Goal: Task Accomplishment & Management: Manage account settings

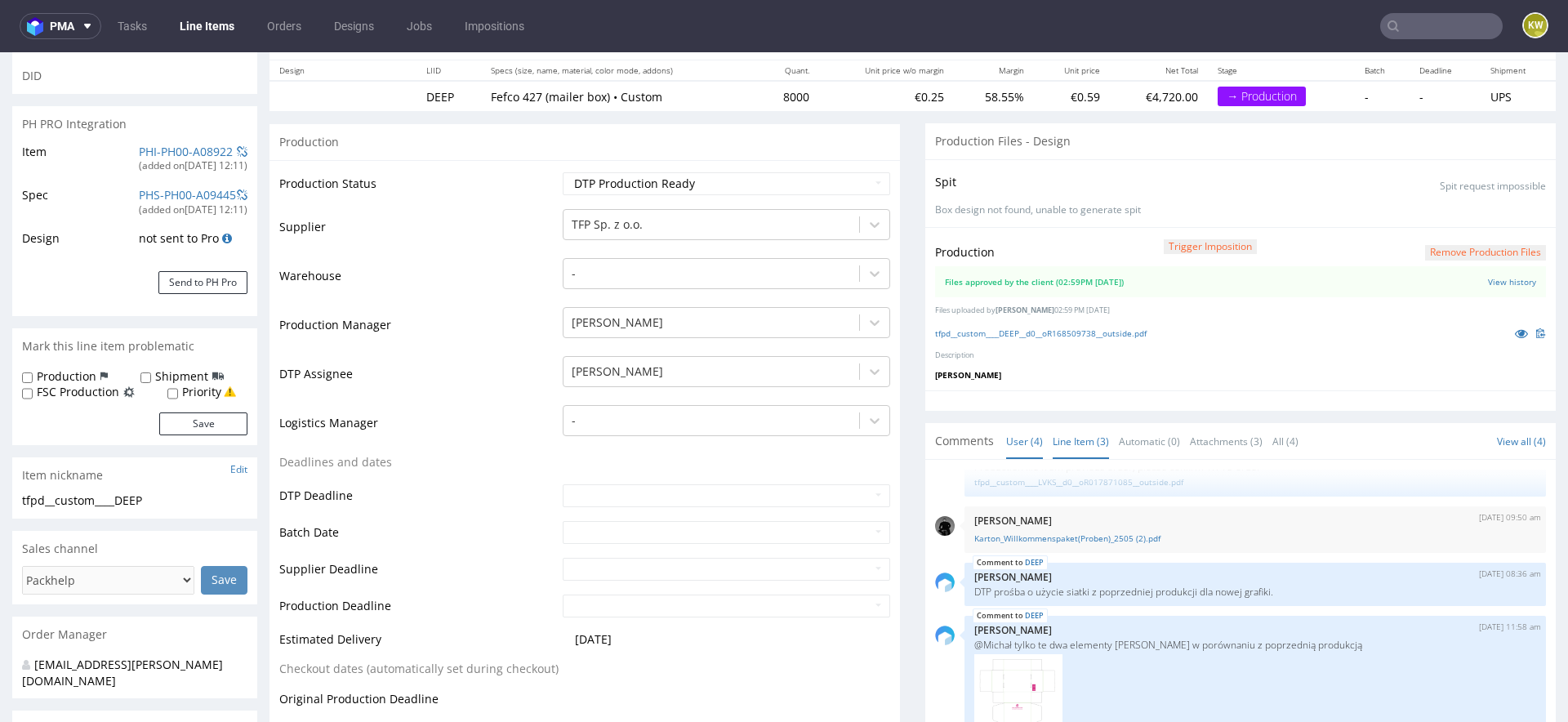
scroll to position [223, 0]
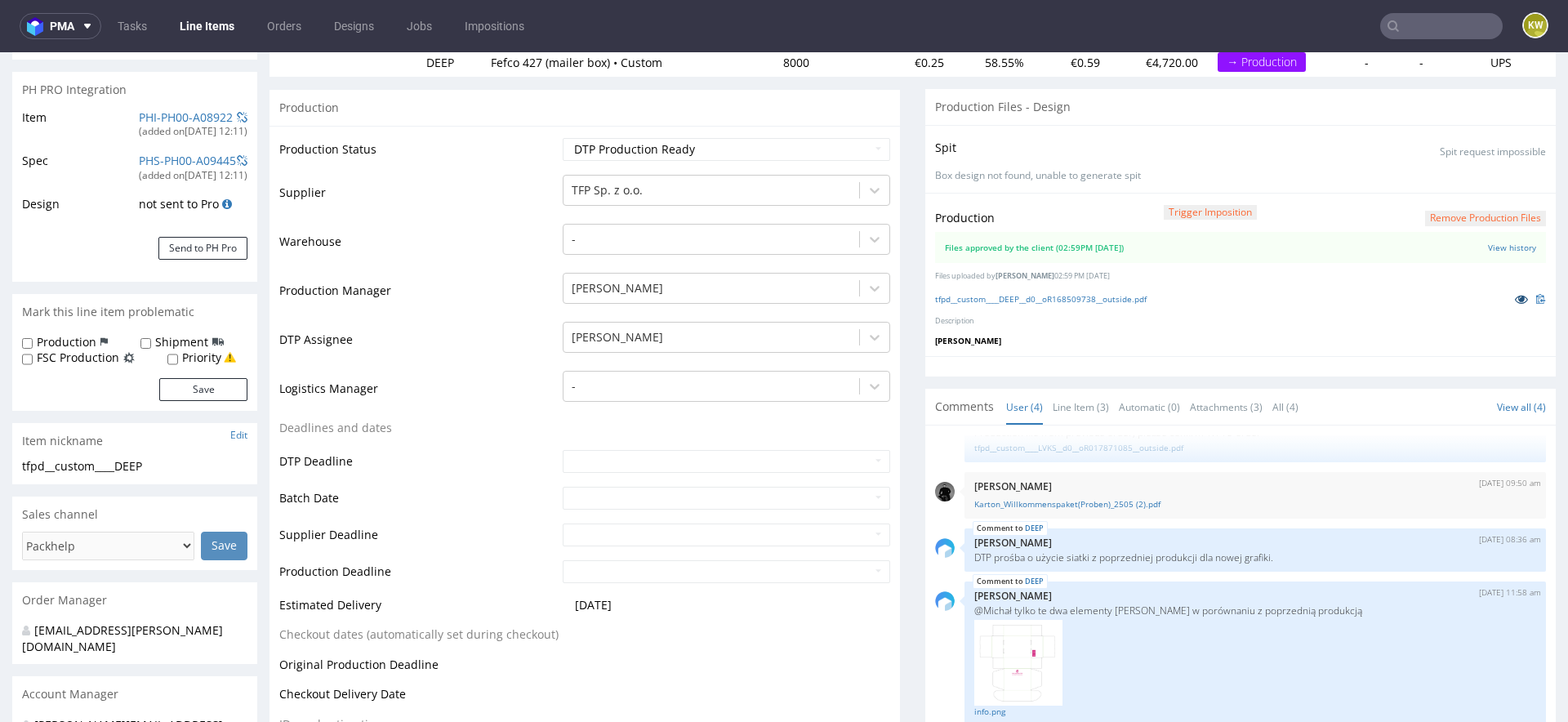
click at [1515, 300] on icon at bounding box center [1522, 299] width 14 height 12
click at [191, 27] on link "Line Items" at bounding box center [207, 26] width 74 height 26
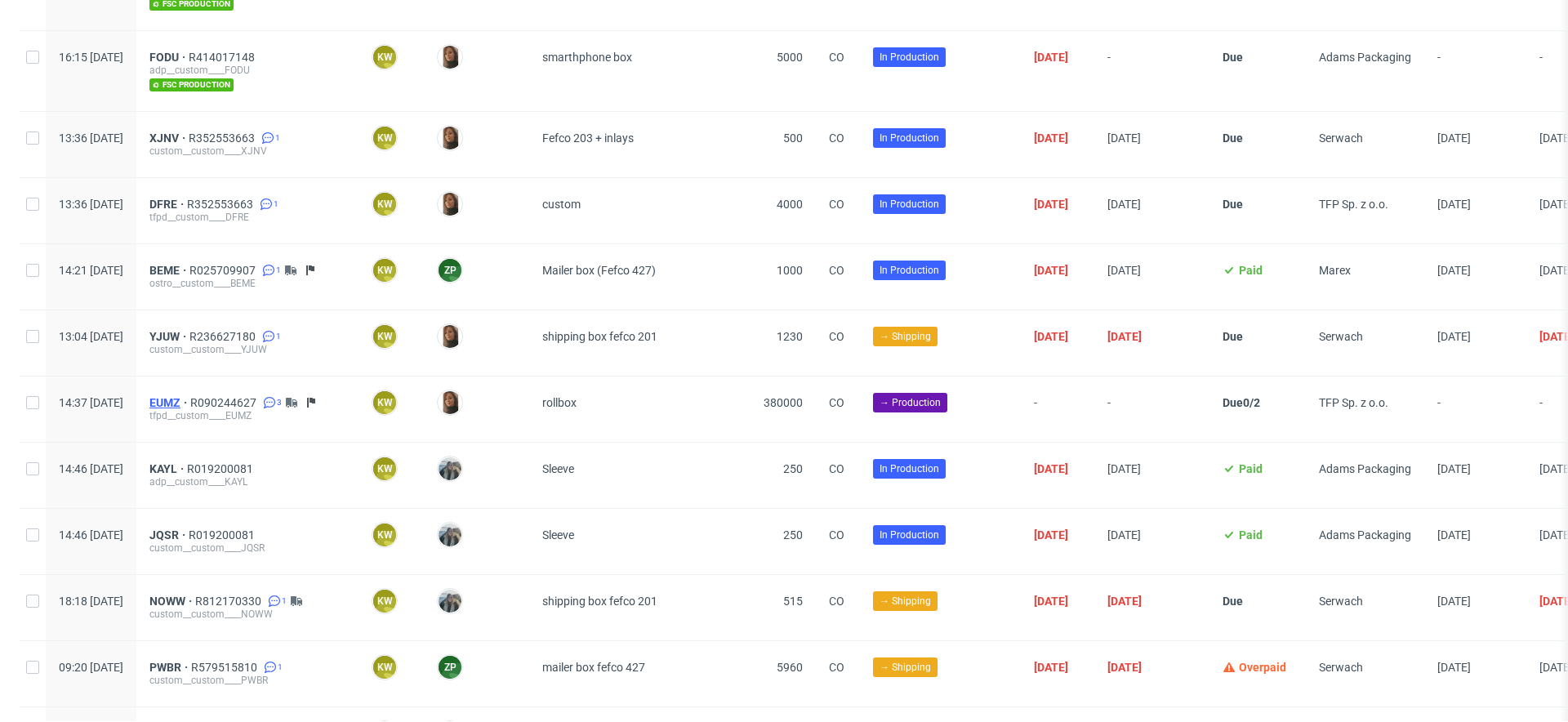
click at [190, 396] on span "EUMZ" at bounding box center [170, 403] width 41 height 14
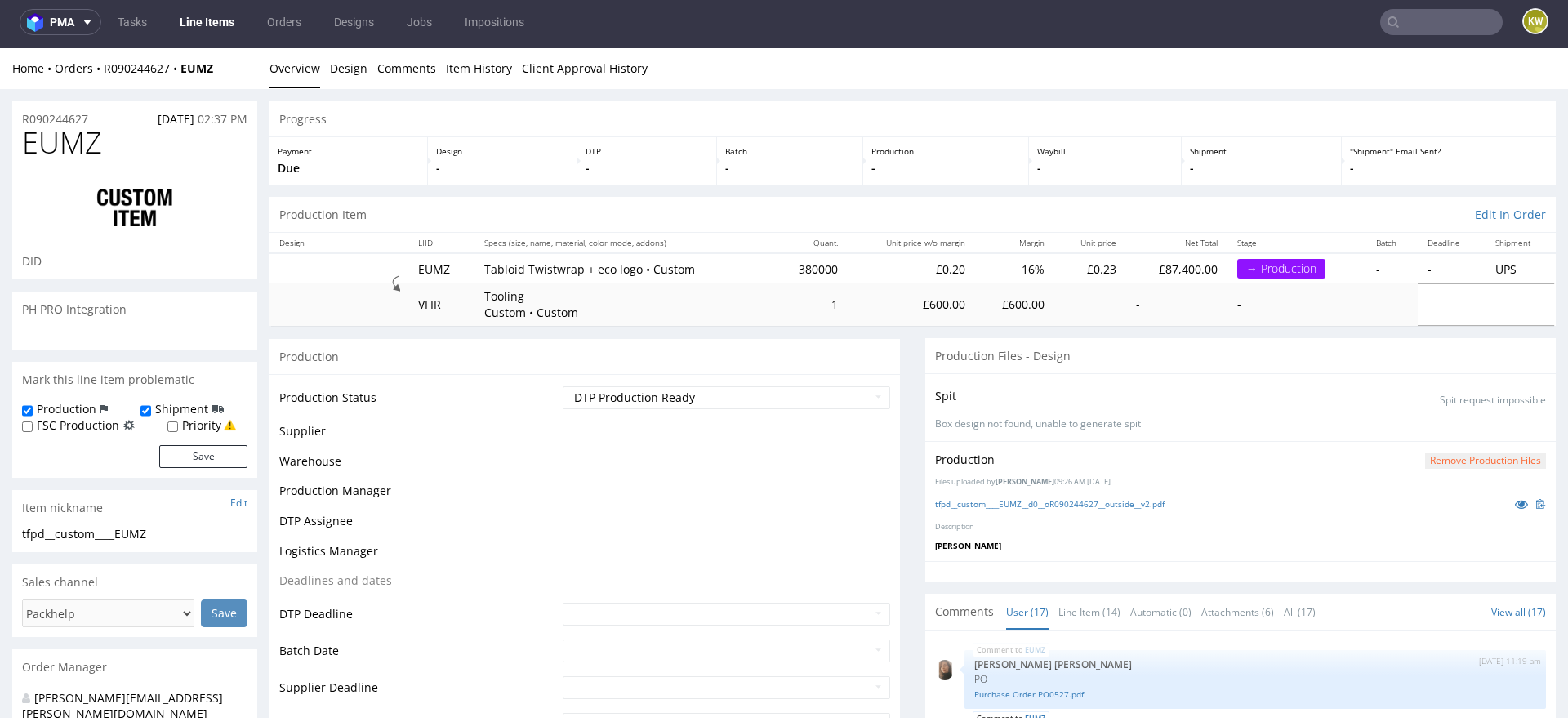
scroll to position [846, 0]
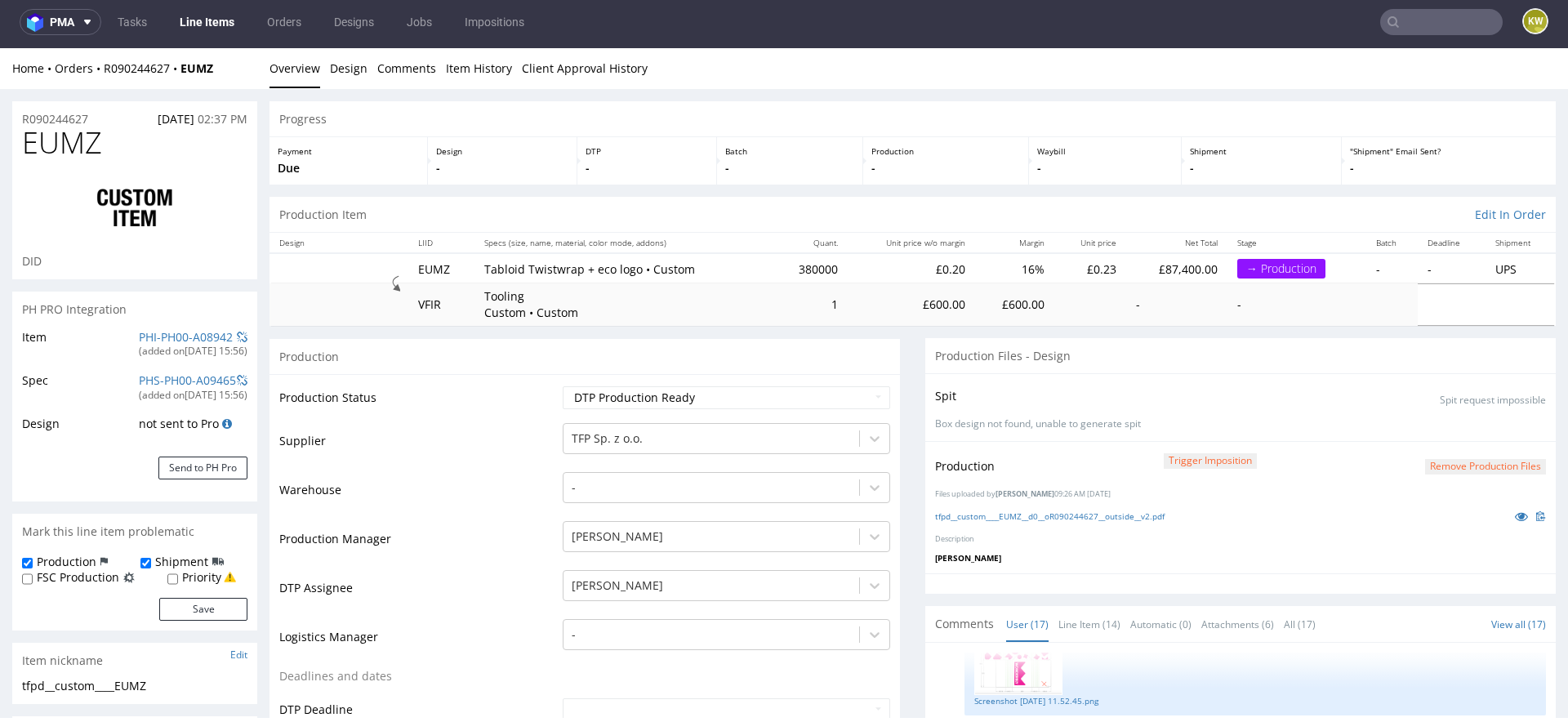
click at [156, 322] on div "PH PRO Integration" at bounding box center [134, 309] width 245 height 36
click at [156, 335] on link "PHI-PH00-A08942" at bounding box center [186, 336] width 94 height 15
click at [459, 461] on td "Supplier" at bounding box center [419, 446] width 279 height 49
click at [207, 21] on link "Line Items" at bounding box center [207, 21] width 74 height 26
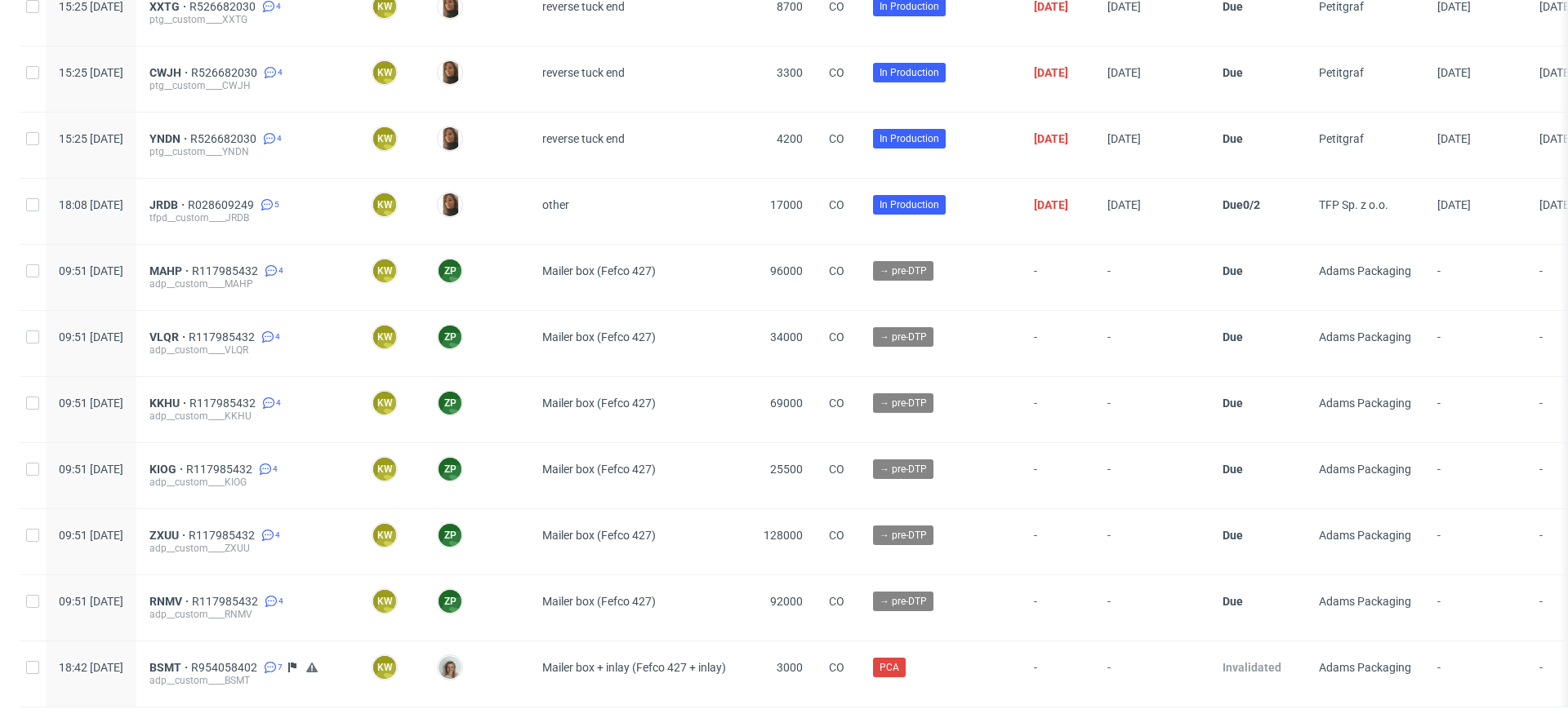
scroll to position [3382, 0]
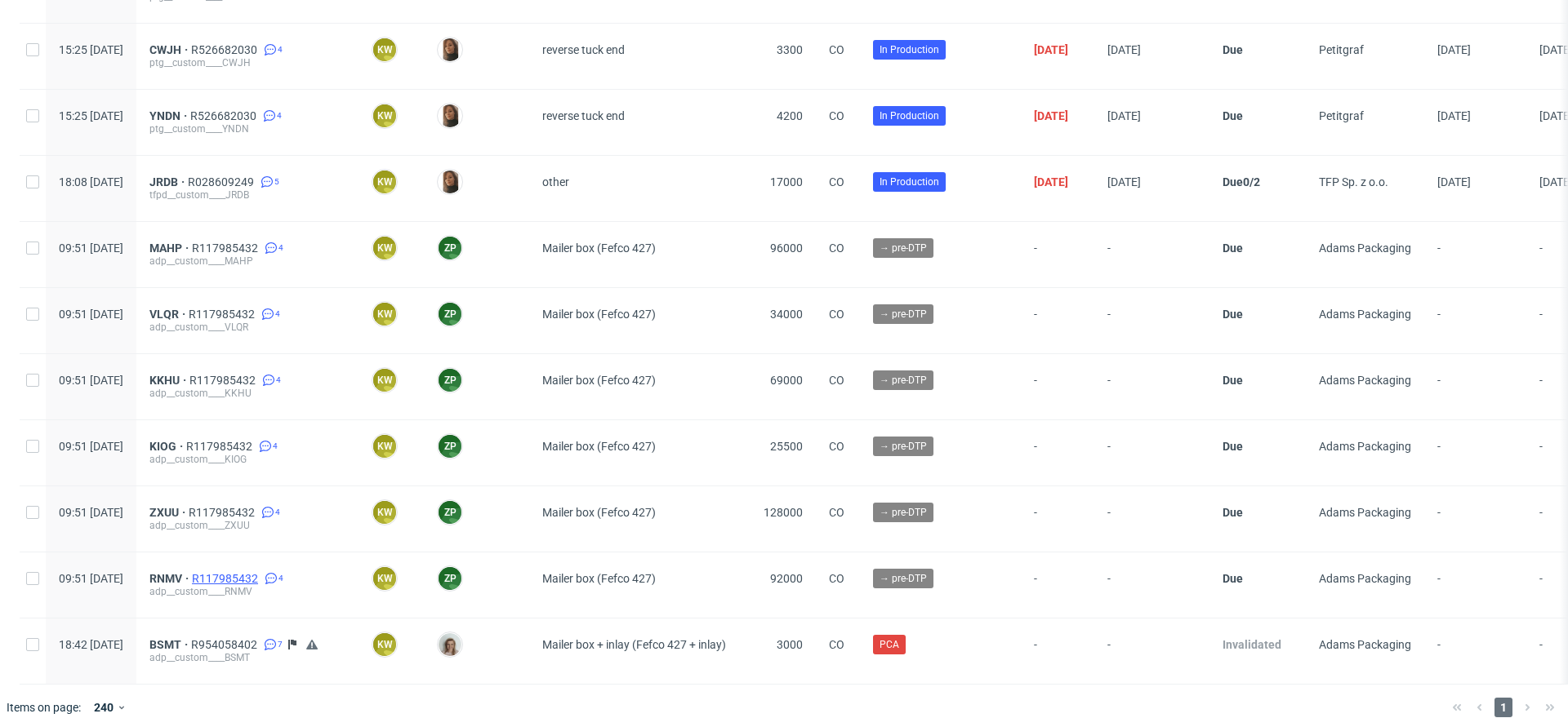
click at [261, 572] on span "R117985432" at bounding box center [226, 579] width 70 height 14
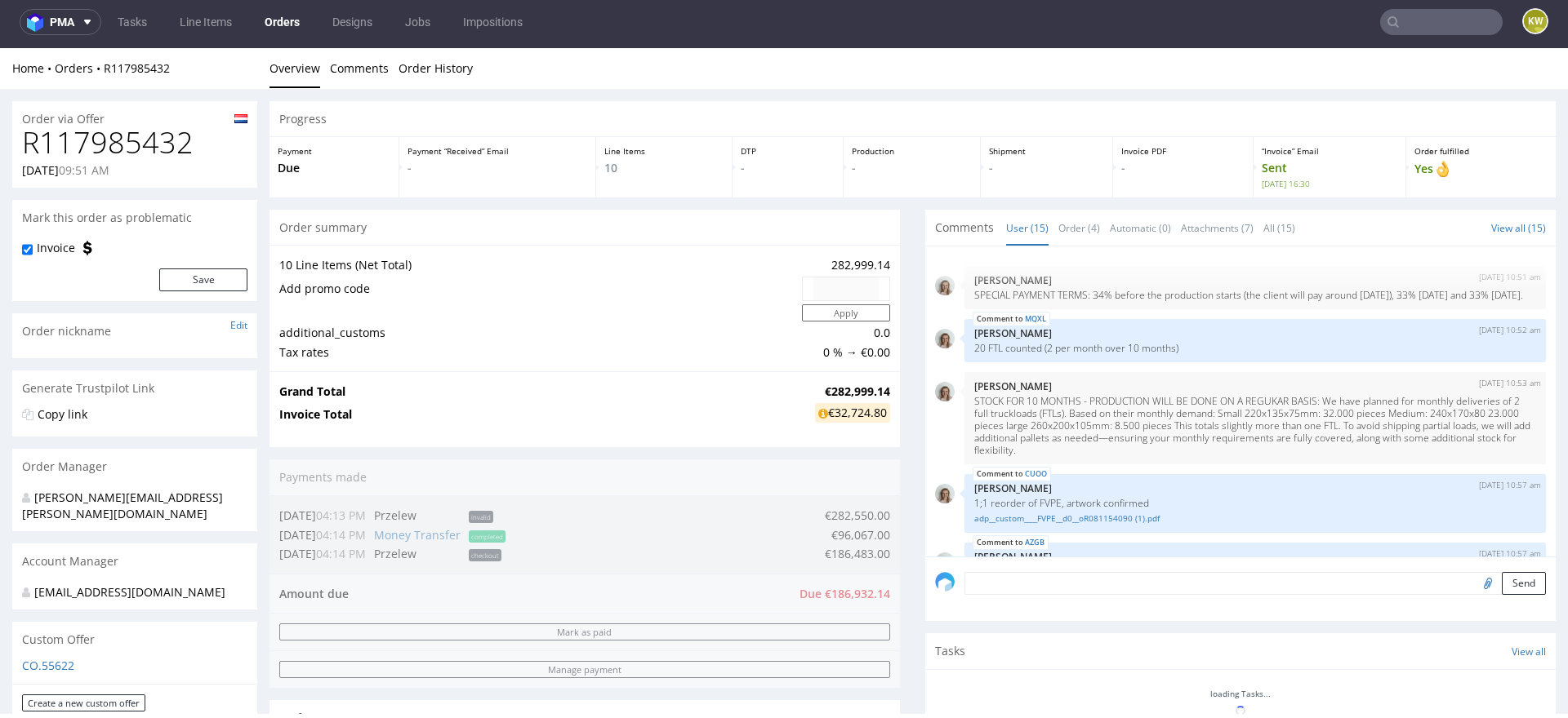
scroll to position [986, 0]
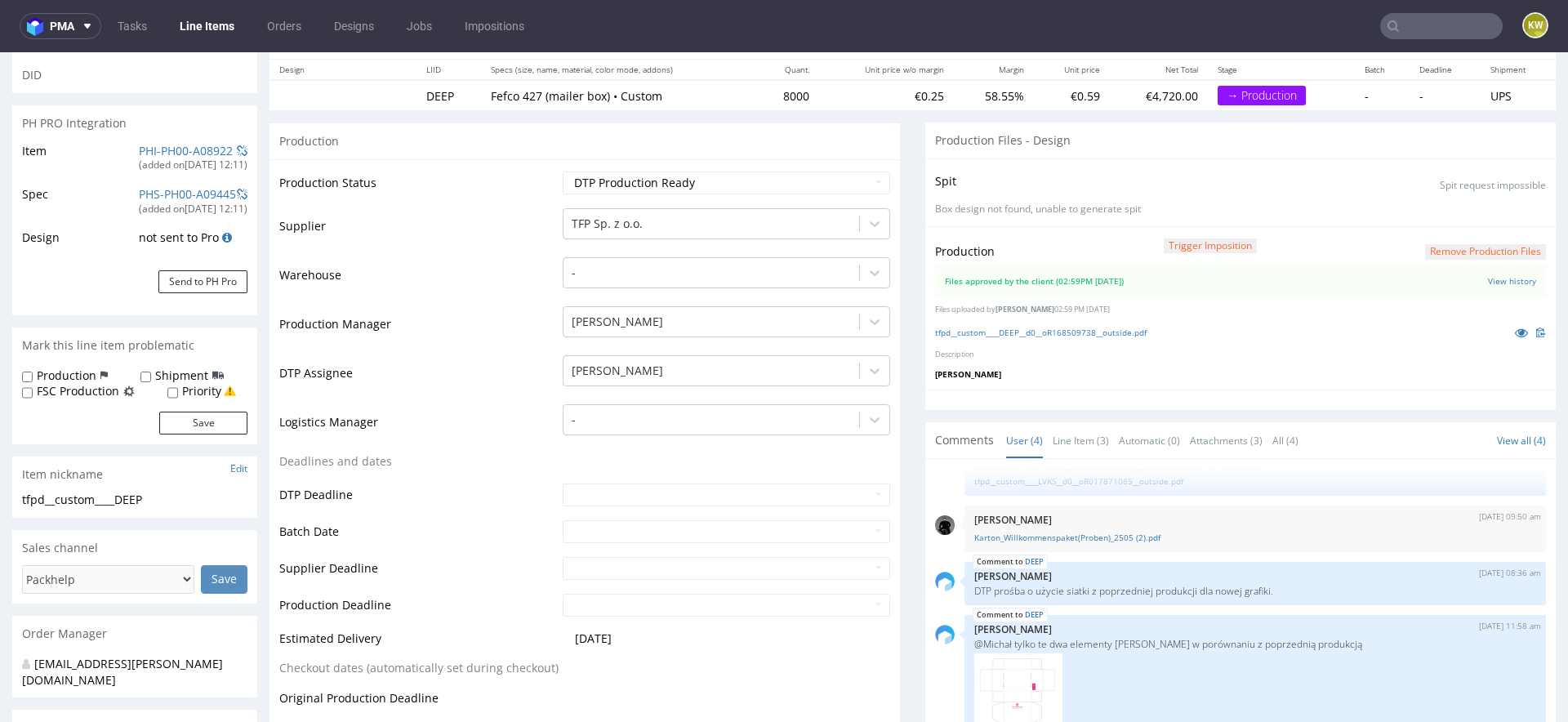
scroll to position [185, 0]
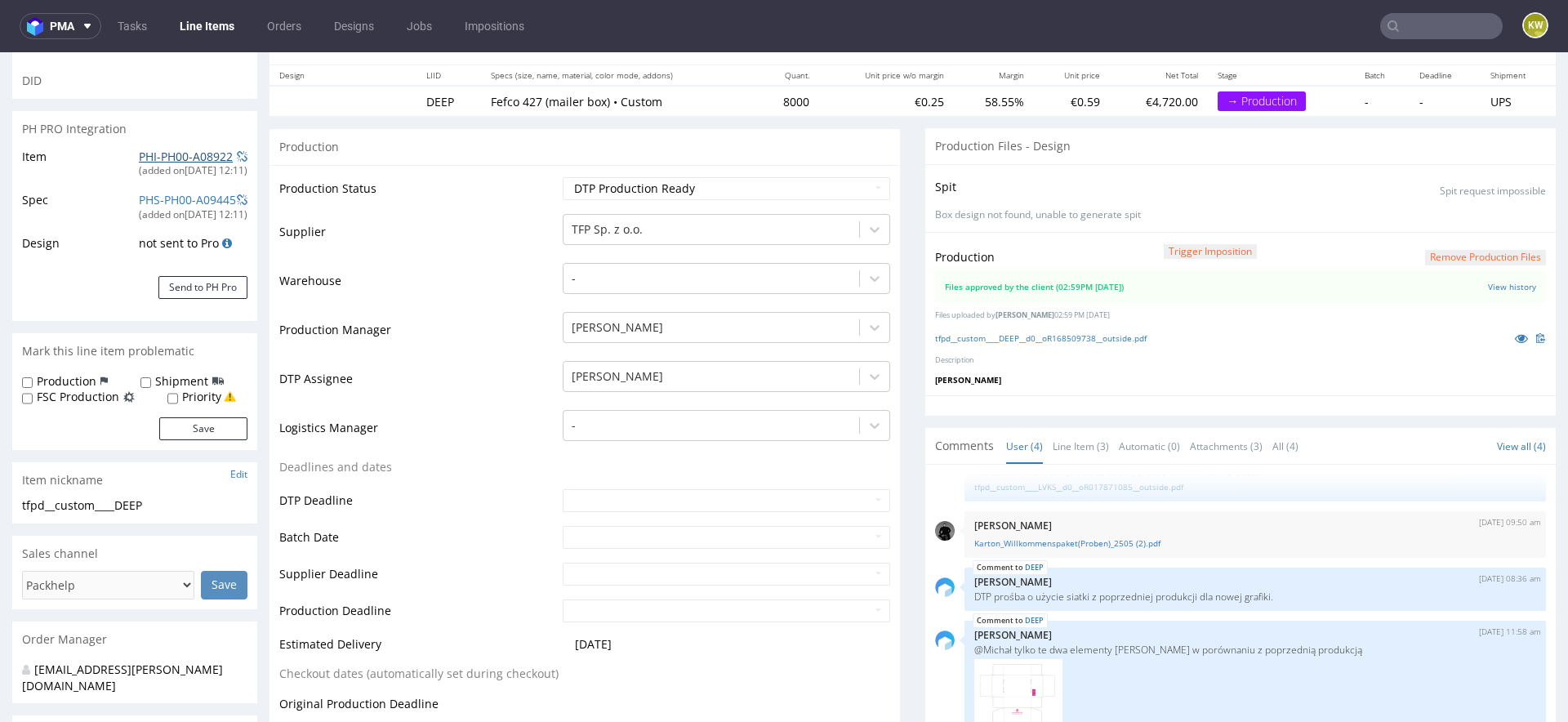
click at [149, 158] on link "PHI-PH00-A08922" at bounding box center [186, 157] width 94 height 15
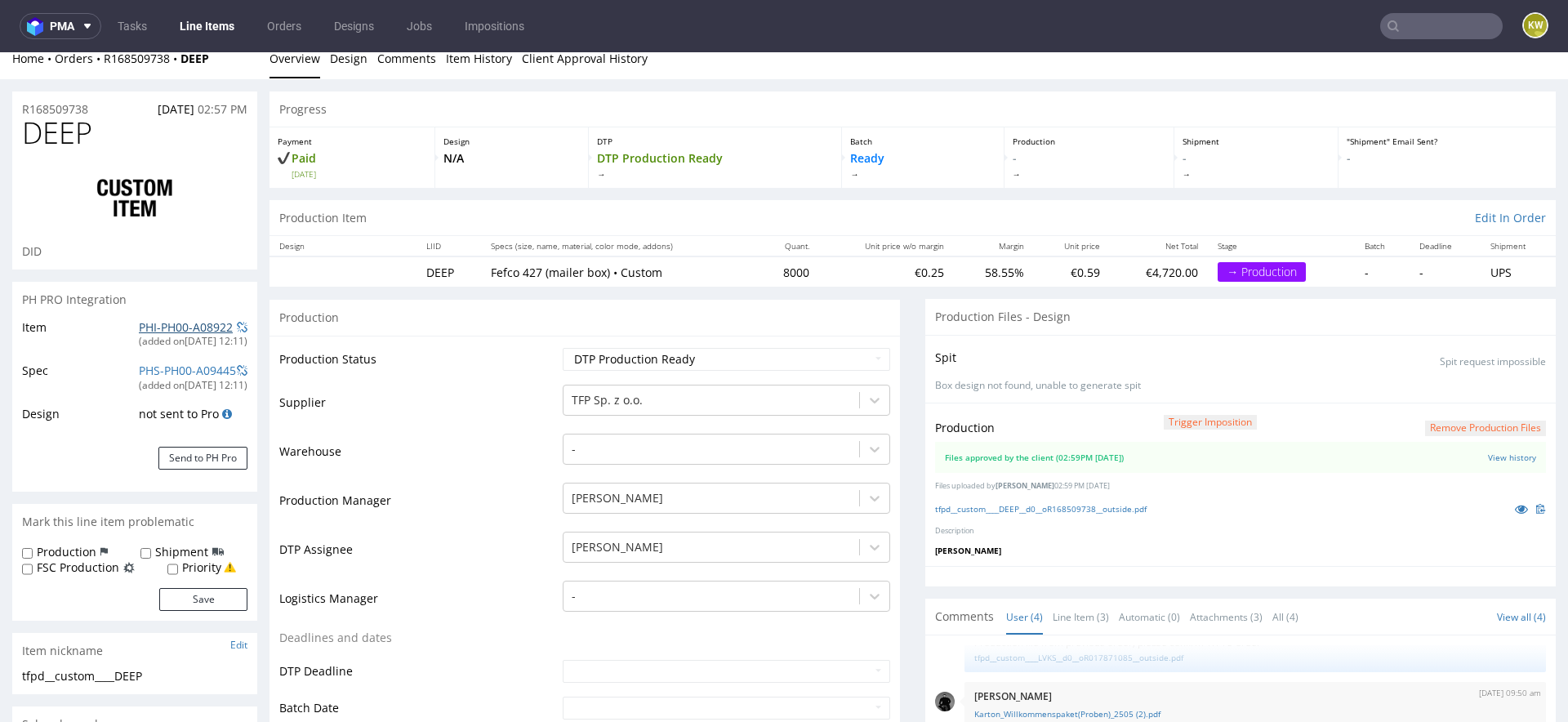
scroll to position [0, 0]
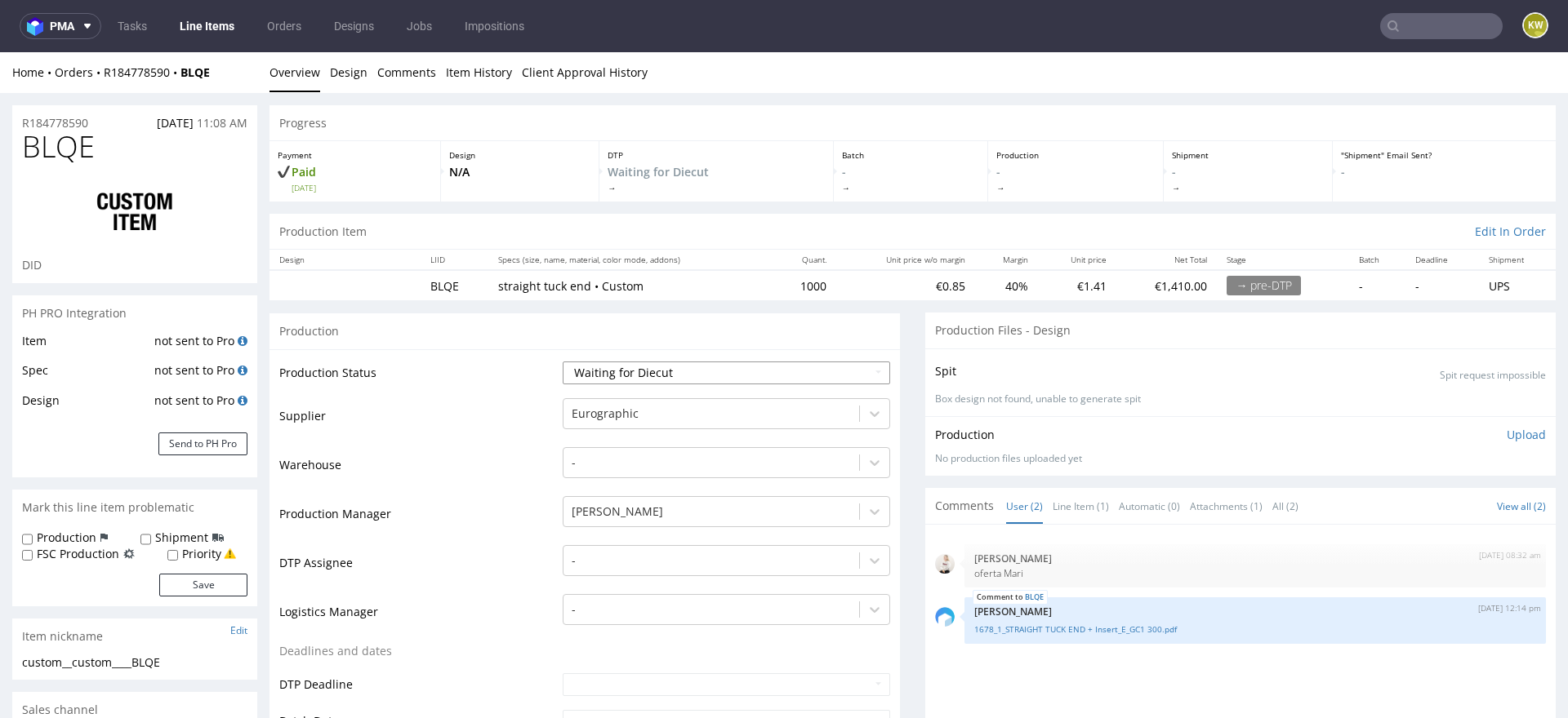
click at [644, 381] on select "Waiting for Artwork Waiting for Diecut Waiting for Mockup Waiting for DTP Waiti…" at bounding box center [726, 373] width 328 height 23
select select "pre_dtp_waiting_for_artwork"
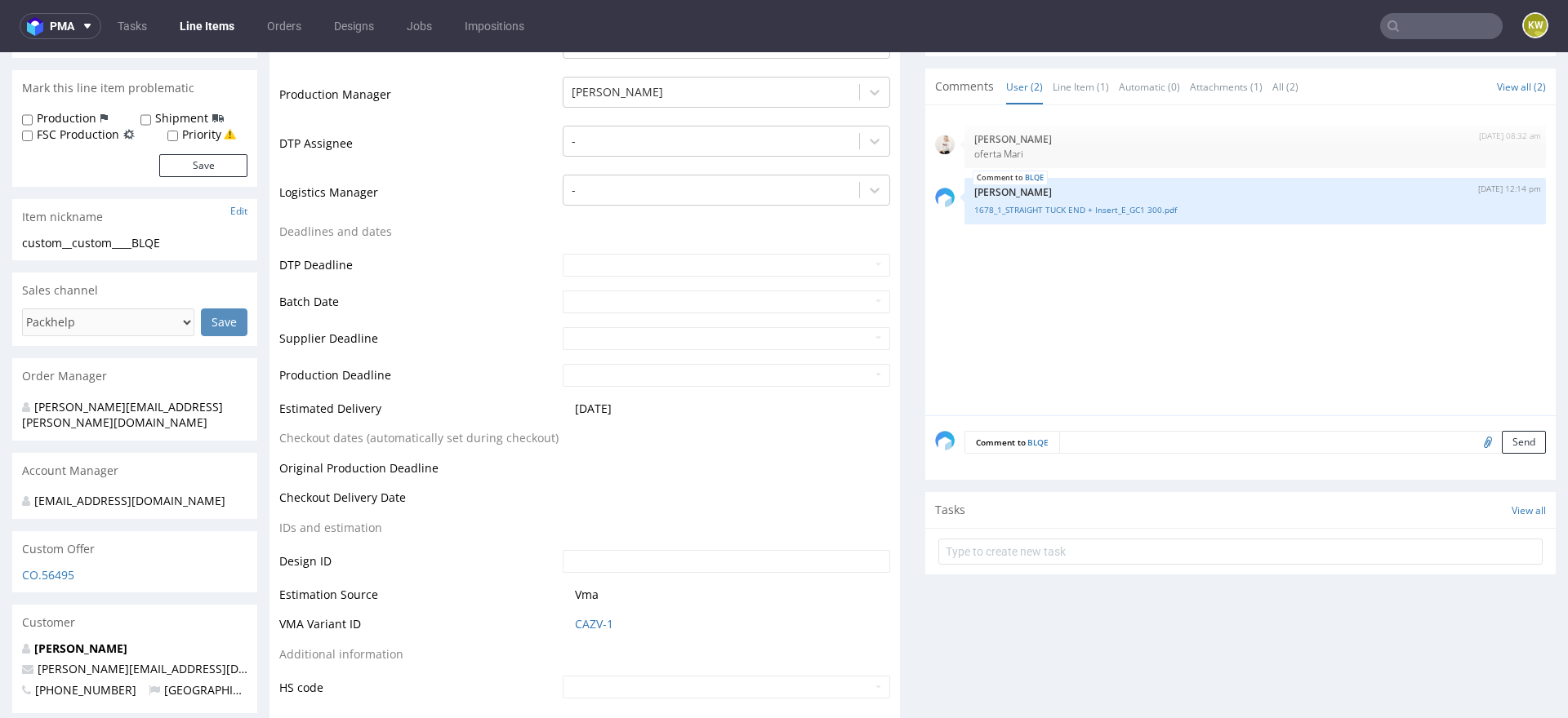
scroll to position [966, 0]
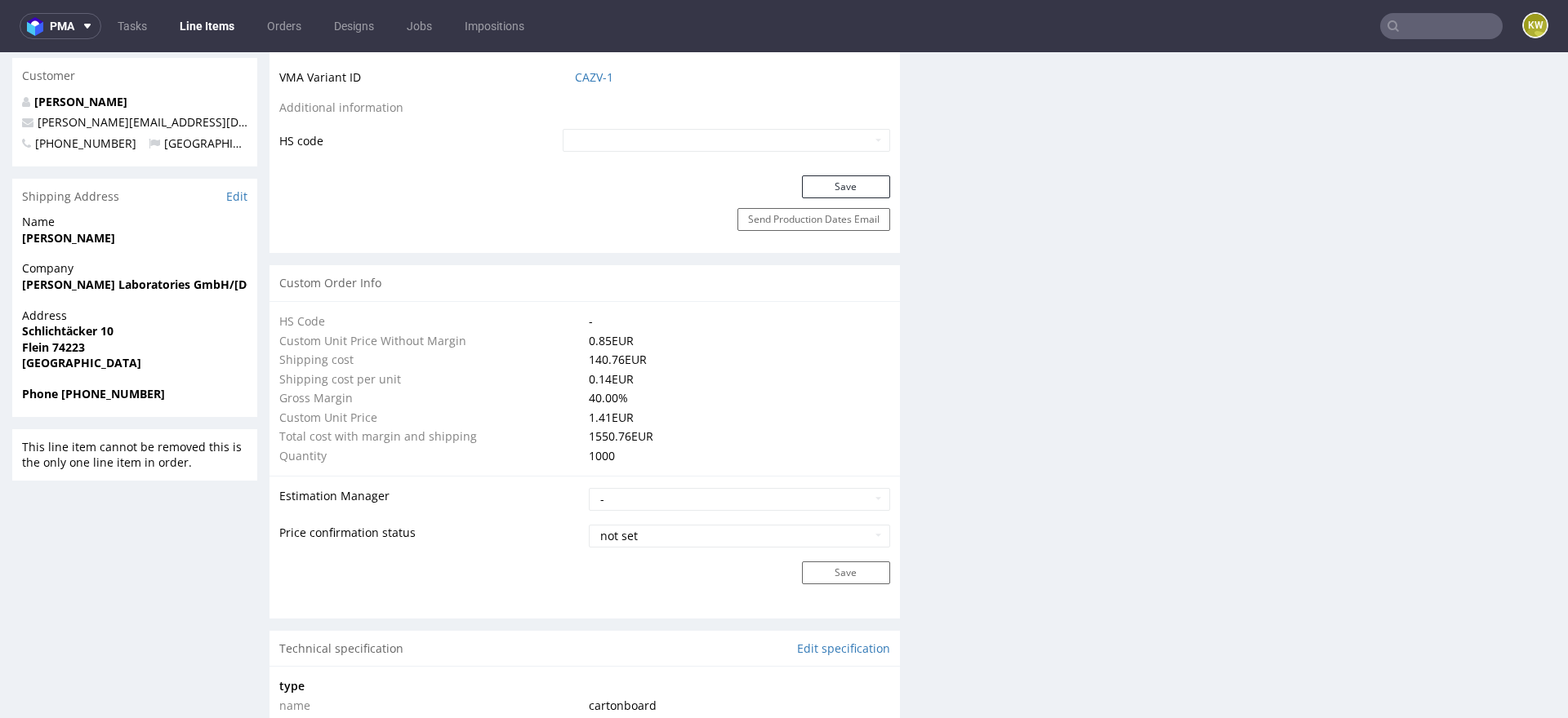
click at [833, 199] on div "Save" at bounding box center [585, 192] width 630 height 33
click at [844, 179] on button "Save" at bounding box center [845, 187] width 88 height 23
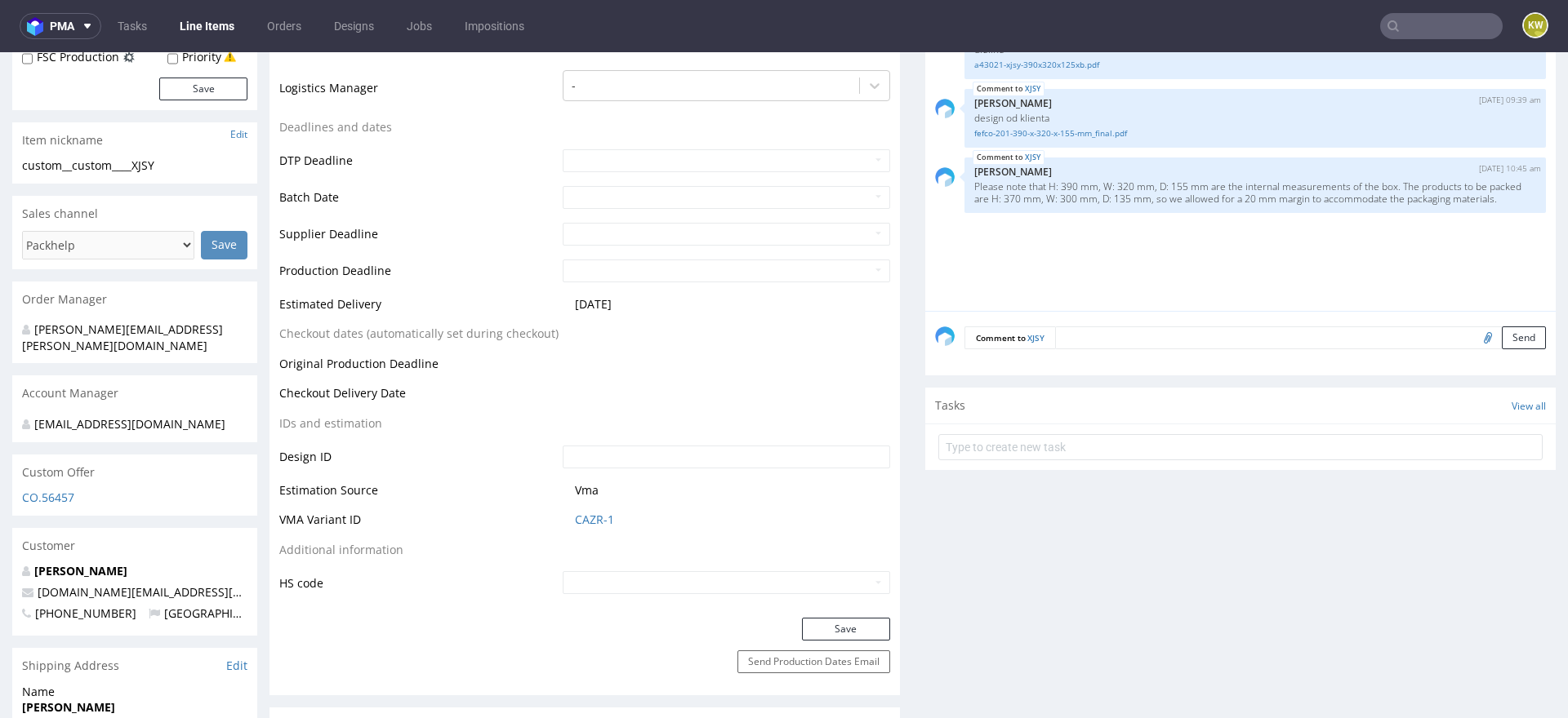
scroll to position [549, 0]
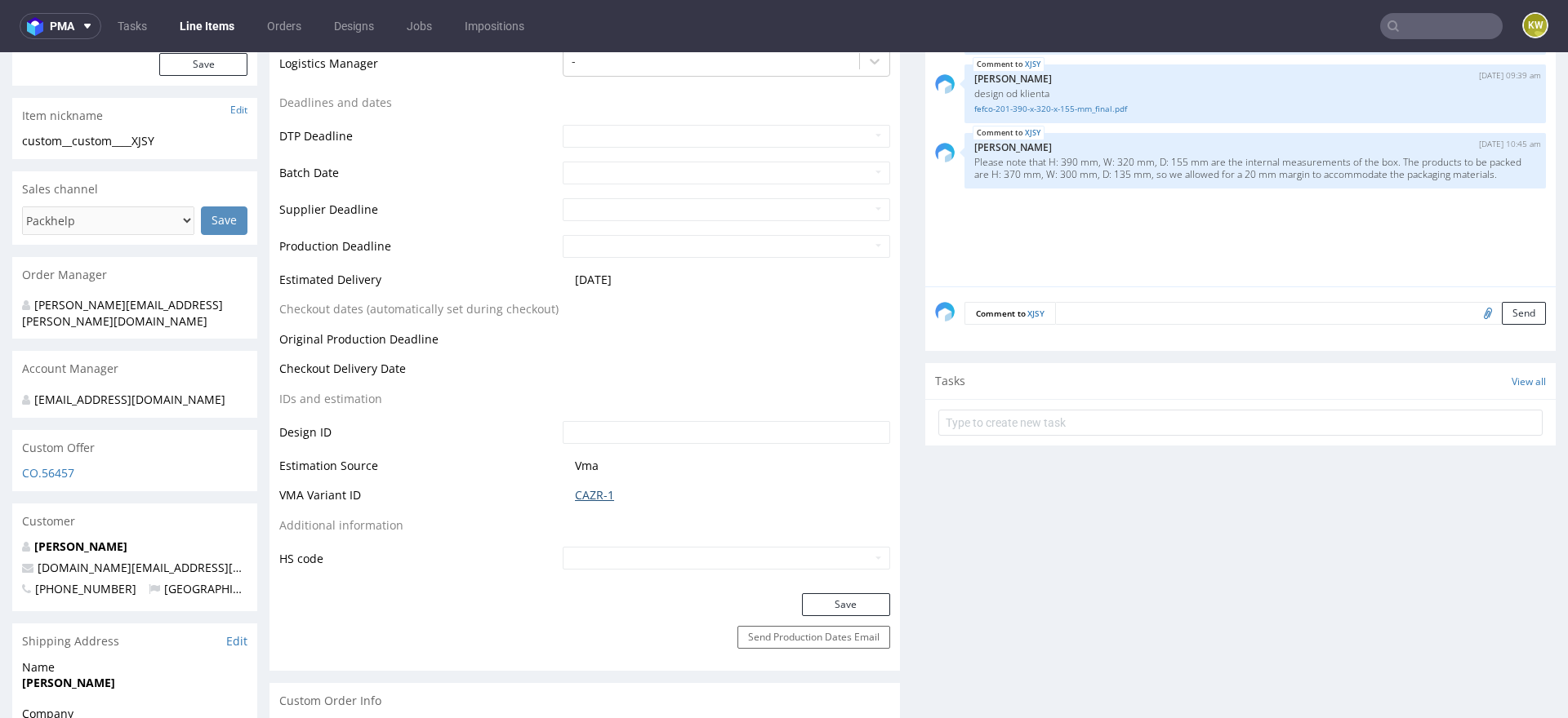
click at [587, 495] on link "CAZR-1" at bounding box center [595, 495] width 40 height 16
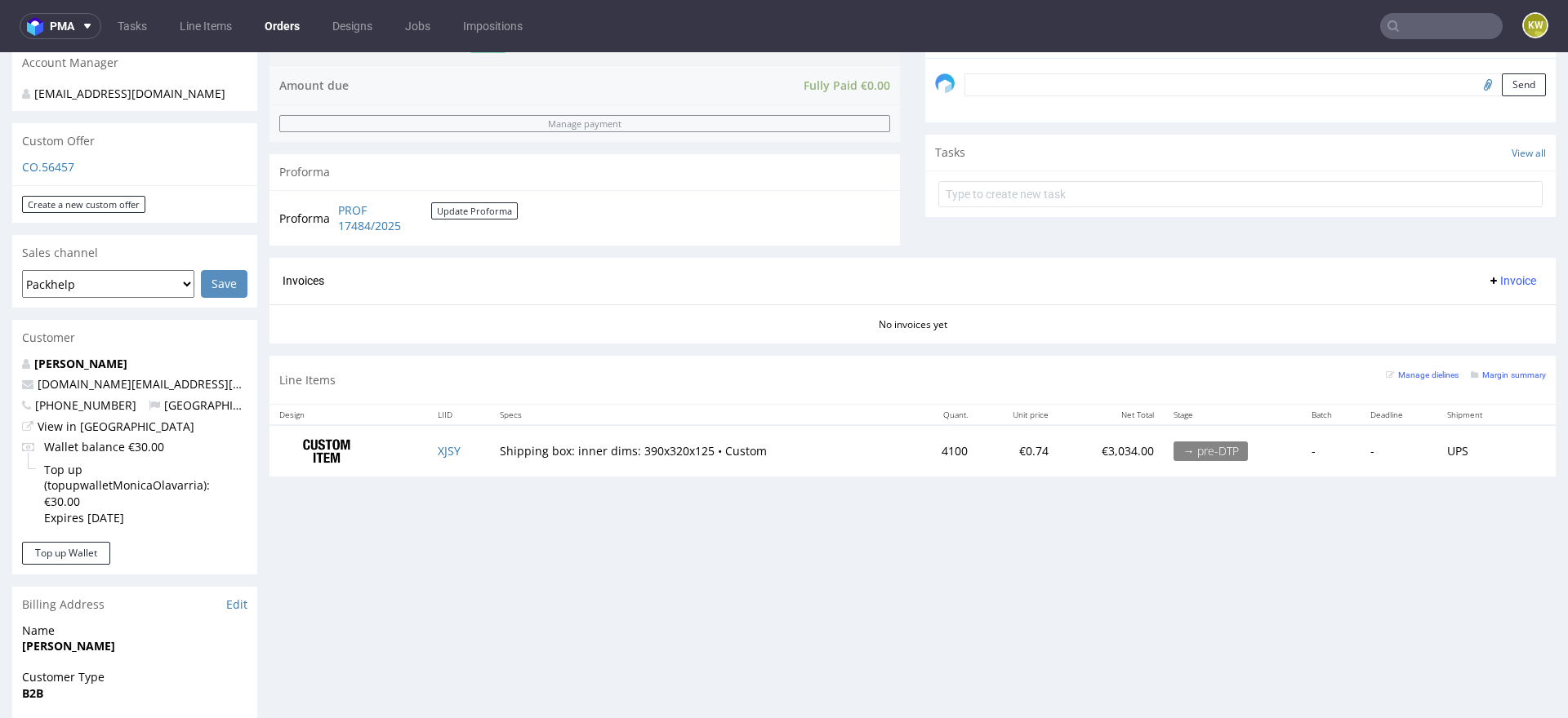
scroll to position [500, 0]
click at [1502, 385] on div "Manage dielines Margin summary" at bounding box center [1466, 384] width 160 height 29
click at [1490, 374] on small "Margin summary" at bounding box center [1508, 378] width 75 height 9
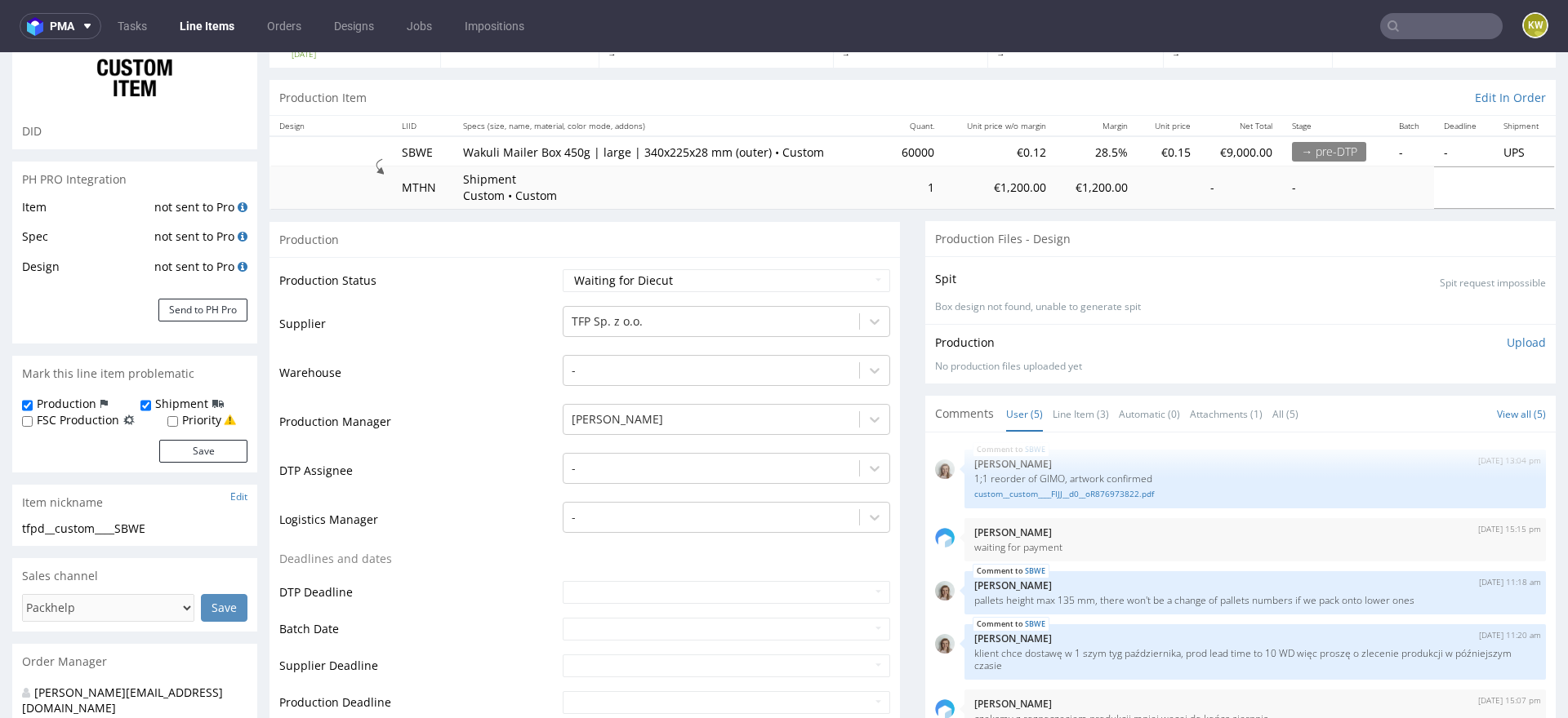
scroll to position [181, 0]
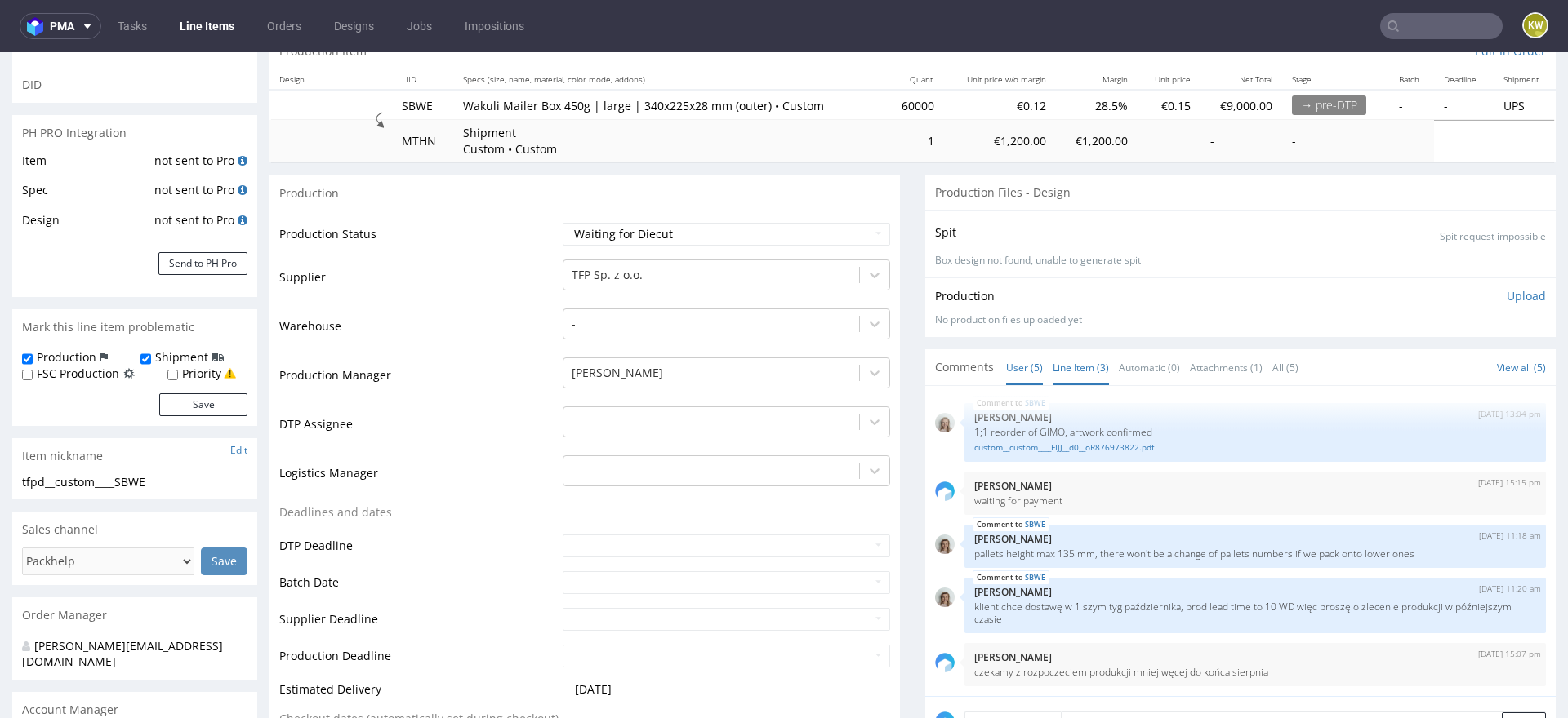
click at [1068, 370] on link "Line Item (3)" at bounding box center [1081, 367] width 56 height 35
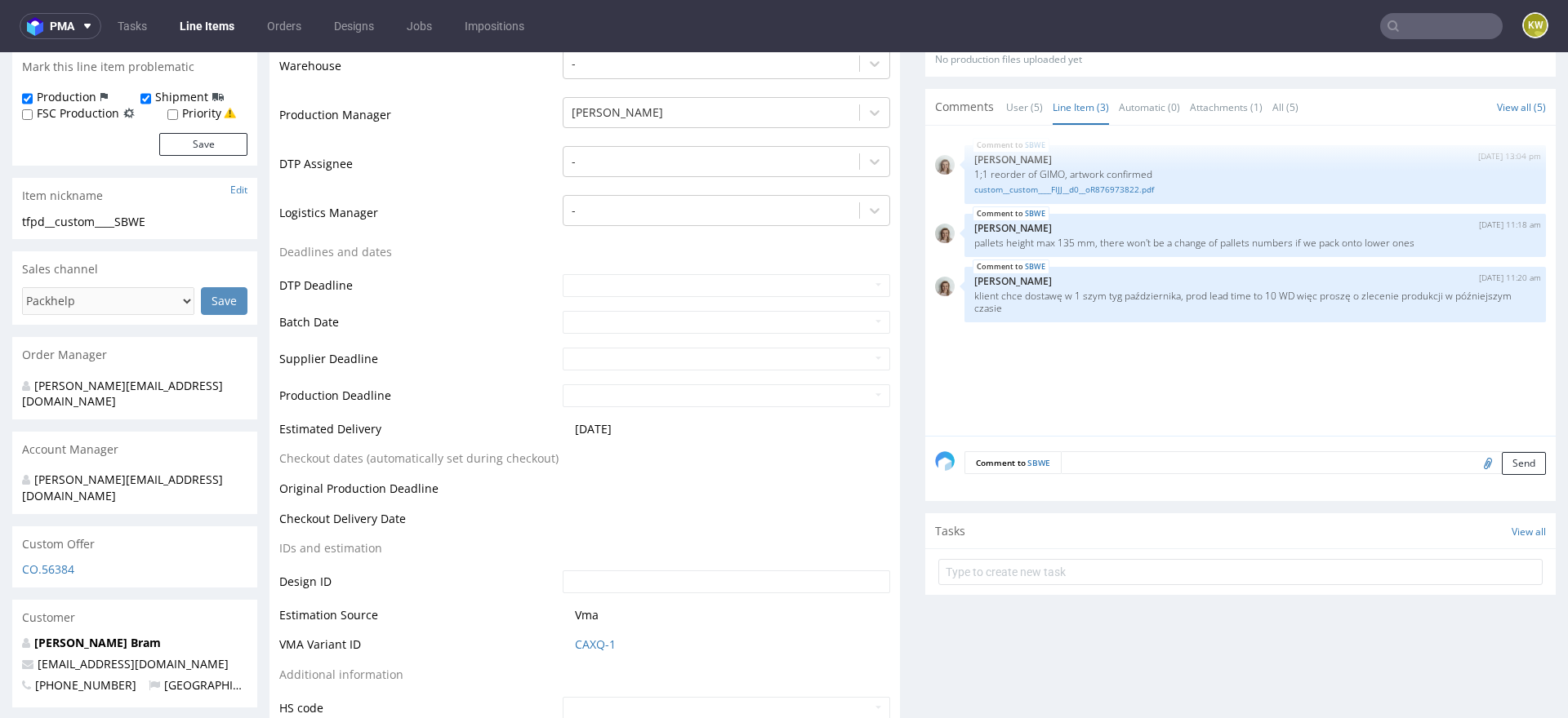
scroll to position [476, 0]
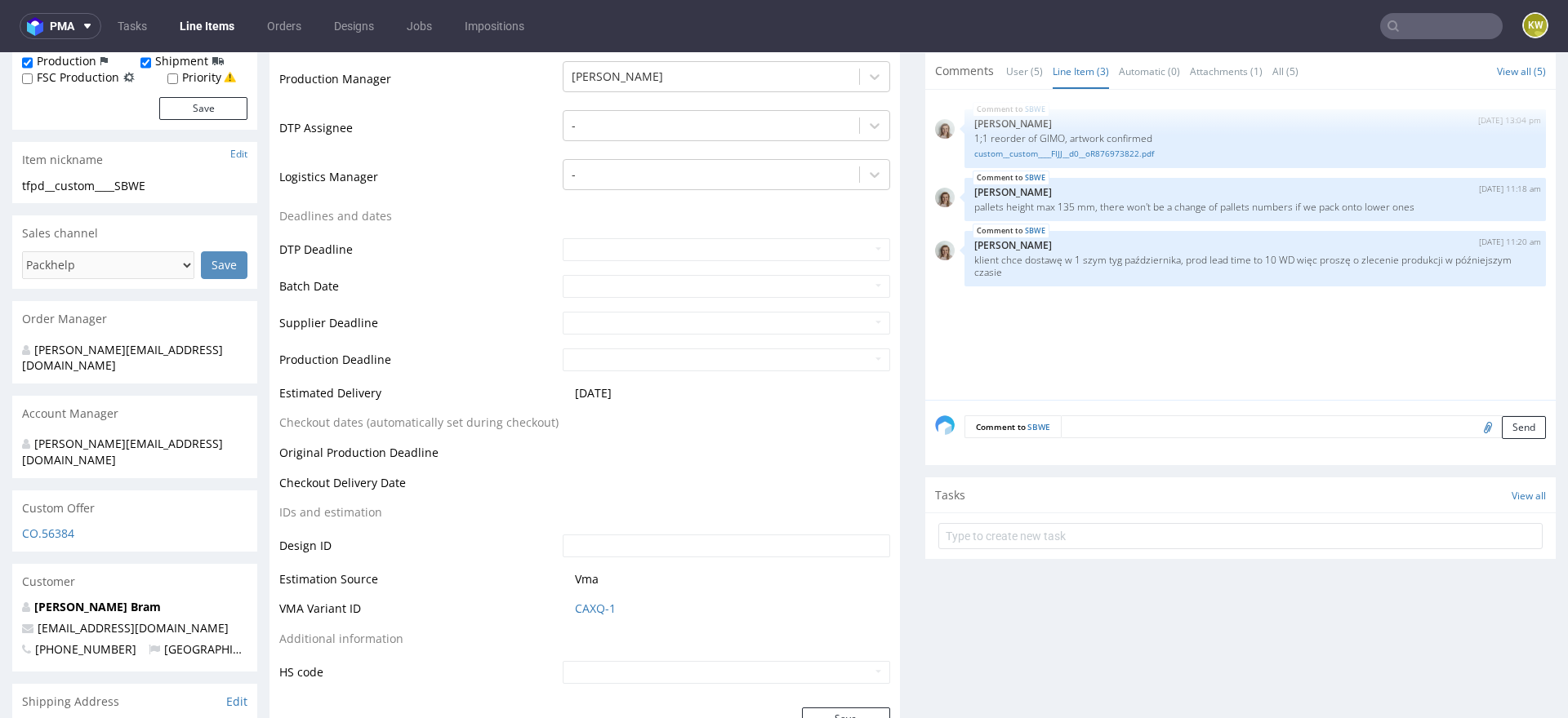
click at [574, 599] on td "CAXQ-1" at bounding box center [724, 614] width 332 height 30
click at [592, 609] on link "CAXQ-1" at bounding box center [595, 609] width 41 height 16
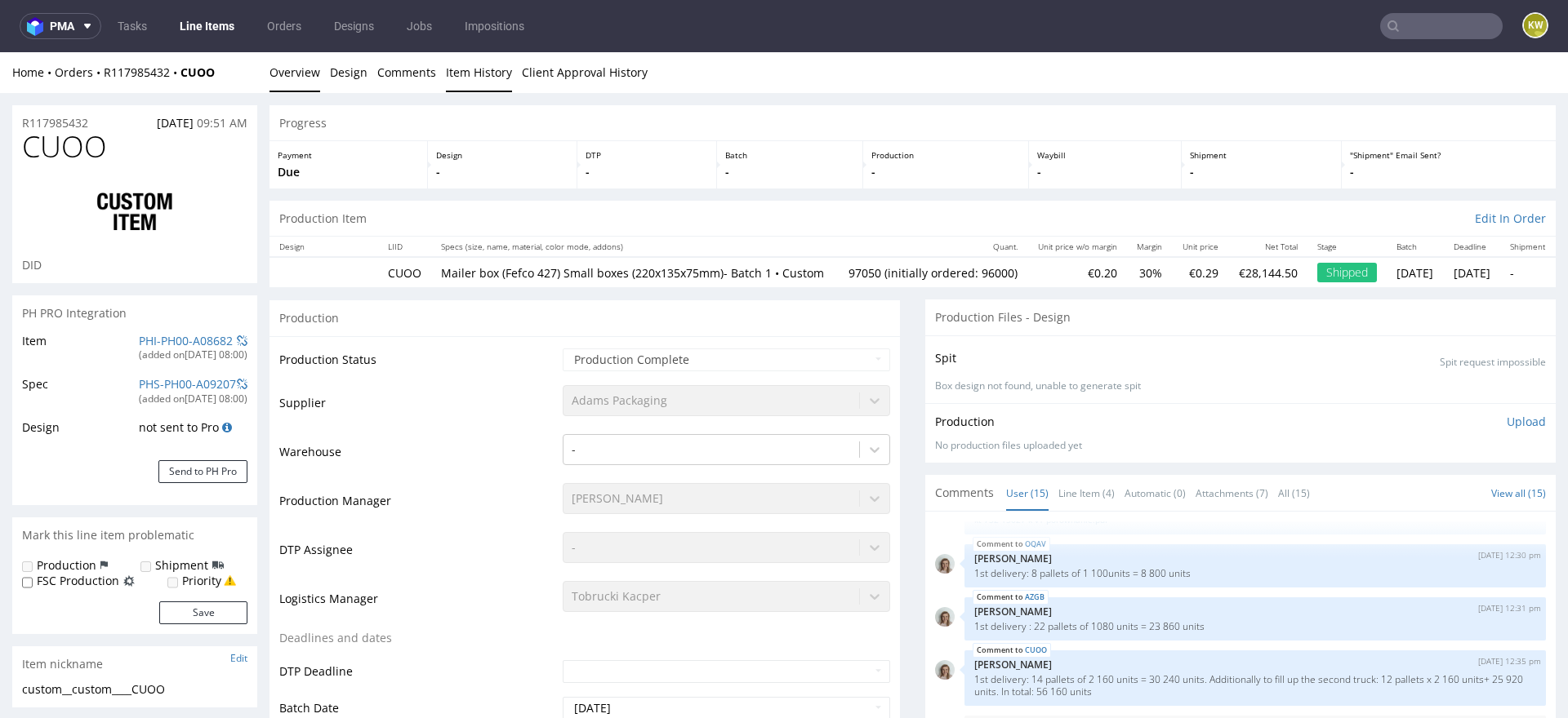
click at [480, 70] on link "Item History" at bounding box center [479, 72] width 66 height 40
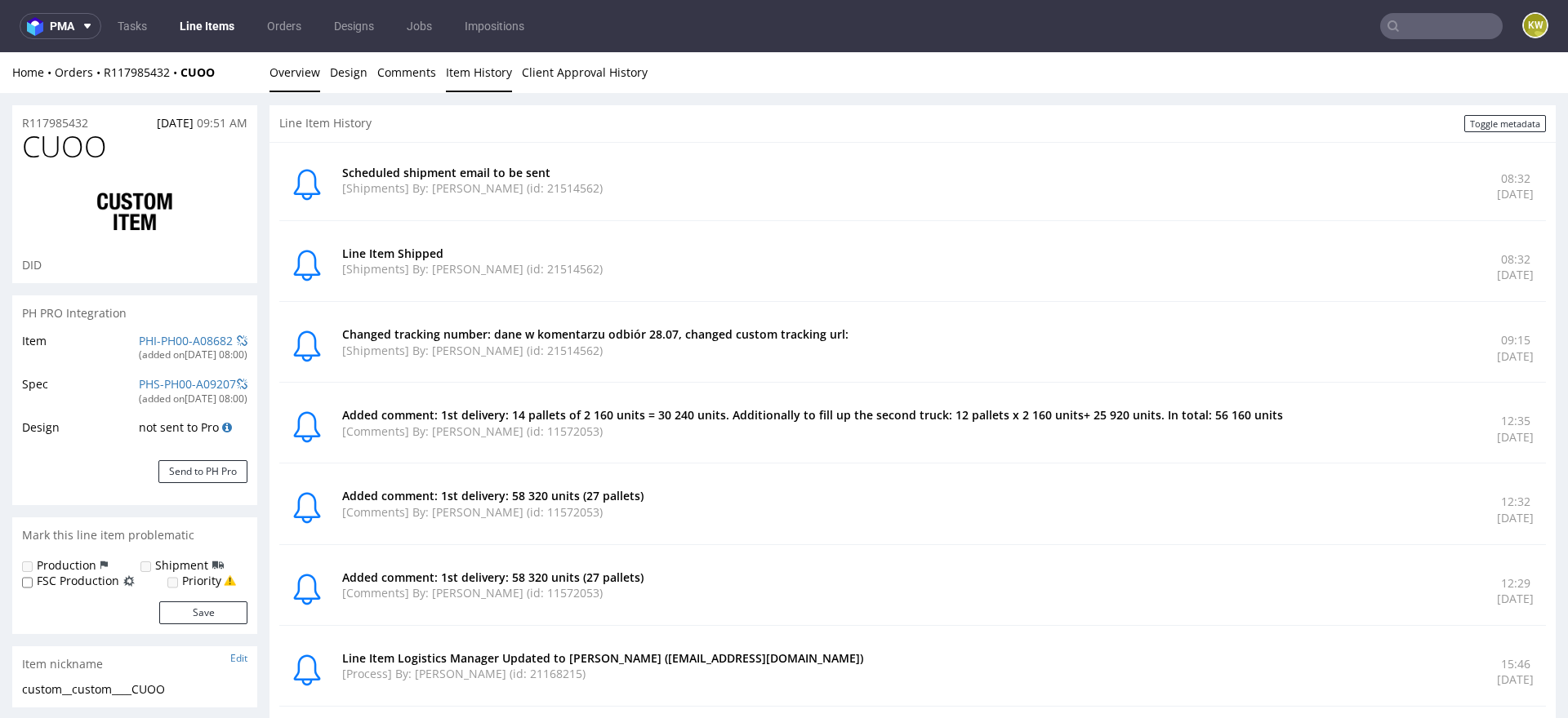
click at [299, 79] on link "Overview" at bounding box center [295, 72] width 50 height 40
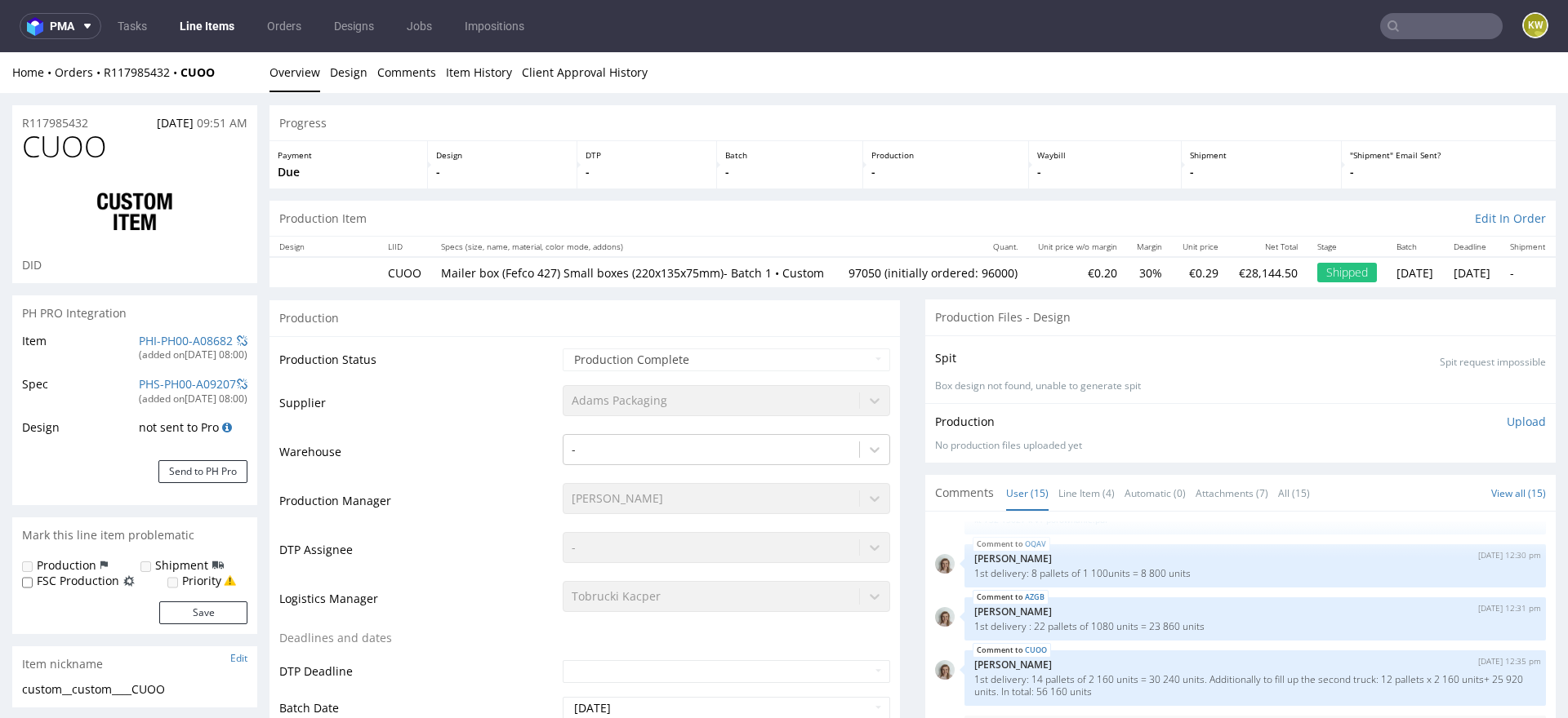
click at [65, 148] on span "CUOO" at bounding box center [65, 147] width 85 height 33
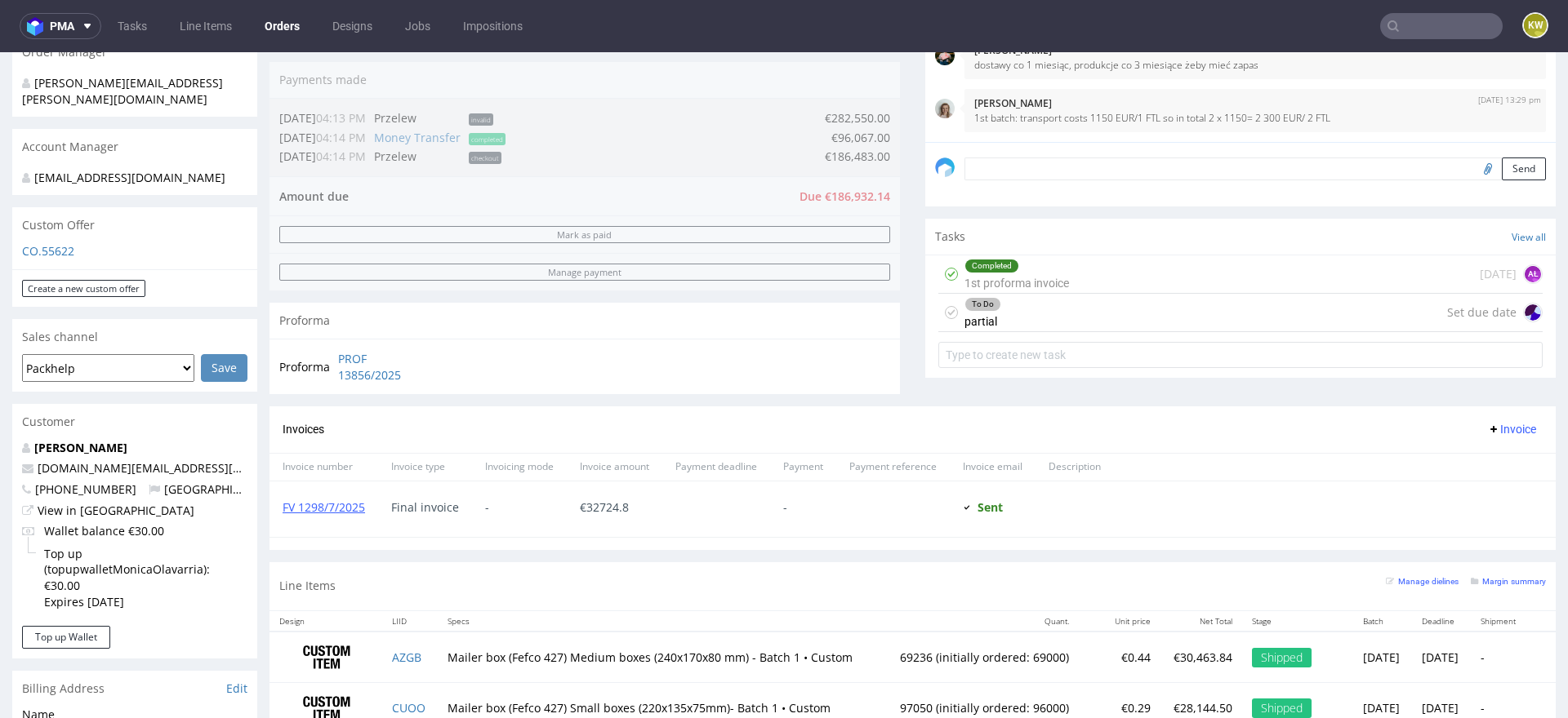
scroll to position [439, 0]
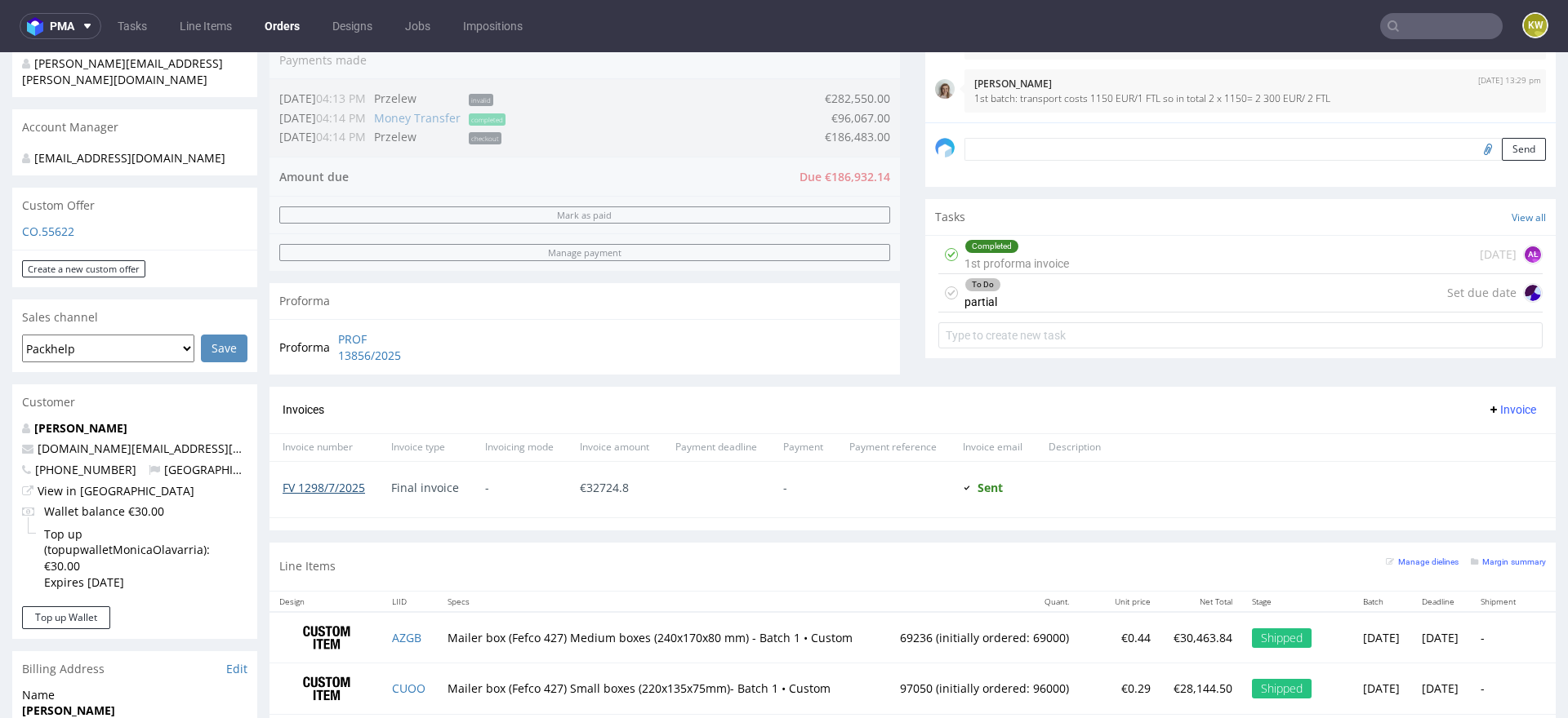
click at [301, 482] on link "FV 1298/7/2025" at bounding box center [323, 488] width 82 height 15
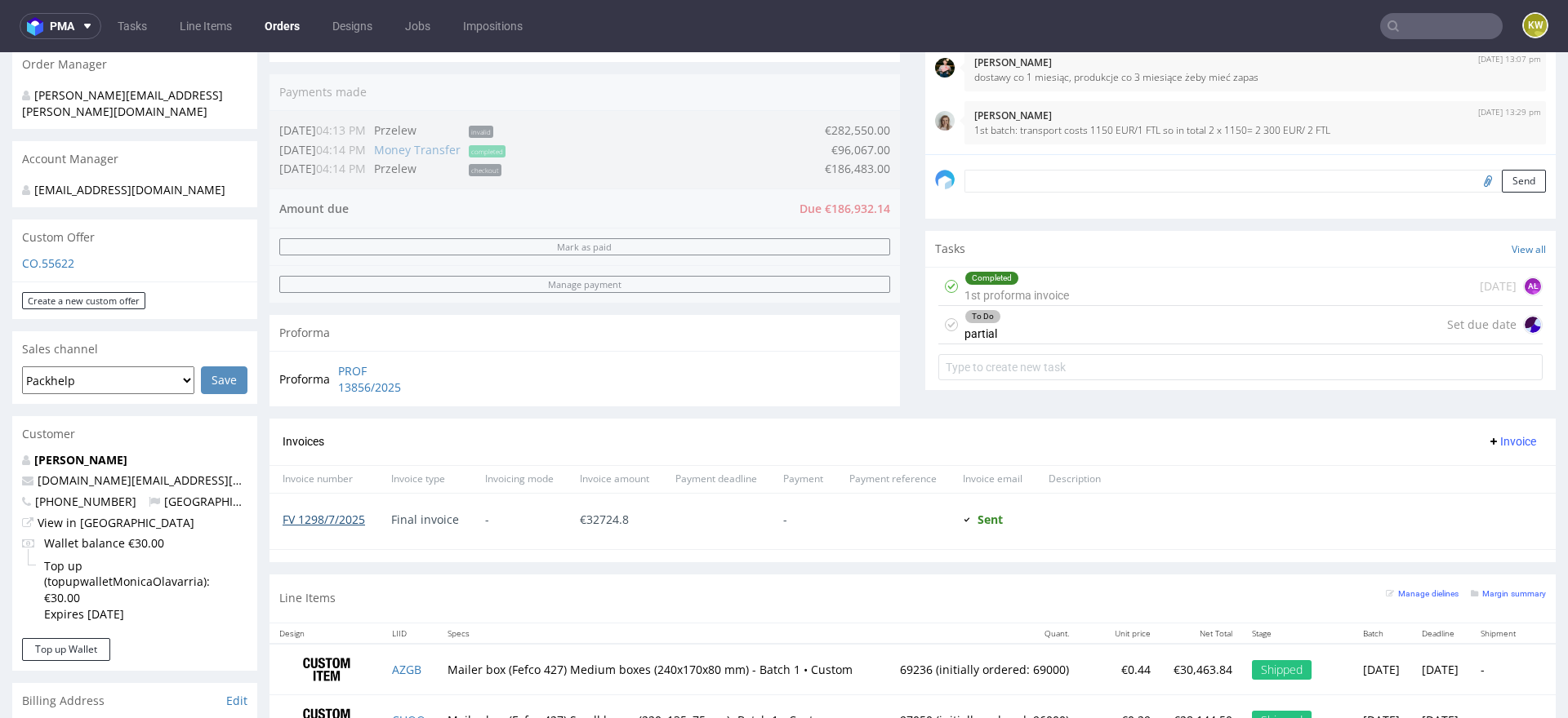
scroll to position [402, 0]
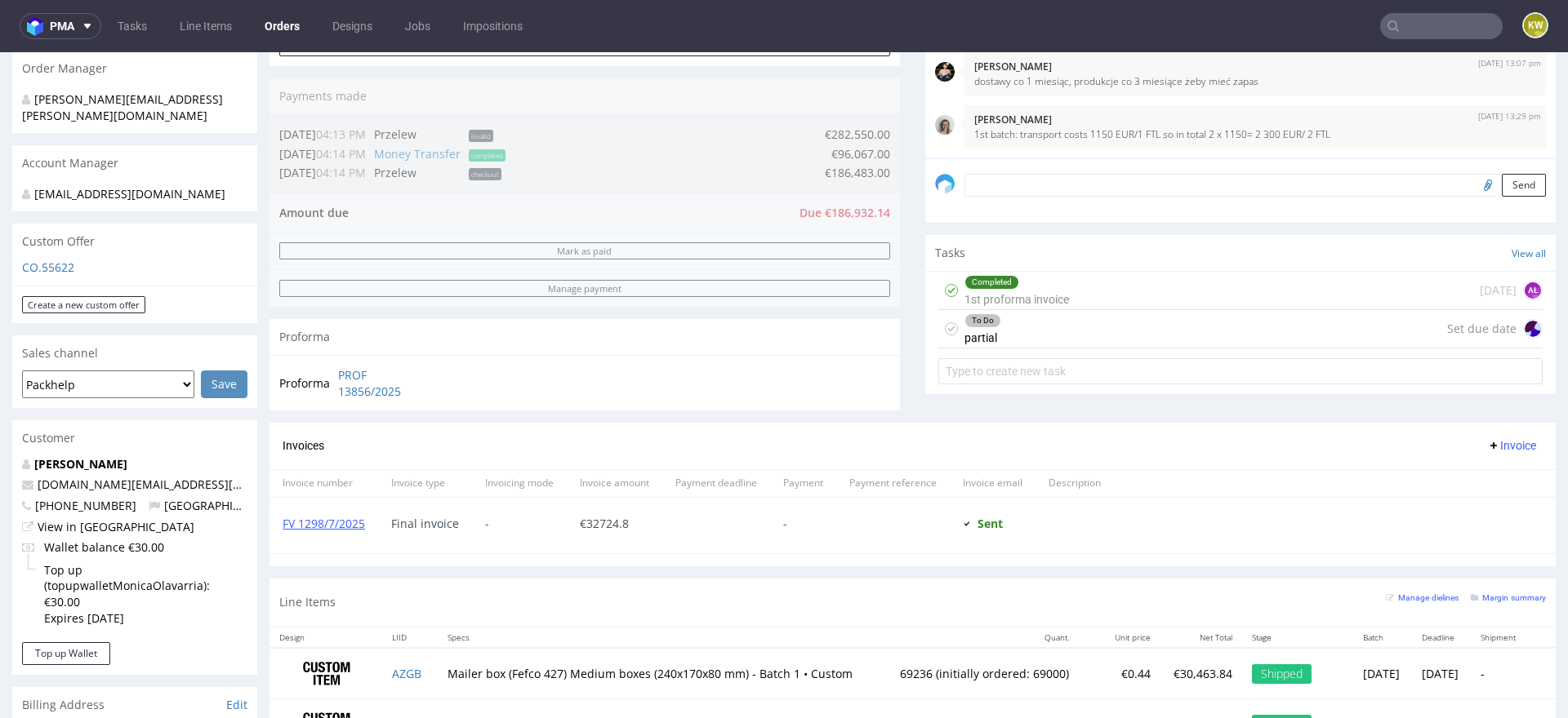
click at [1093, 330] on div "To Do partial Set due date" at bounding box center [1239, 330] width 604 height 39
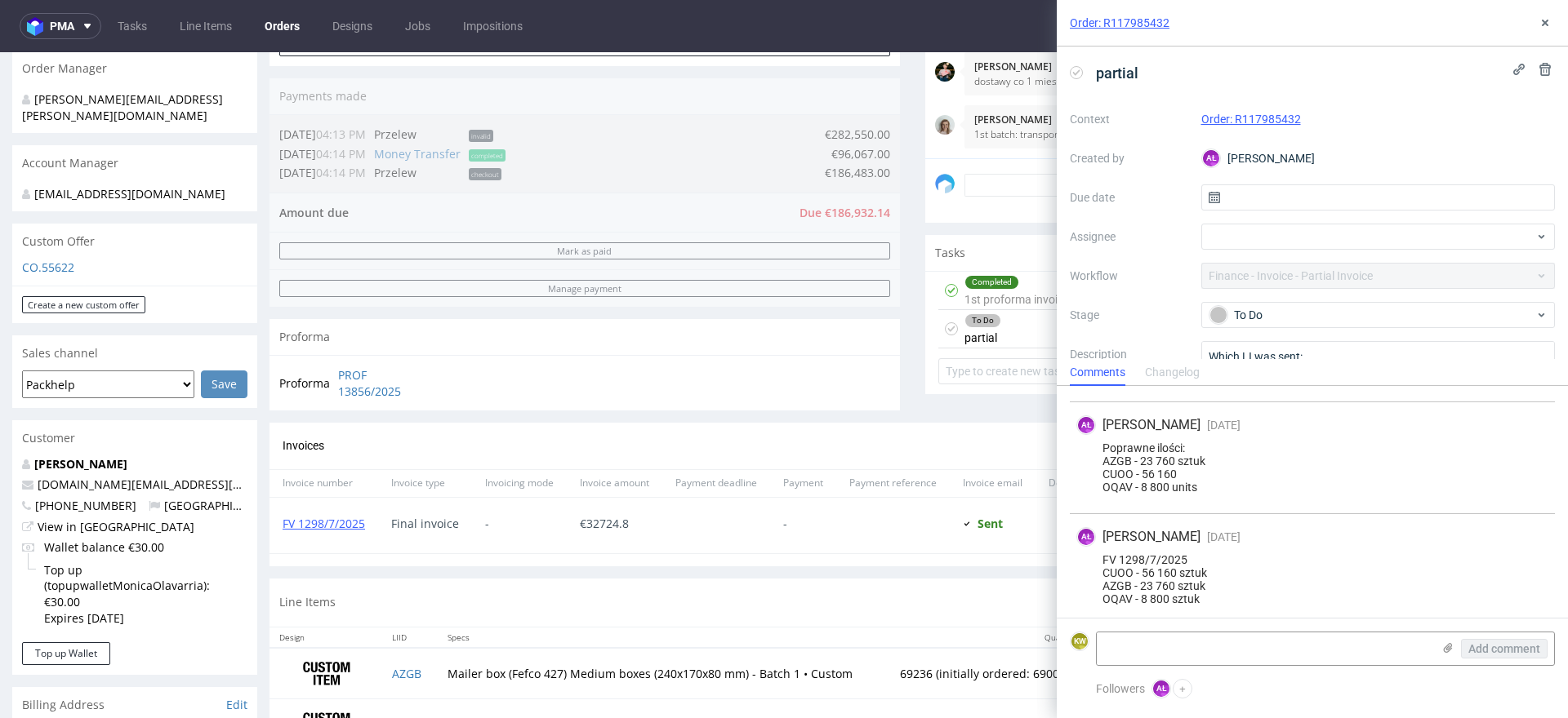
scroll to position [219, 0]
click at [926, 439] on div "Invoices Invoice" at bounding box center [912, 445] width 1260 height 20
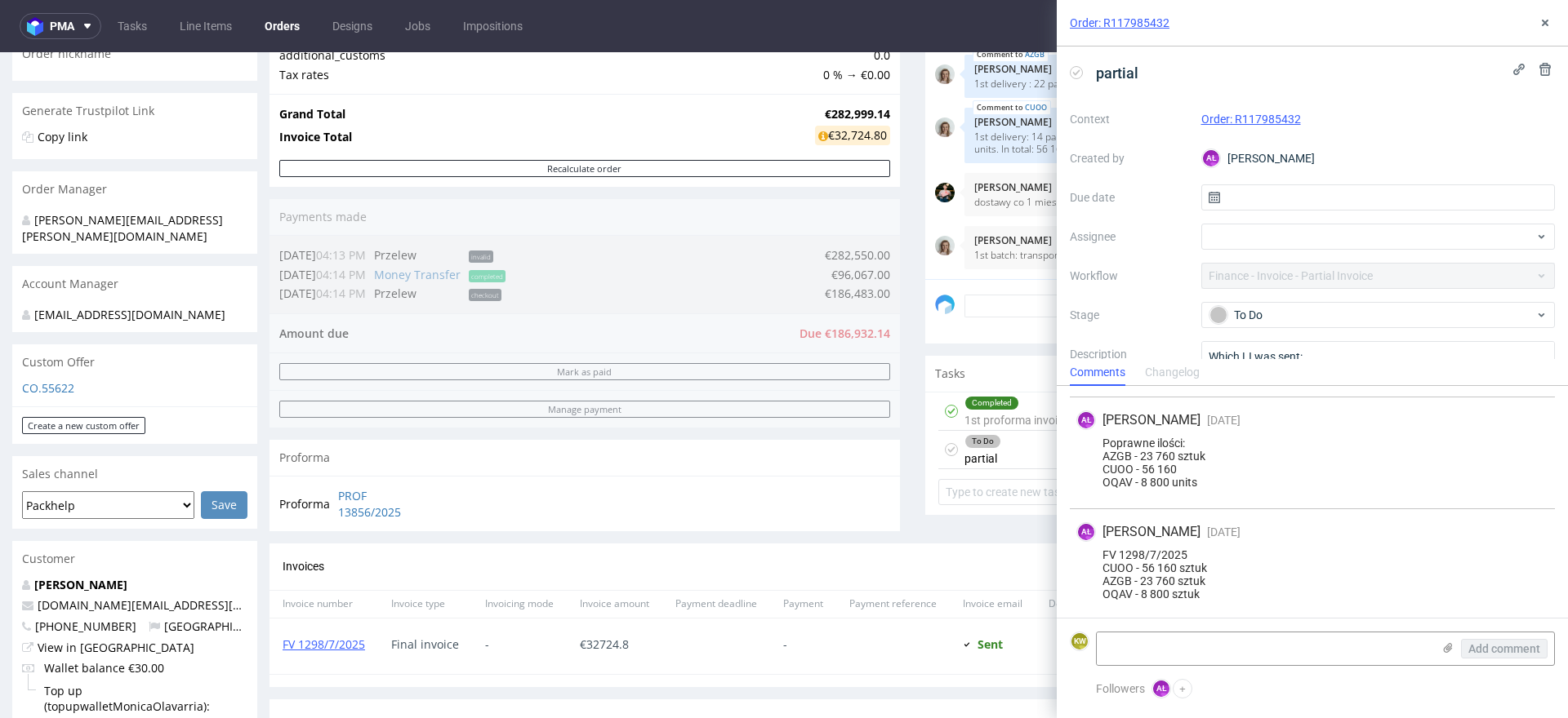
scroll to position [211, 0]
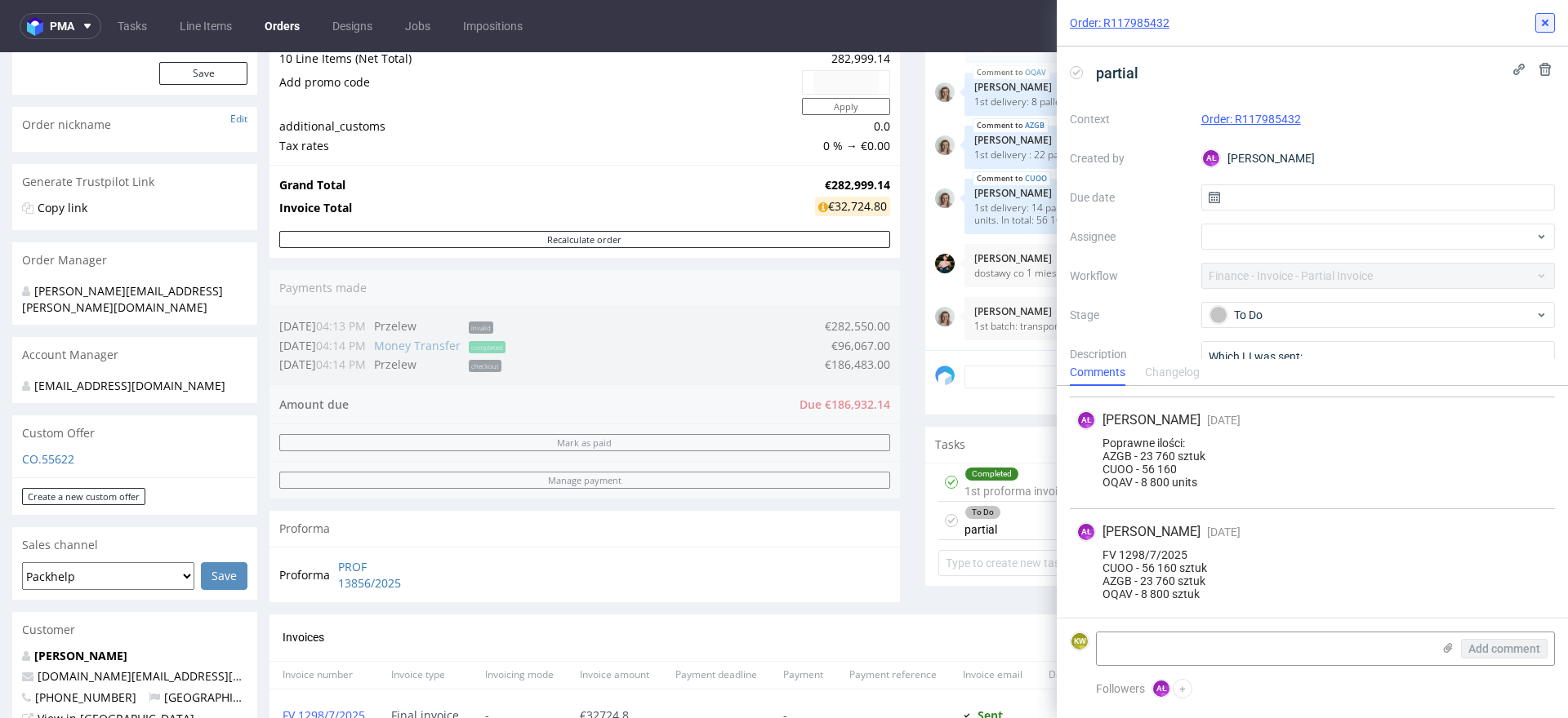
click at [1552, 19] on button at bounding box center [1545, 23] width 19 height 19
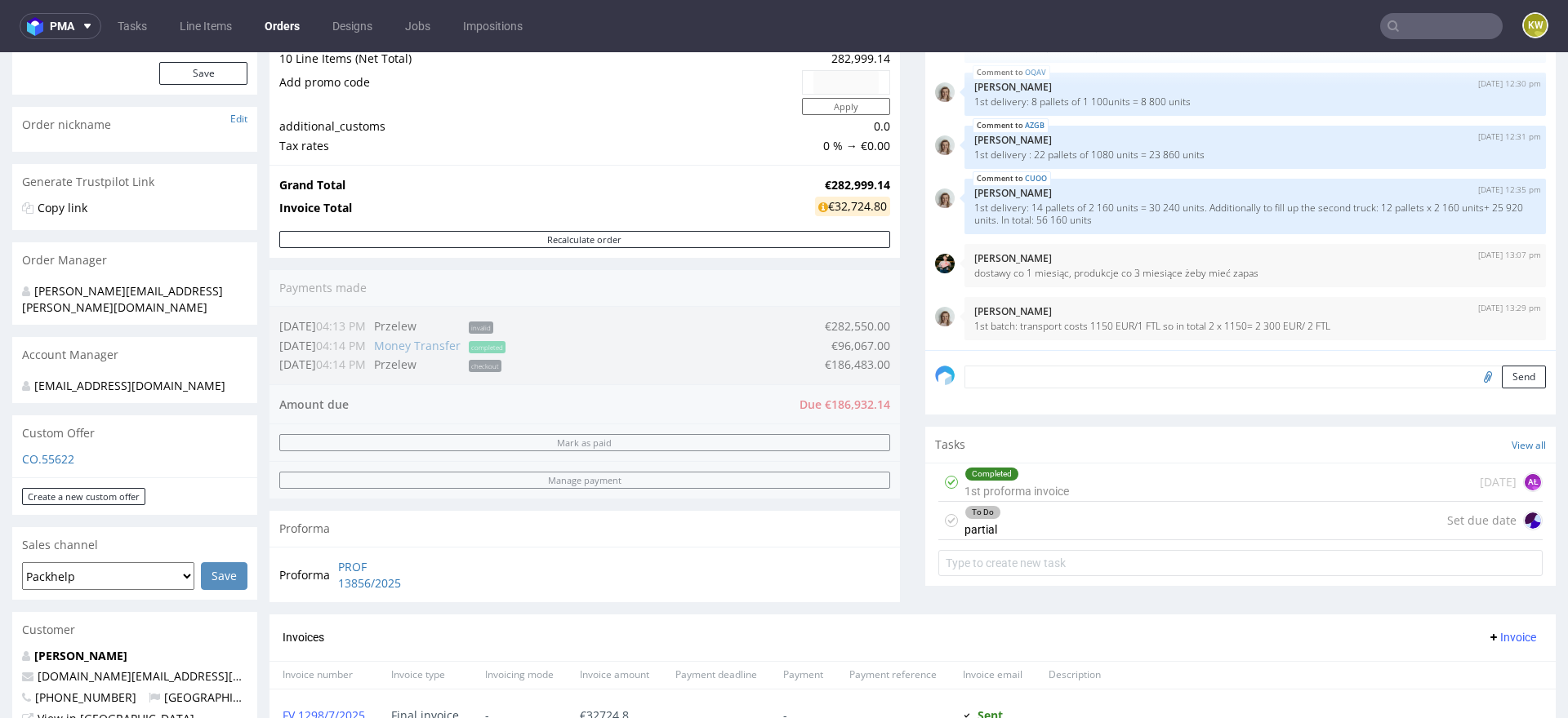
click at [1410, 29] on input "text" at bounding box center [1440, 26] width 123 height 26
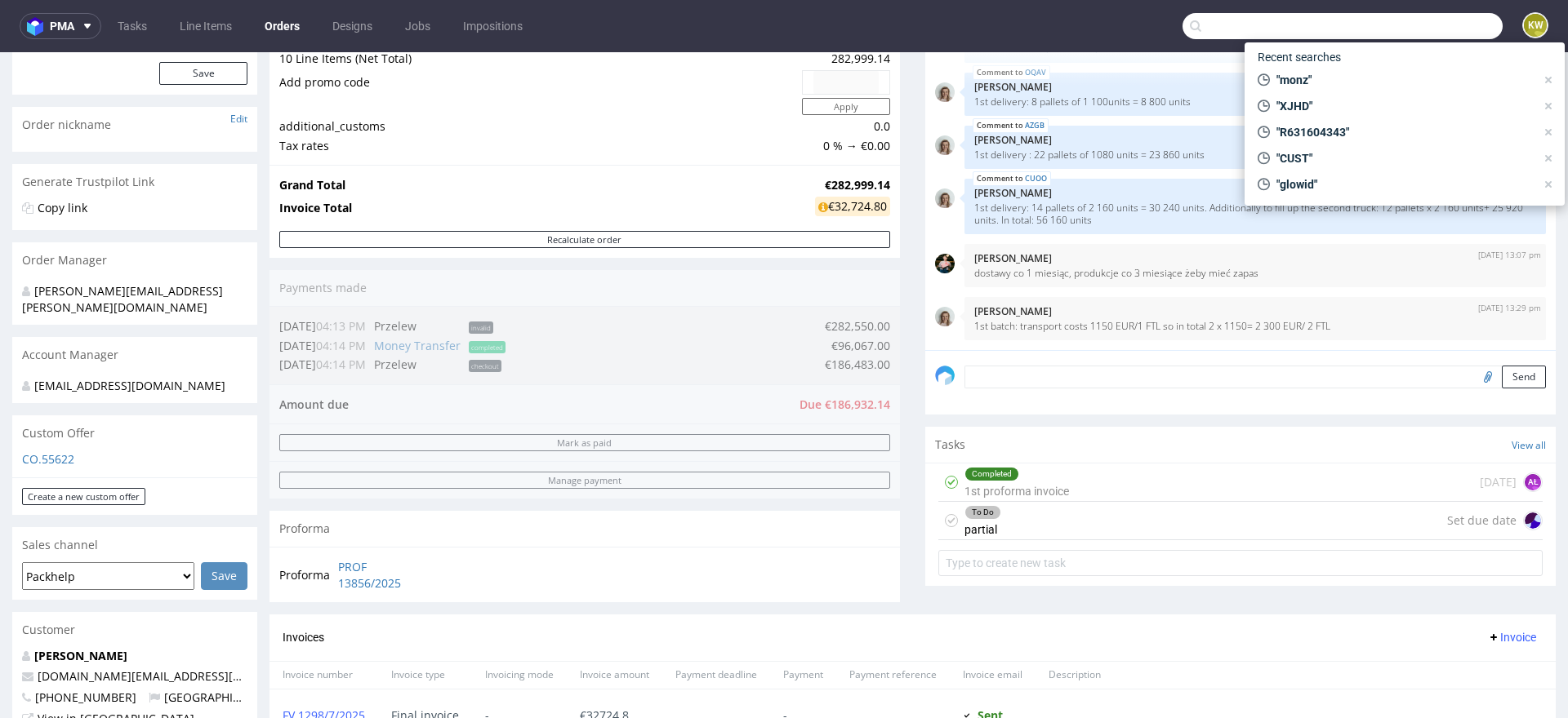
paste input "EUMZ"
type input "EUMZ"
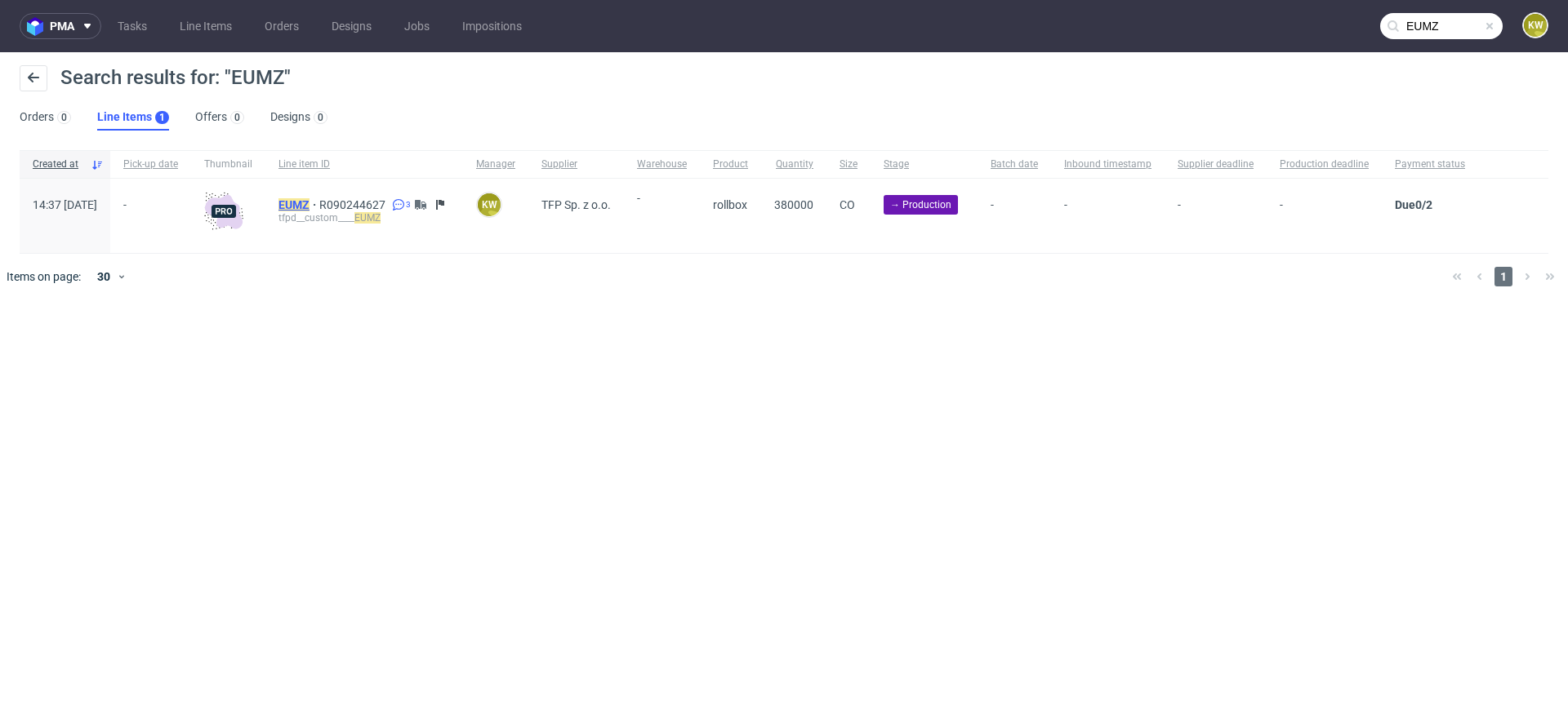
click at [309, 202] on mark "EUMZ" at bounding box center [294, 205] width 31 height 14
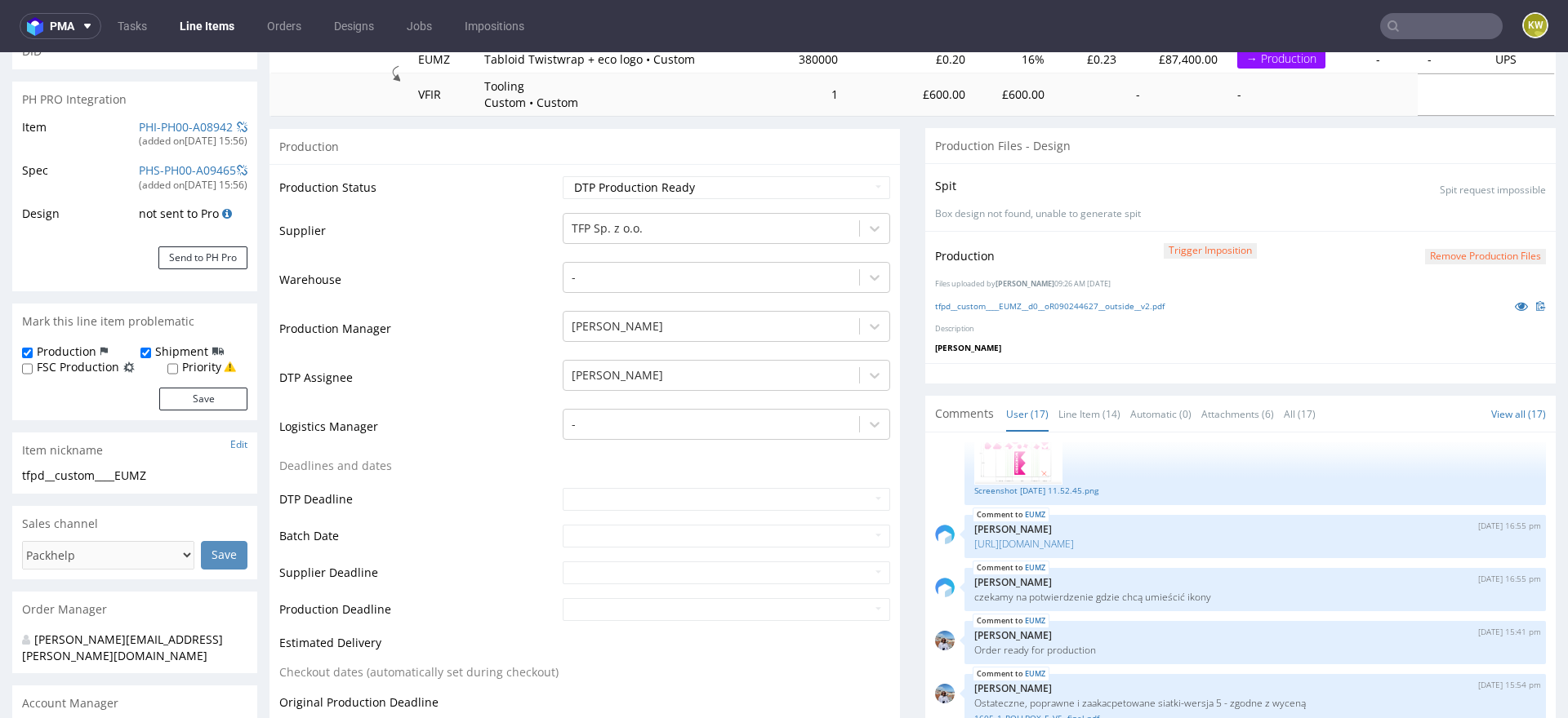
scroll to position [243, 0]
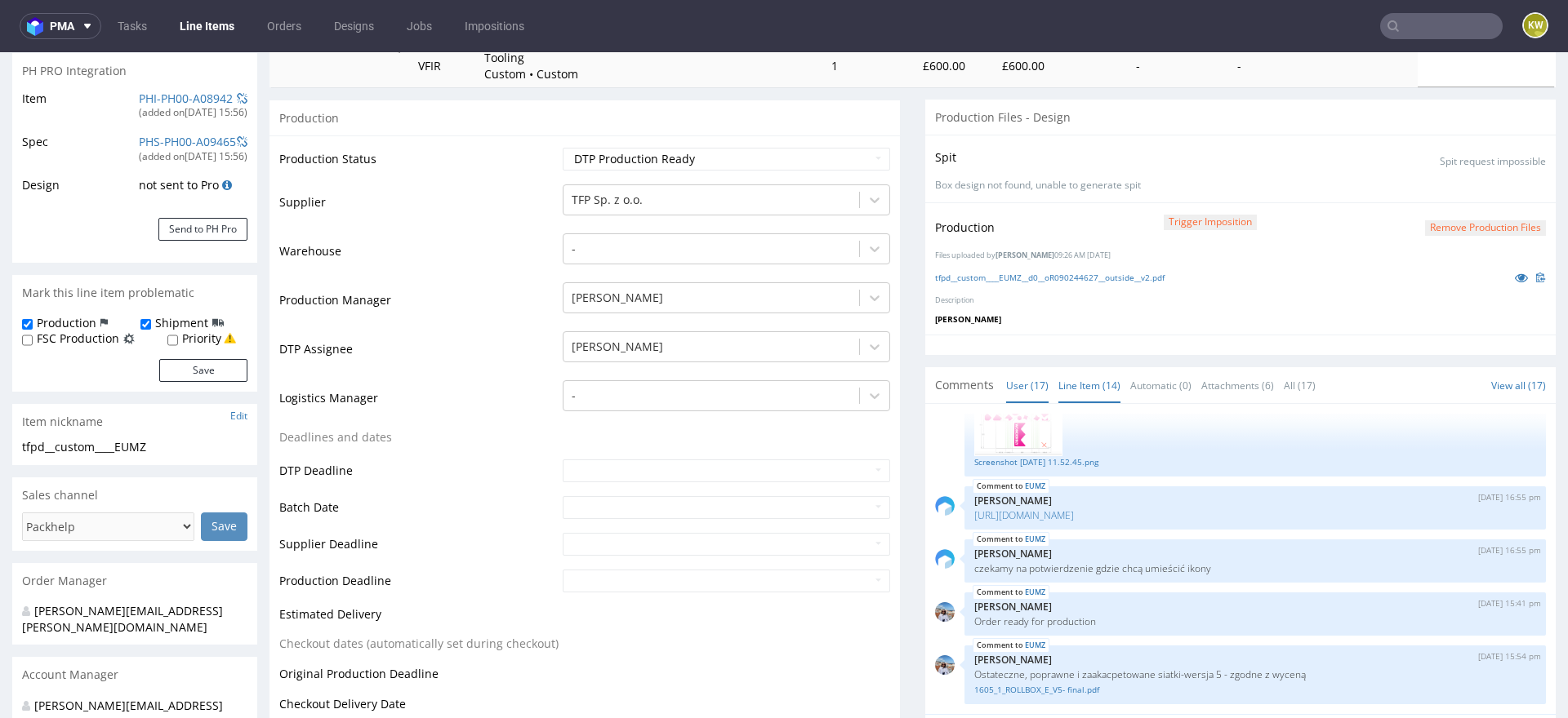
click at [1079, 373] on link "Line Item (14)" at bounding box center [1089, 386] width 62 height 35
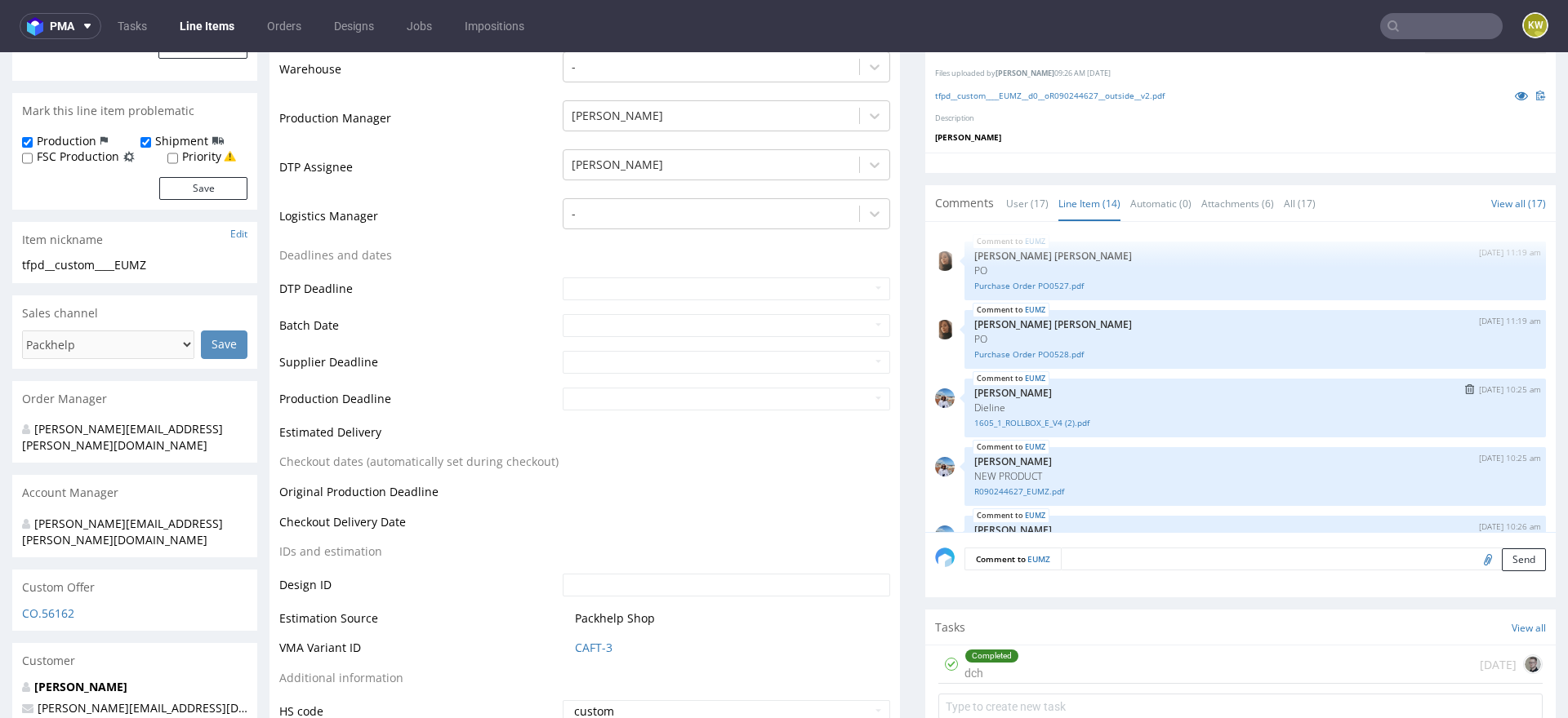
scroll to position [625, 0]
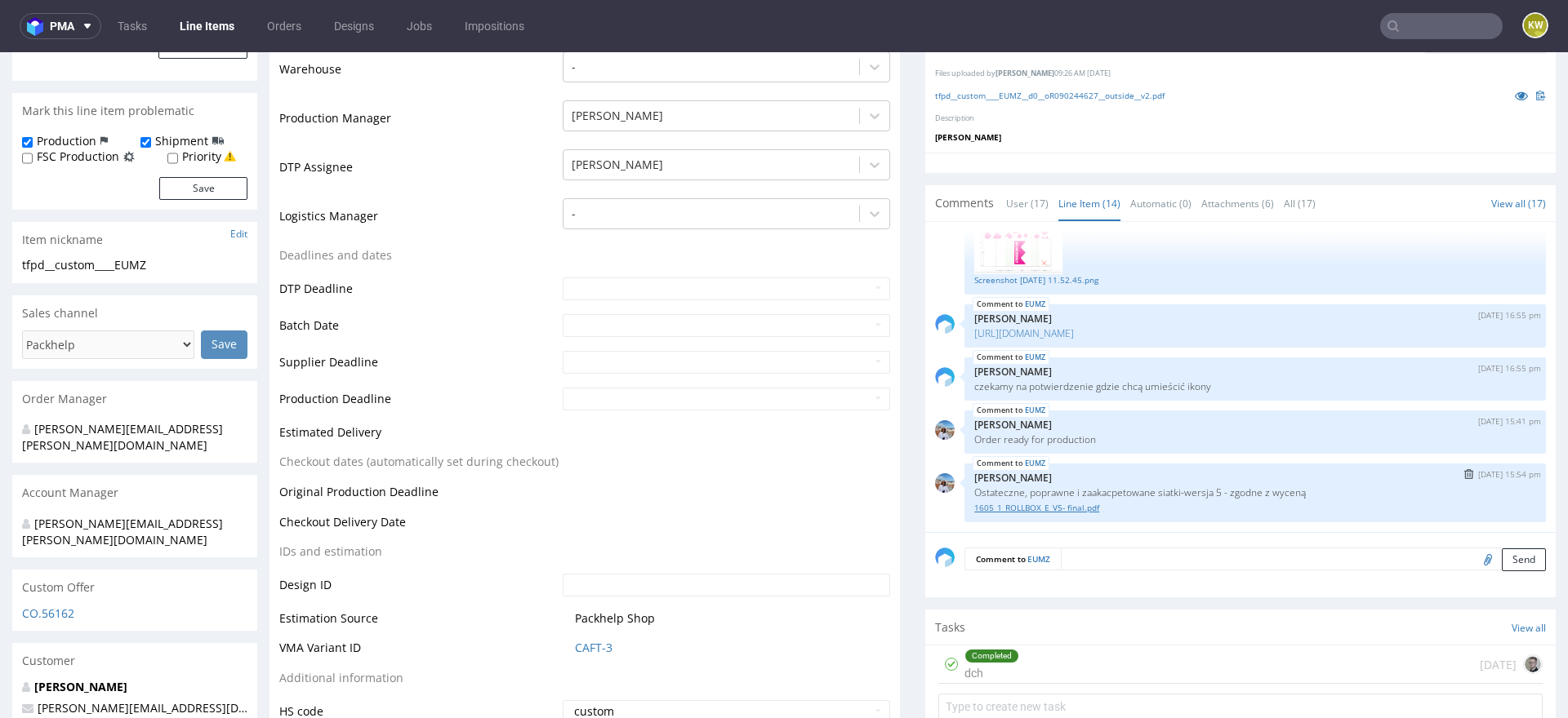
click at [1031, 506] on link "1605_1_ROLLBOX_E_V5- final.pdf" at bounding box center [1255, 507] width 562 height 13
click at [1473, 560] on input "file" at bounding box center [1485, 560] width 23 height 21
type input "C:\fakepath\eumz-q031371-a1-1k.pdf"
click at [1080, 557] on textarea at bounding box center [1303, 560] width 485 height 23
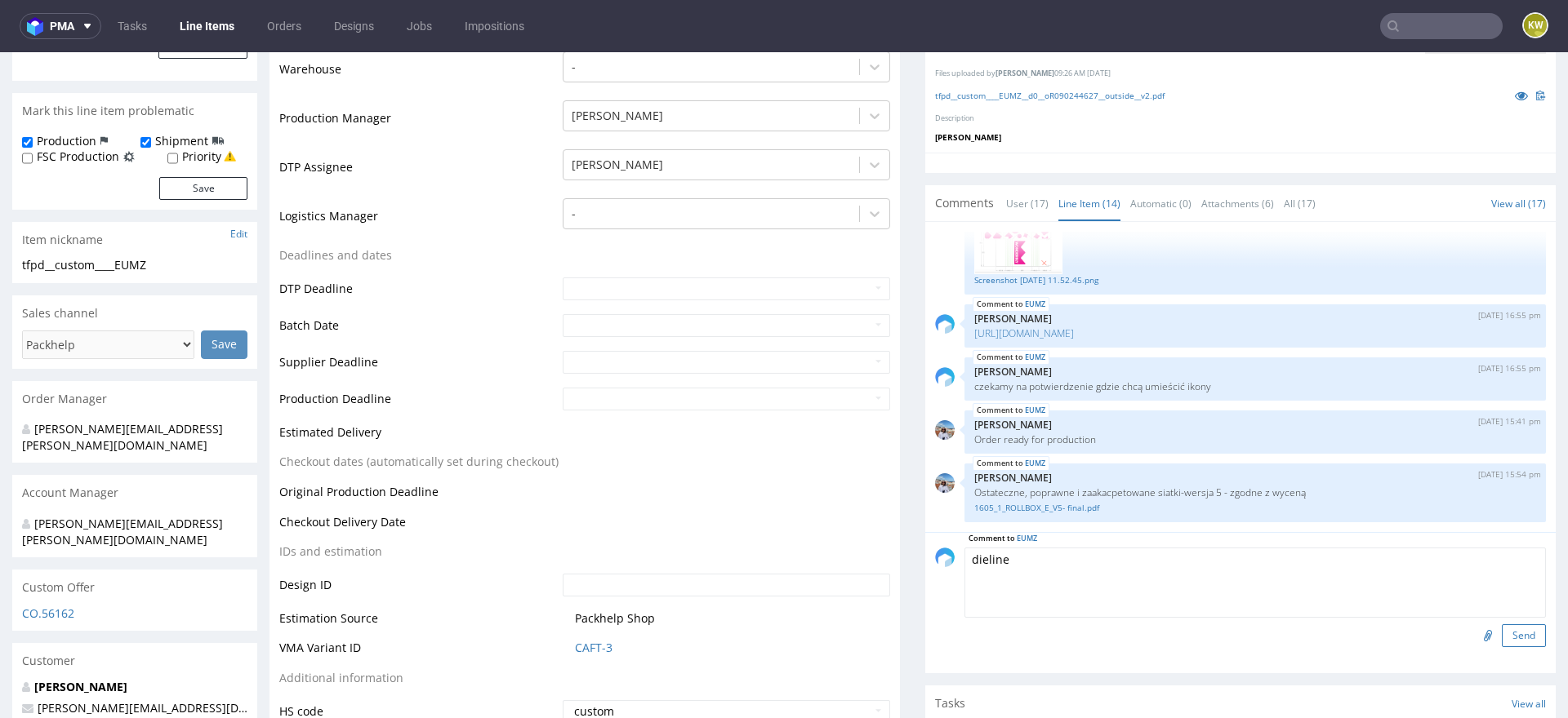
type textarea "dieline"
click at [1504, 632] on button "Send" at bounding box center [1524, 636] width 44 height 23
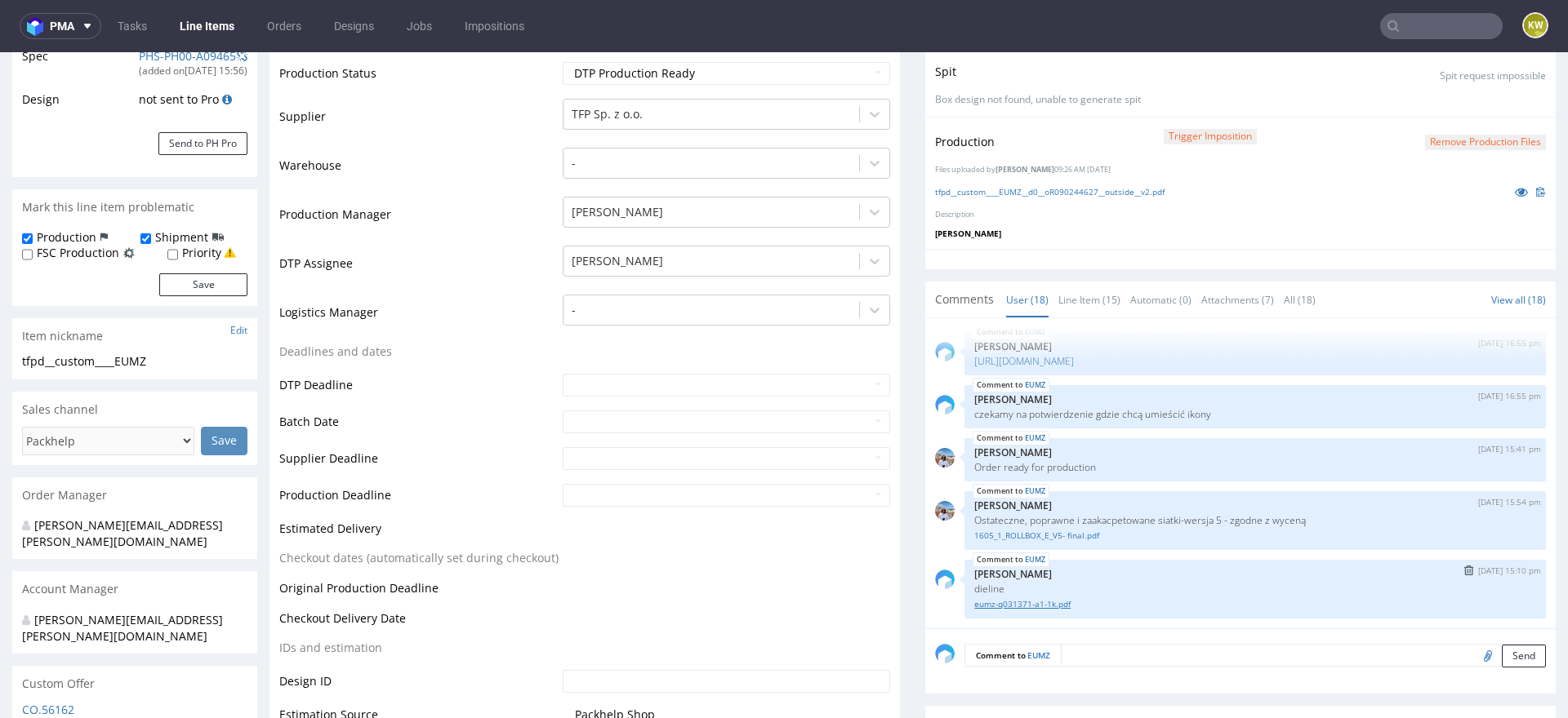
scroll to position [333, 0]
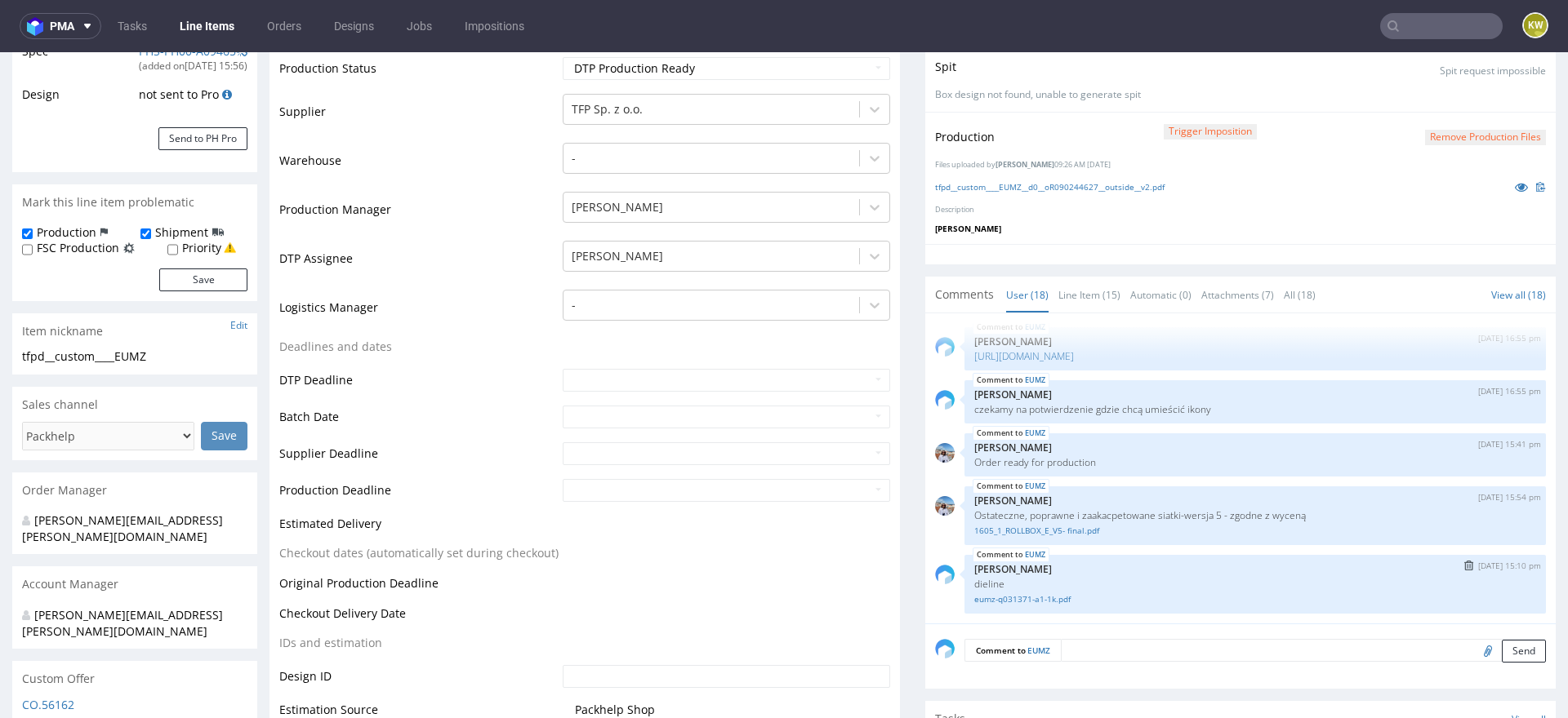
click at [1464, 563] on img "submit" at bounding box center [1467, 565] width 9 height 10
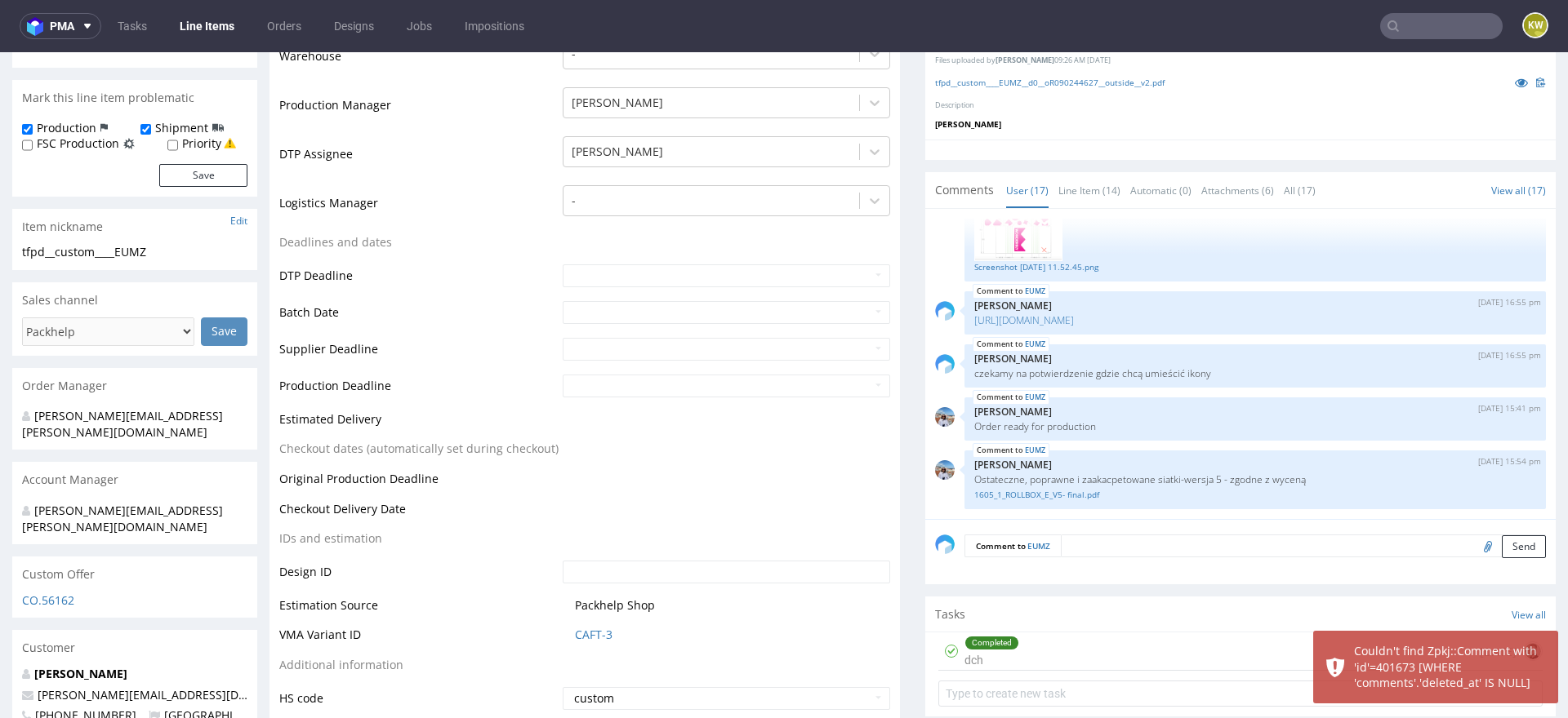
scroll to position [454, 0]
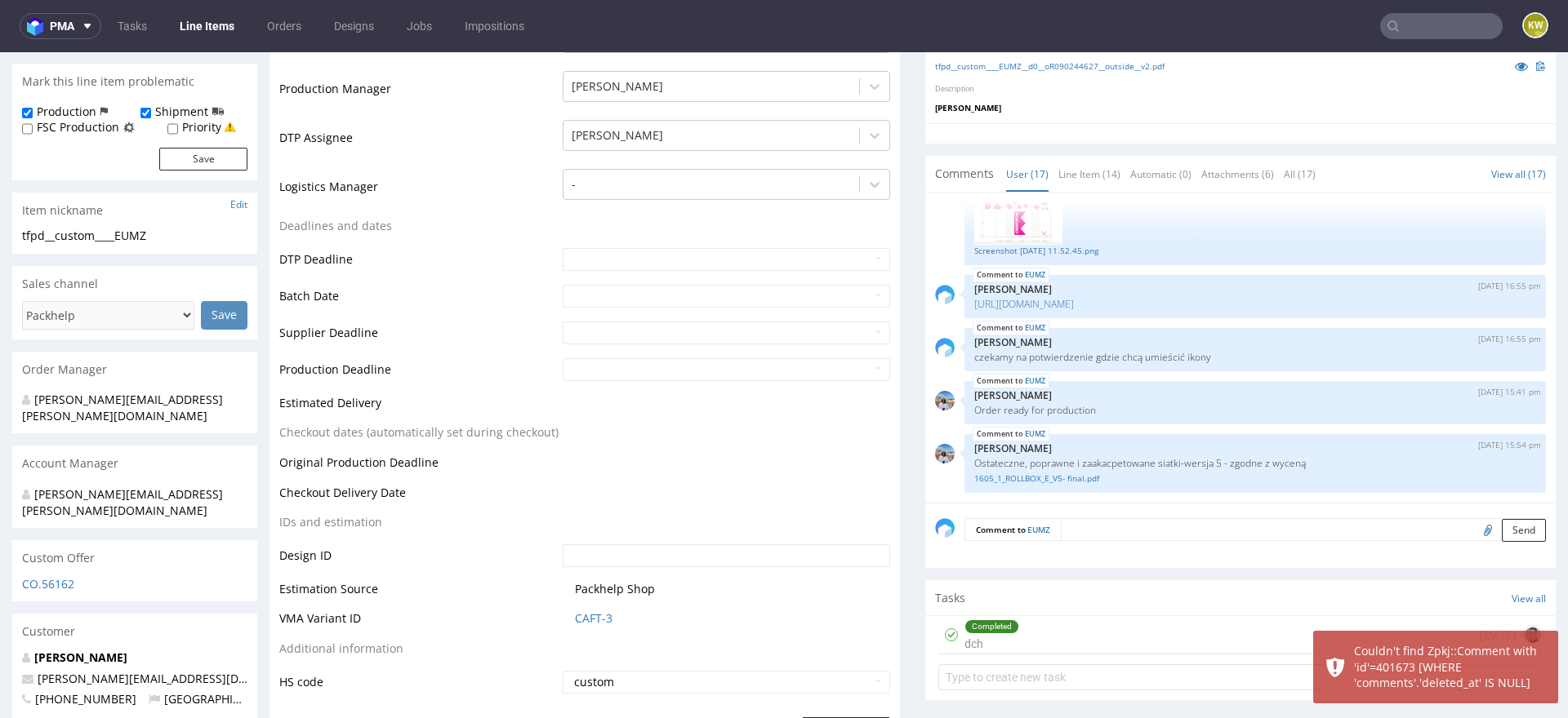
click at [1473, 523] on input "file" at bounding box center [1485, 530] width 23 height 21
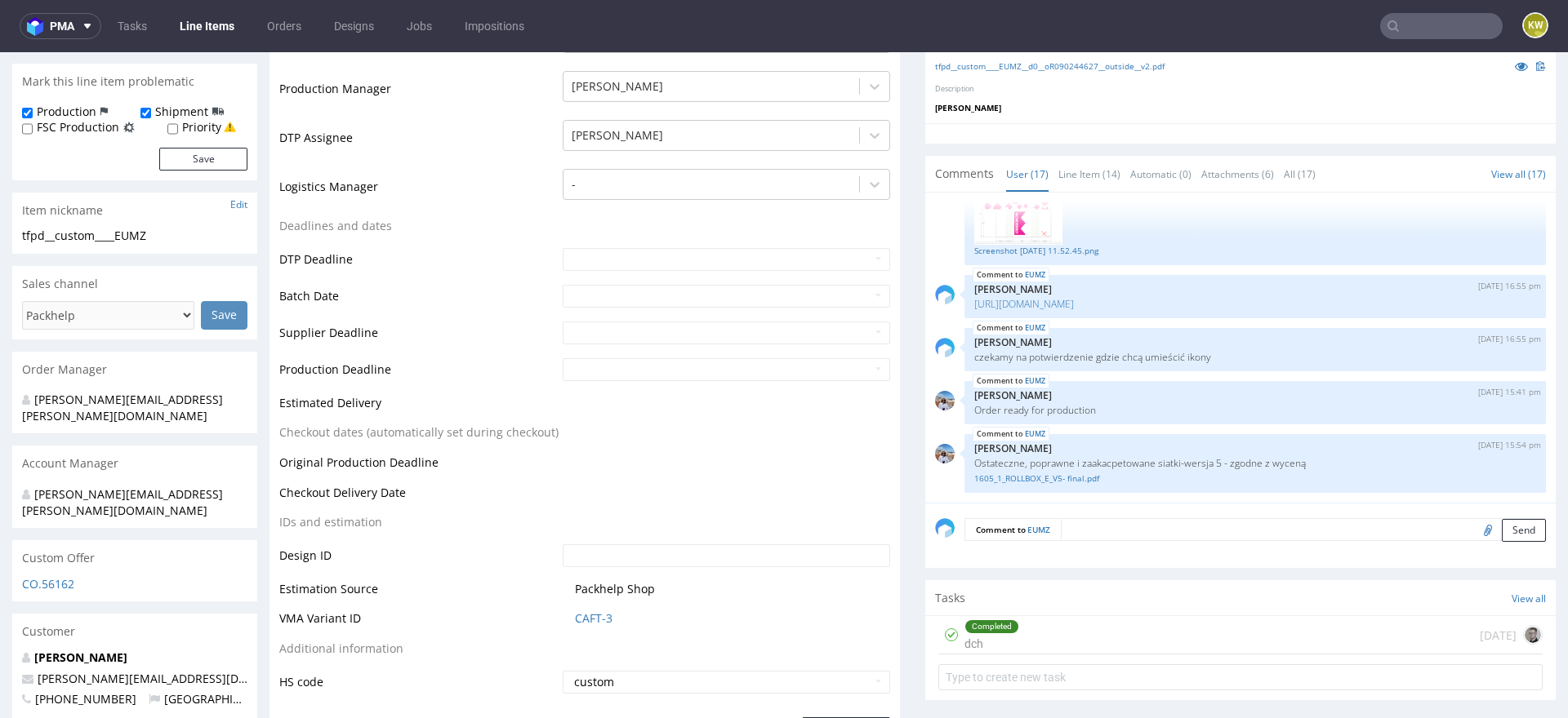
type input "C:\fakepath\eumz-q031371-a1-1k.pdf"
click at [1089, 522] on textarea at bounding box center [1303, 530] width 485 height 23
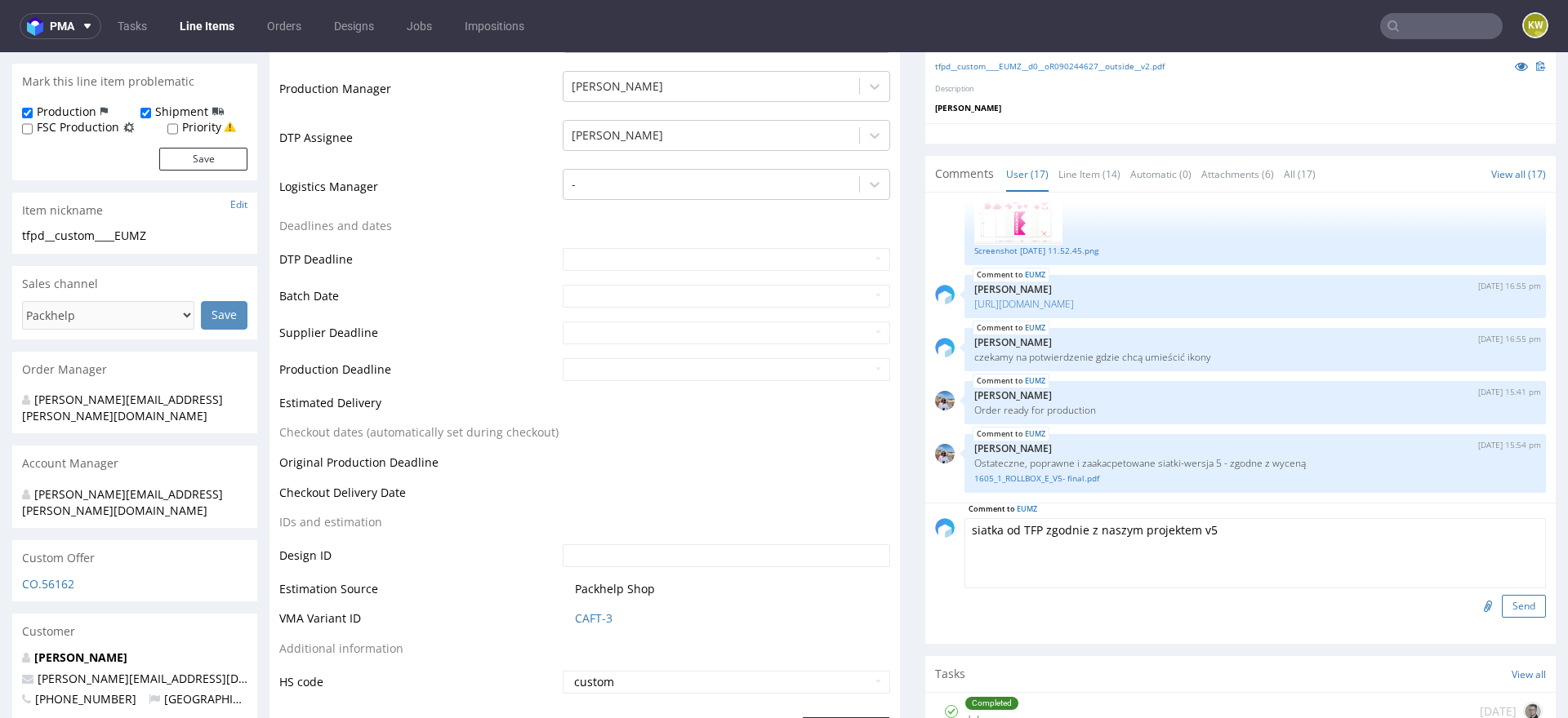
type textarea "siatka od TFP zgodnie z naszym projektem v5"
click at [1501, 601] on button "Send" at bounding box center [1524, 607] width 44 height 23
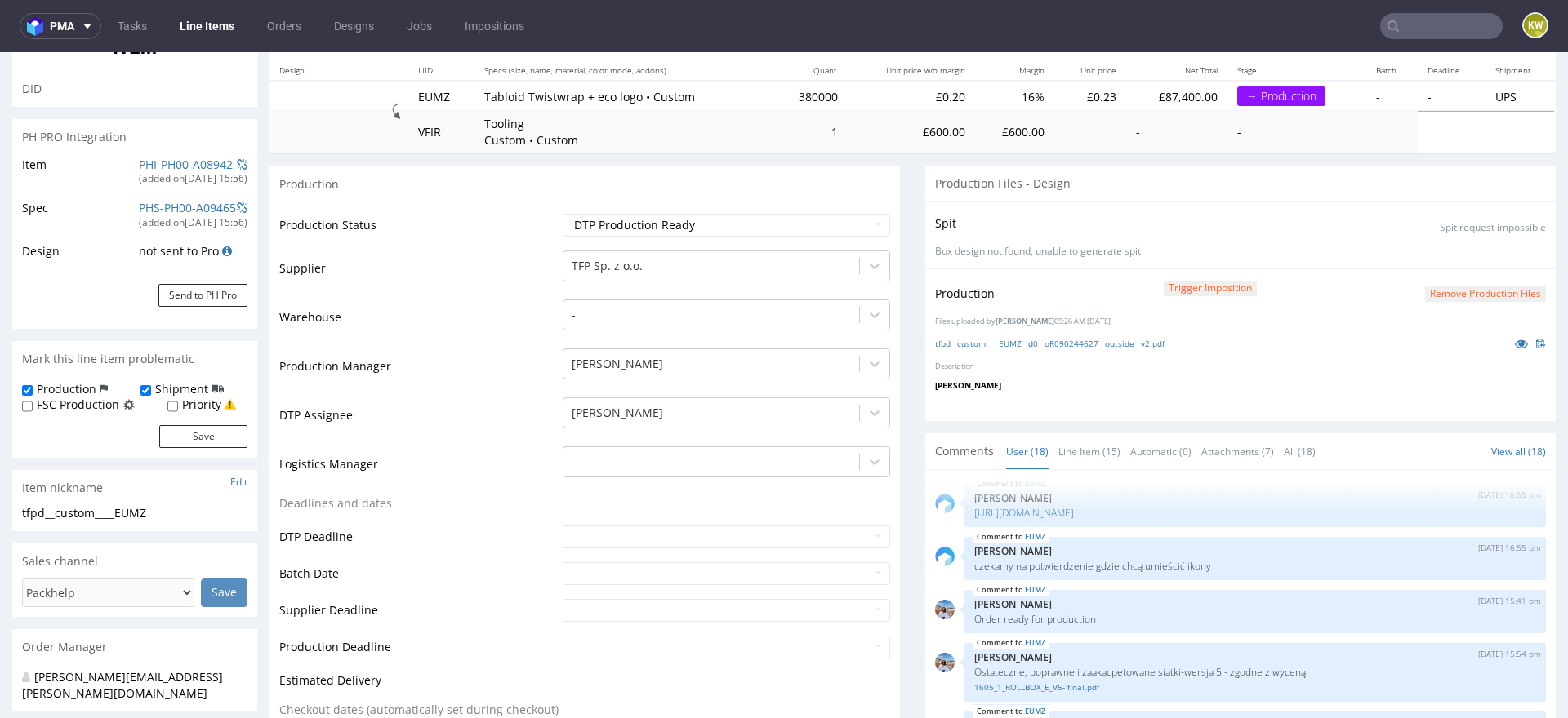
scroll to position [177, 0]
click at [630, 219] on select "Waiting for Artwork Waiting for Diecut Waiting for Mockup Waiting for DTP Waiti…" at bounding box center [726, 224] width 328 height 23
select select "back_for_dtp"
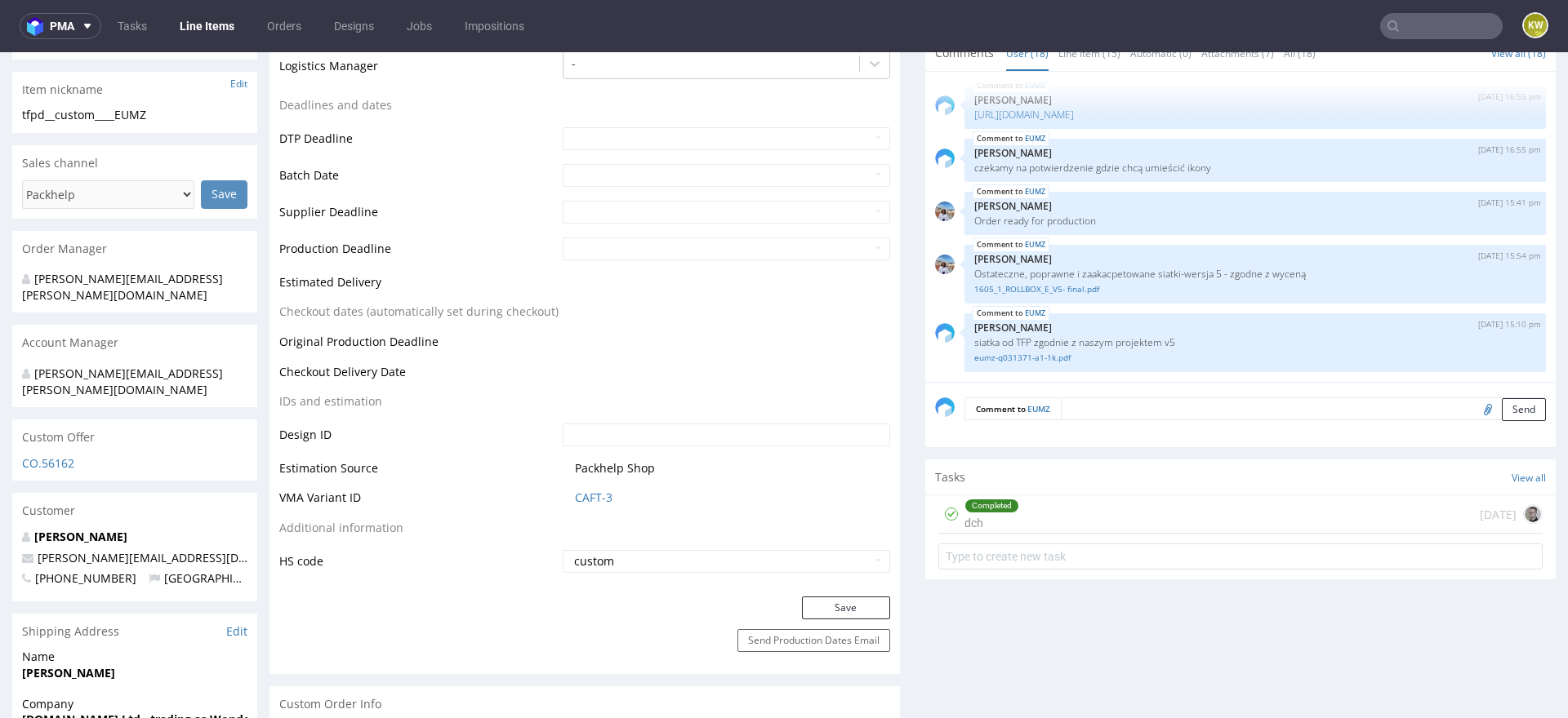
scroll to position [627, 0]
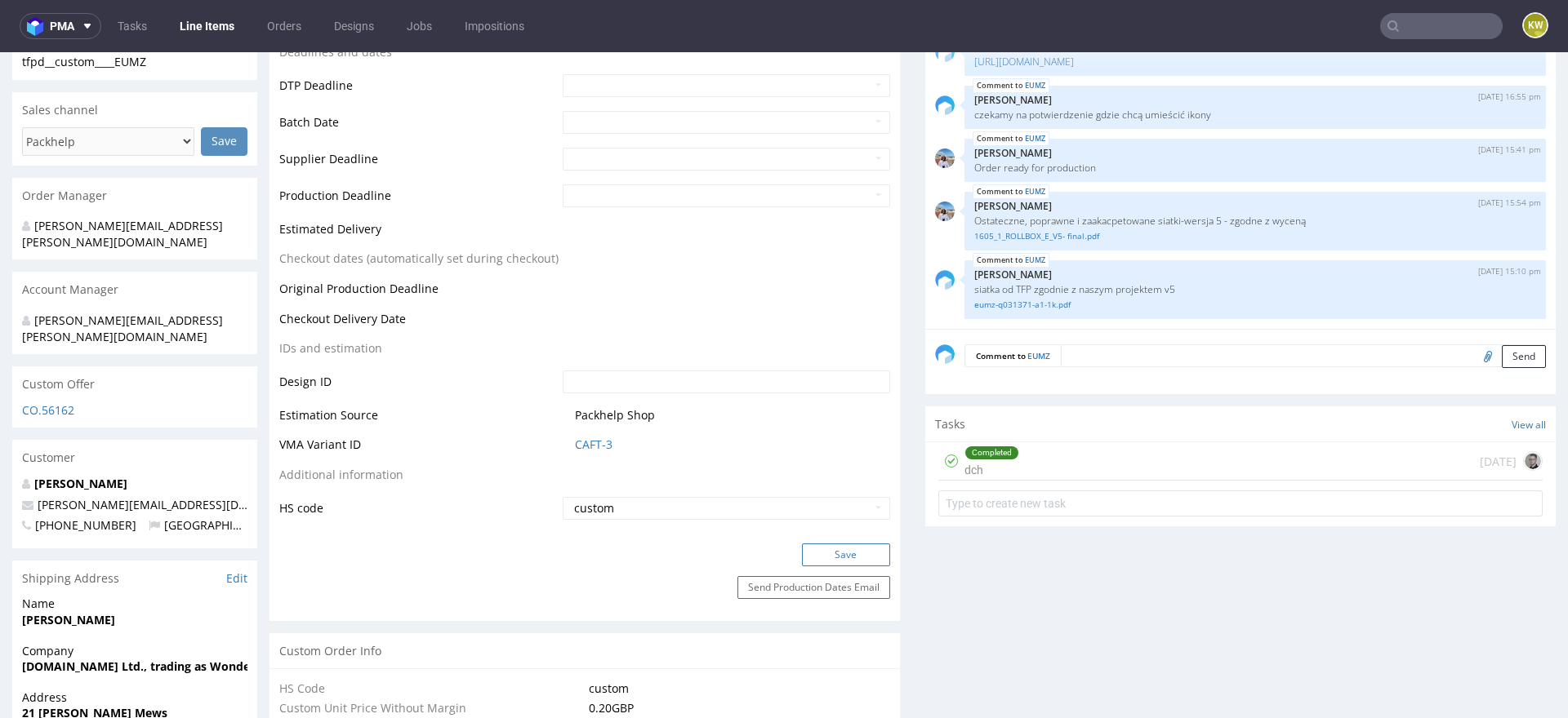
click at [806, 550] on button "Save" at bounding box center [845, 555] width 88 height 23
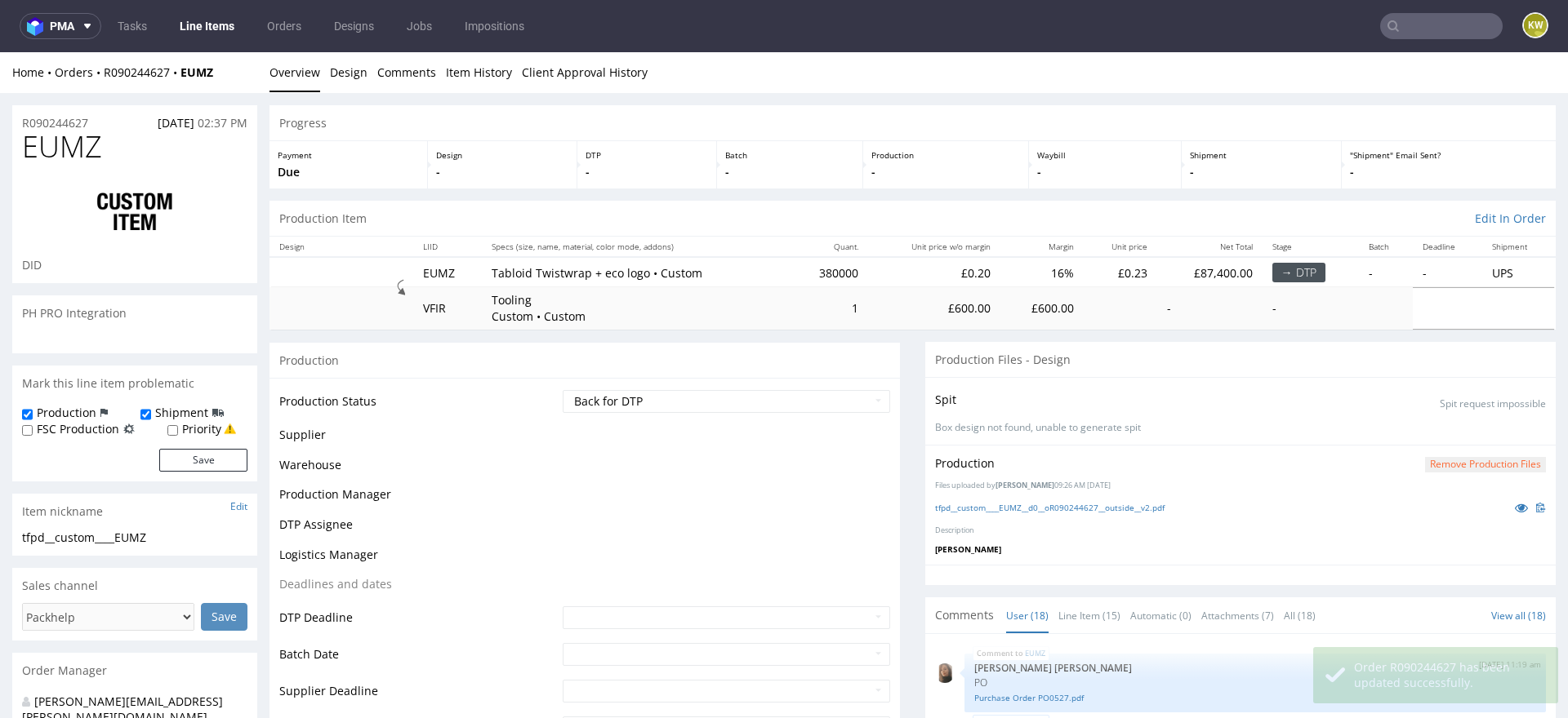
scroll to position [914, 0]
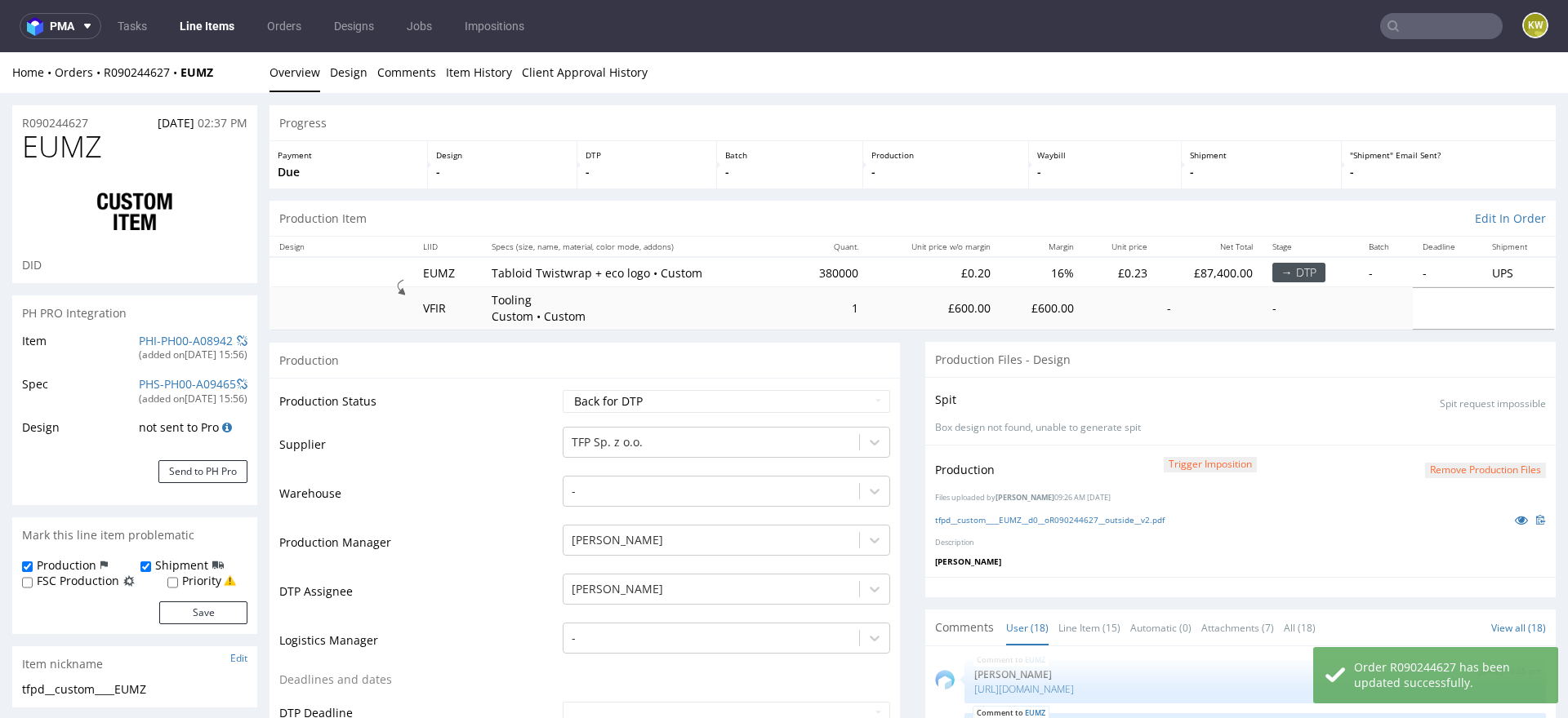
click at [76, 144] on span "EUMZ" at bounding box center [62, 147] width 80 height 33
copy span "EUMZ"
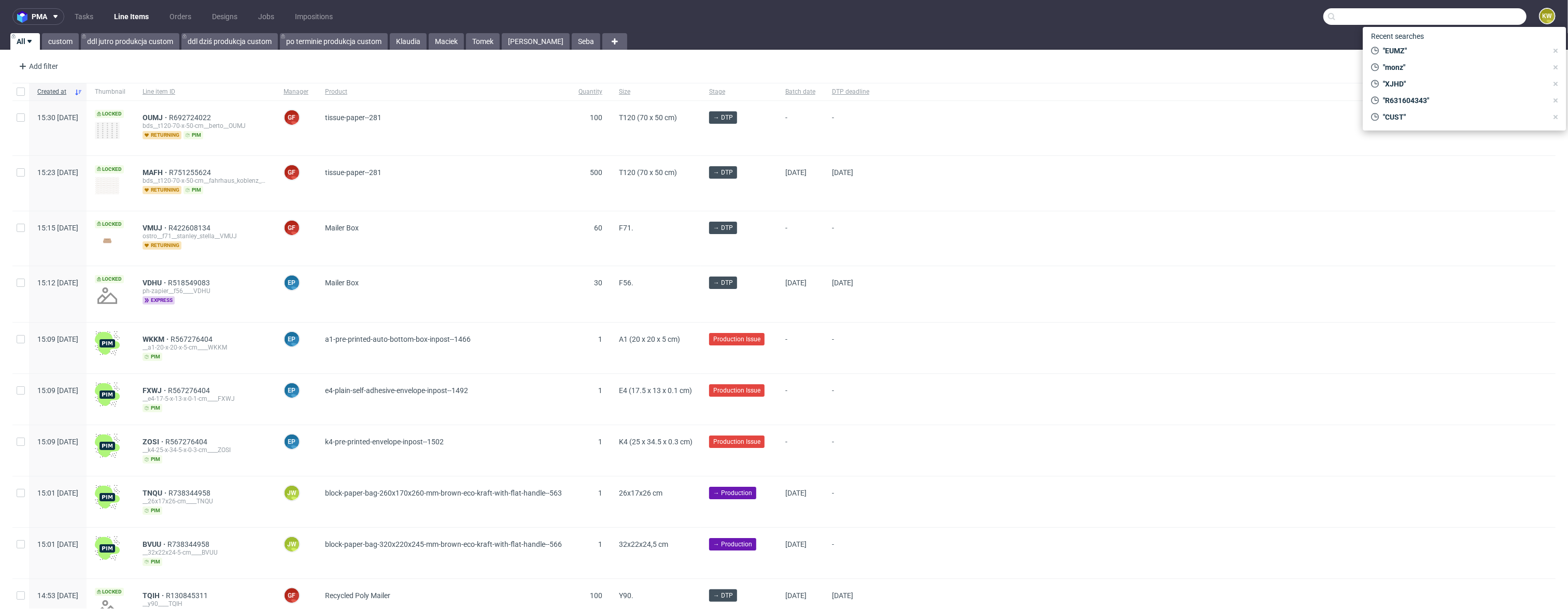
click at [1475, 13] on input "text" at bounding box center [1424, 17] width 203 height 17
paste input "YKVP"
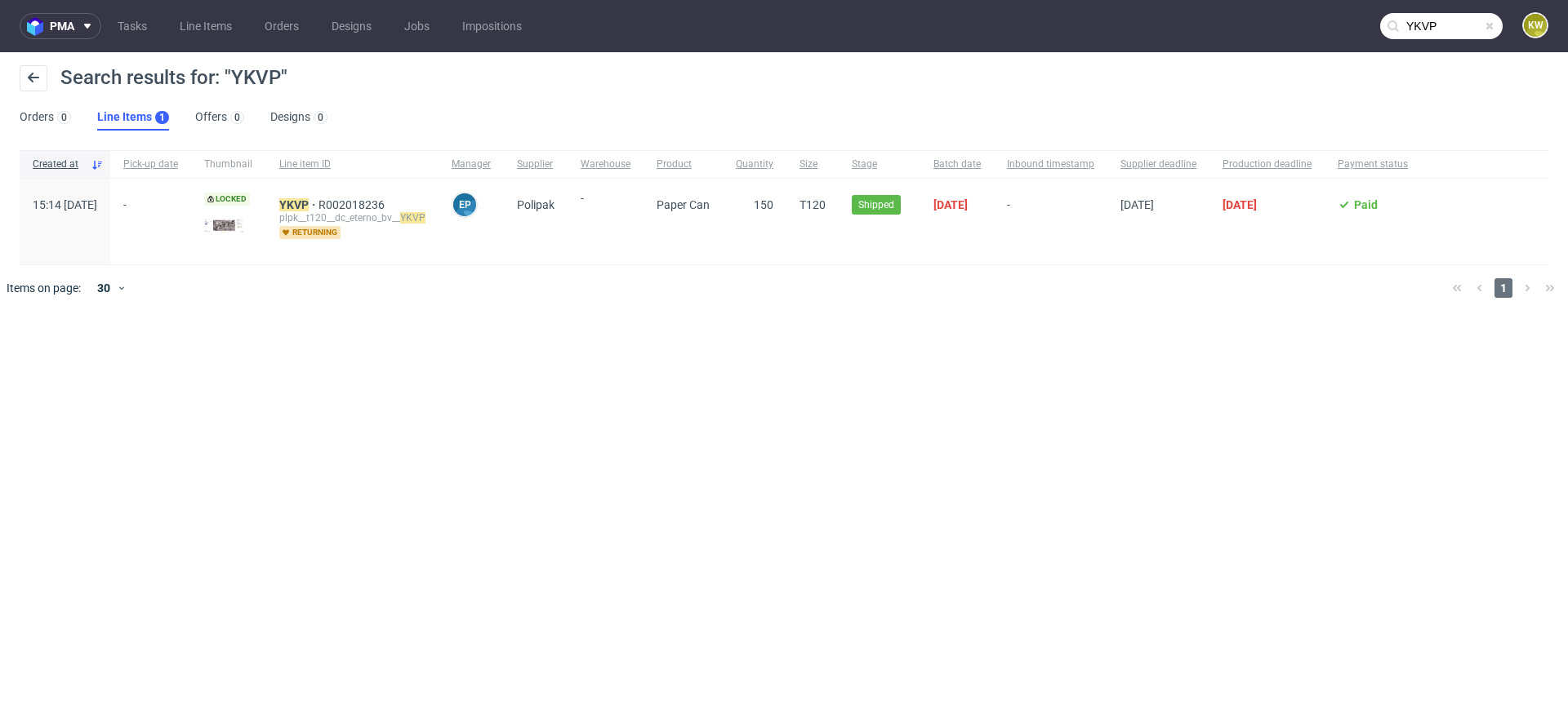
click at [1468, 28] on input "YKVP" at bounding box center [1440, 26] width 123 height 26
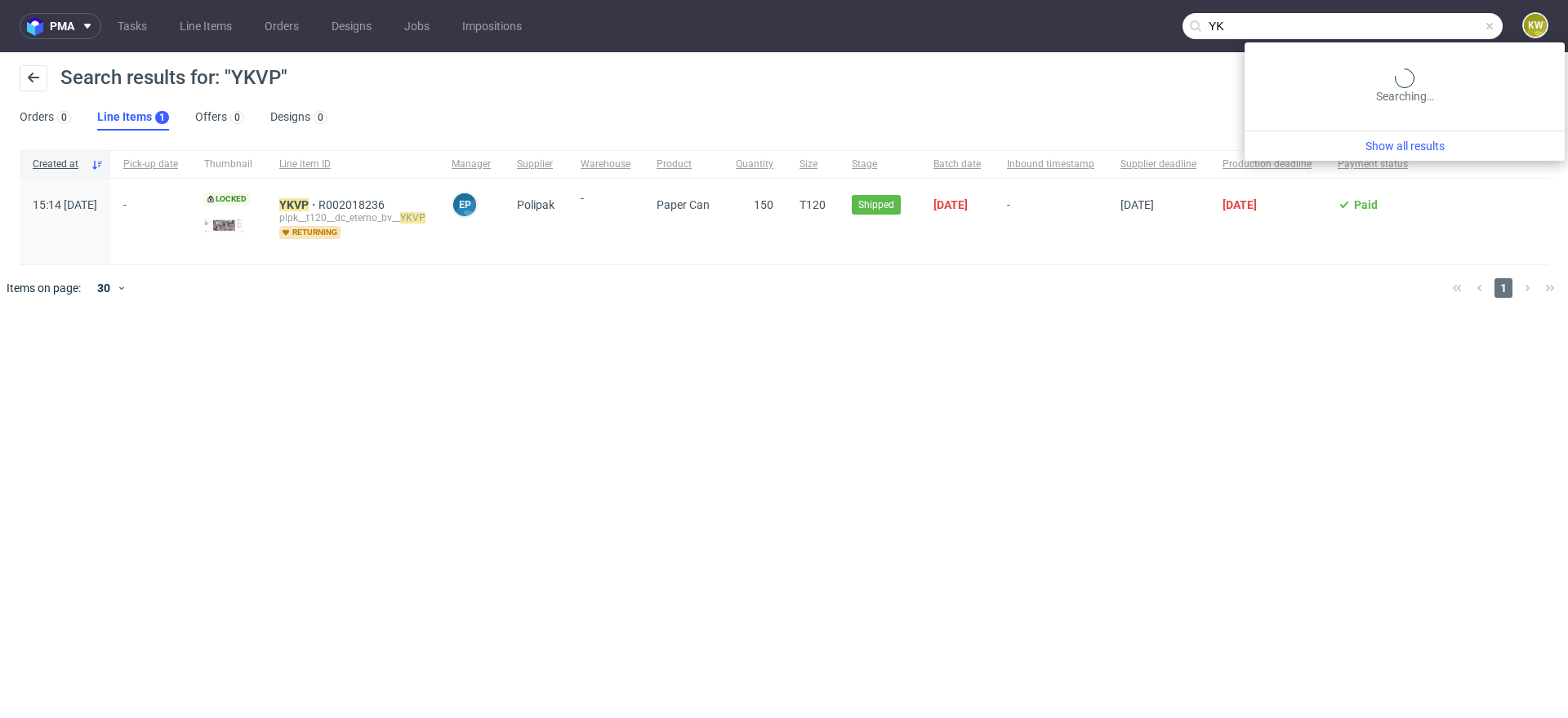
type input "Y"
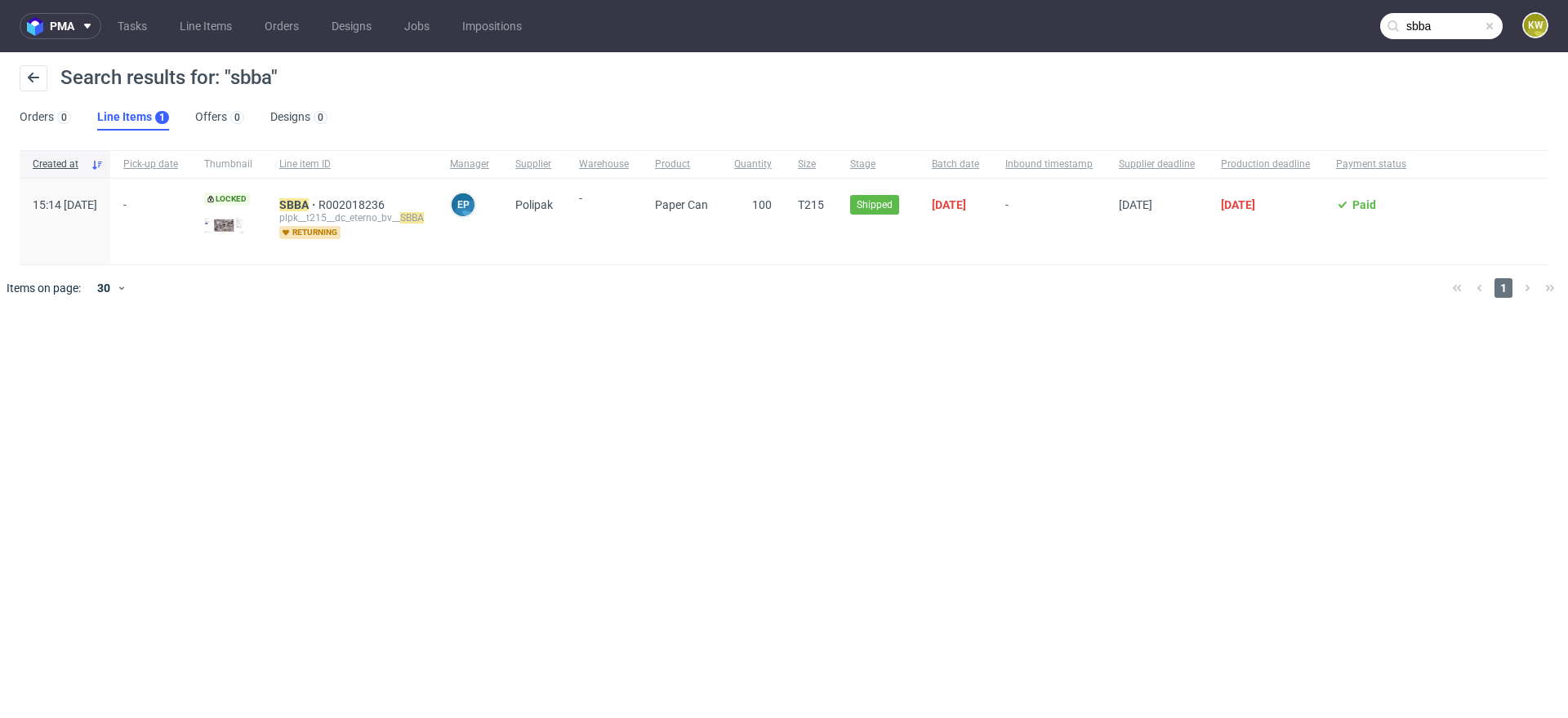
click at [1447, 29] on input "sbba" at bounding box center [1440, 26] width 123 height 26
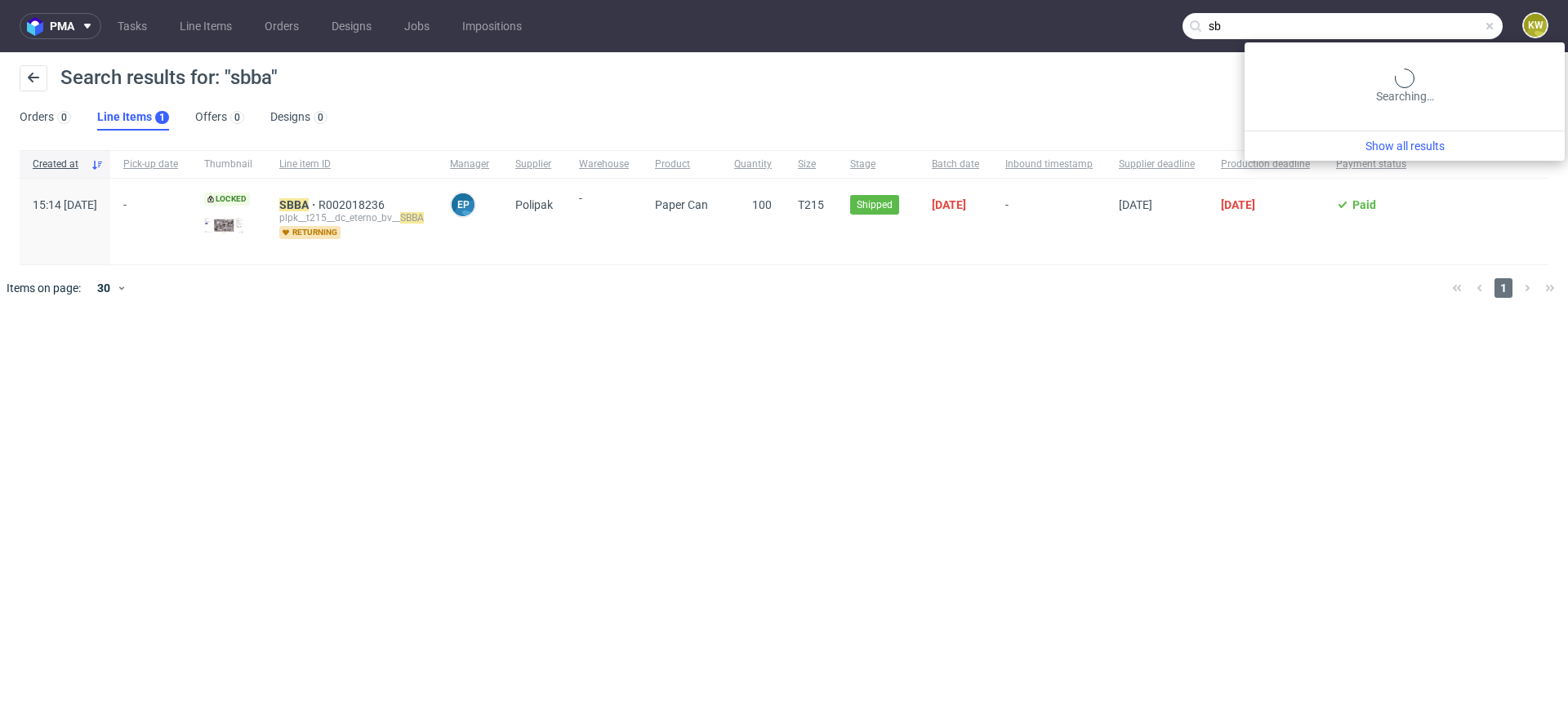
type input "s"
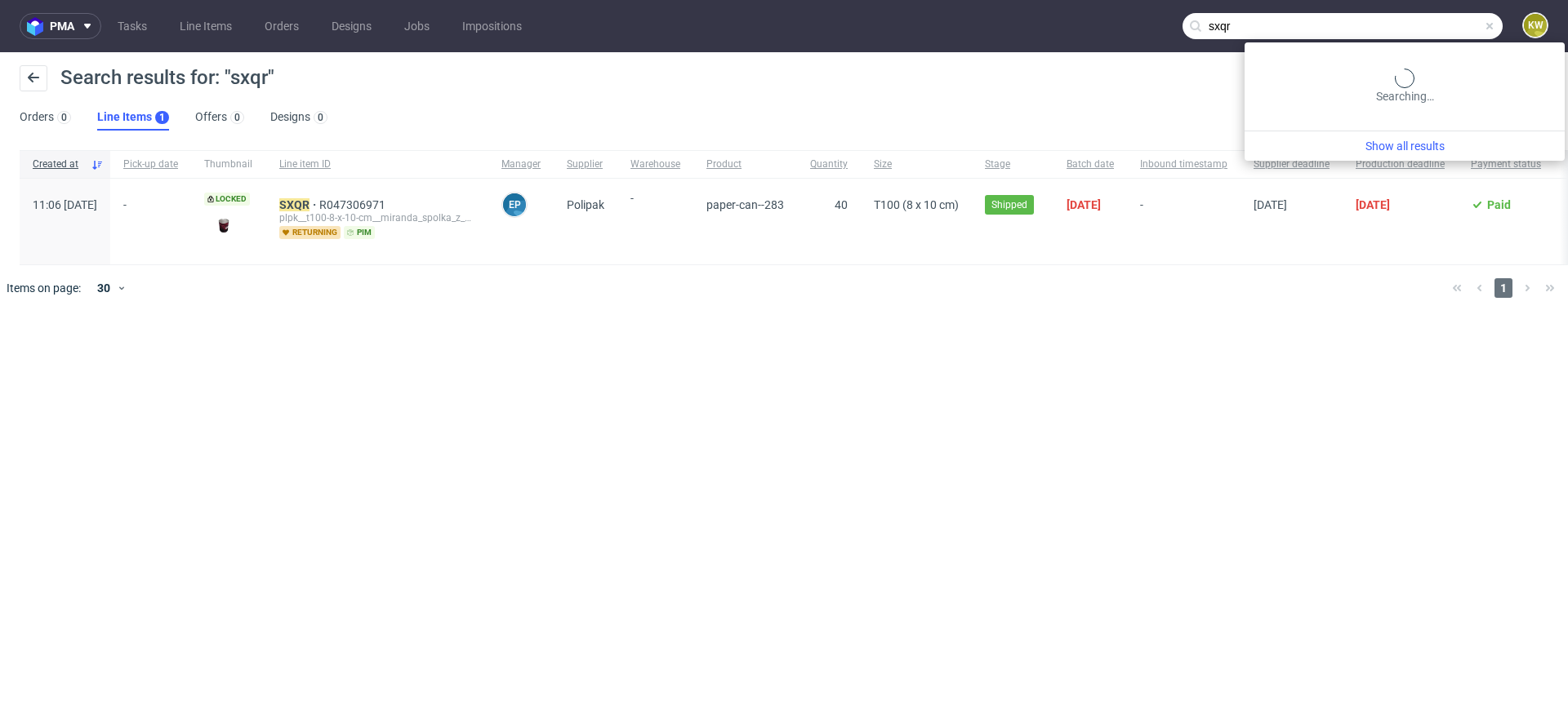
drag, startPoint x: 1454, startPoint y: 23, endPoint x: 1162, endPoint y: 14, distance: 292.1
click at [1195, 18] on div "sxqr" at bounding box center [1342, 26] width 320 height 26
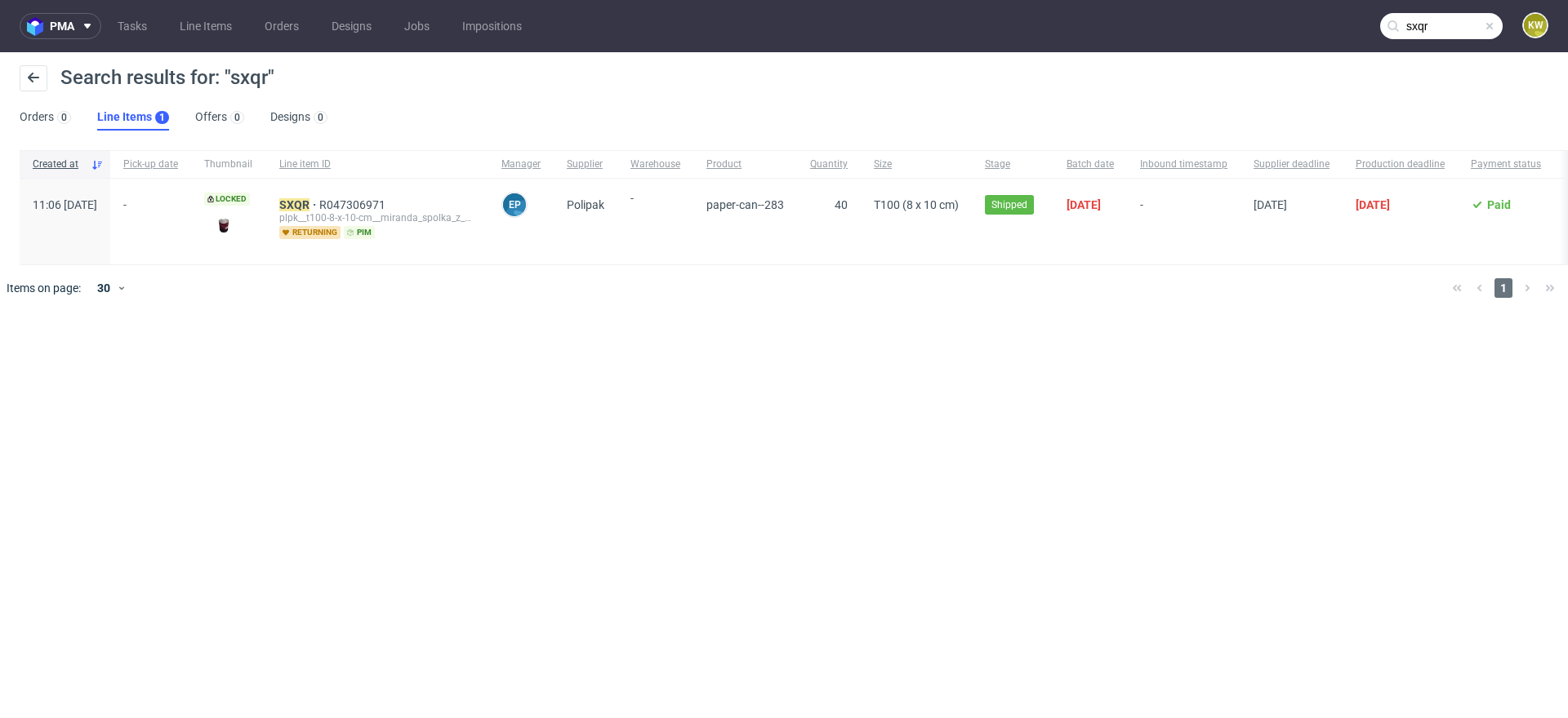
paste input "IIVL"
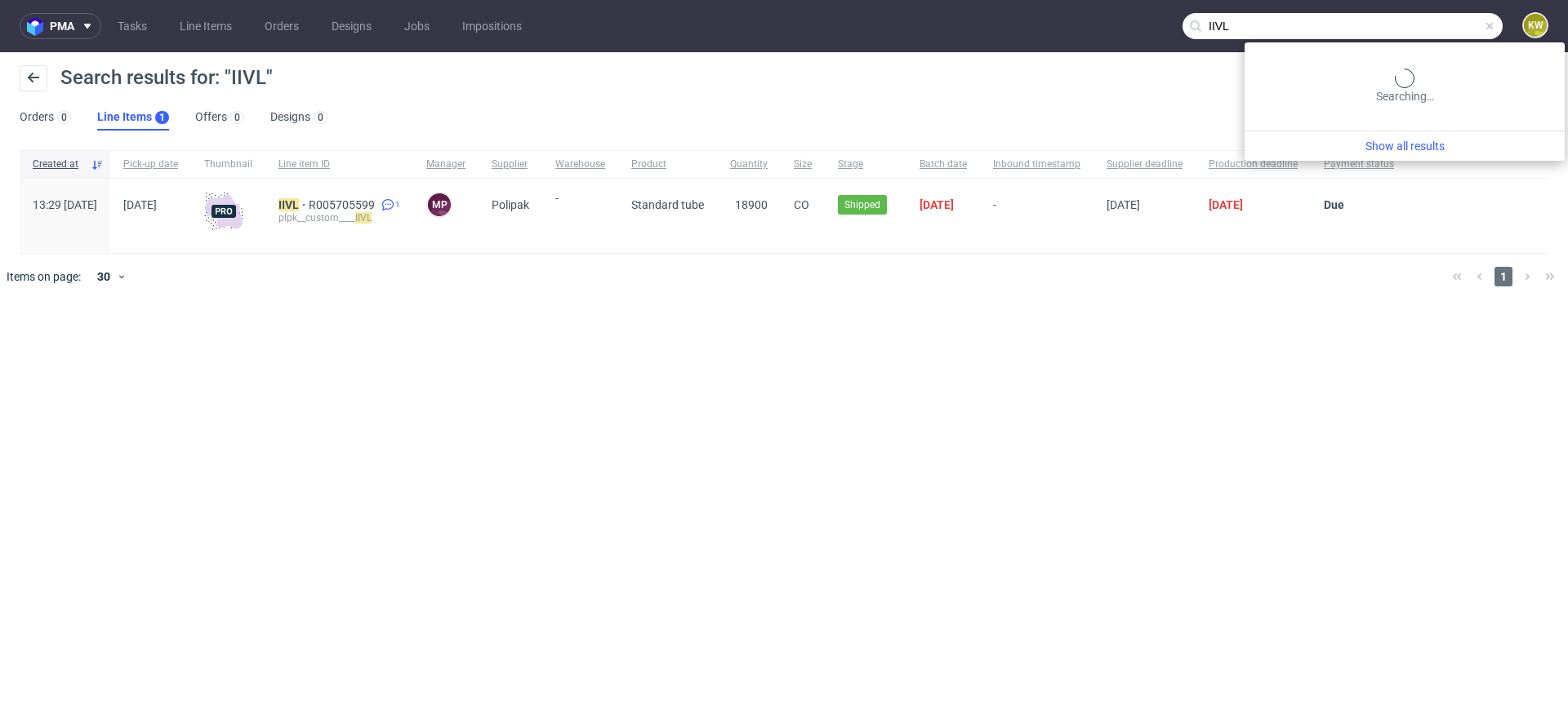
drag, startPoint x: 1440, startPoint y: 35, endPoint x: 1182, endPoint y: 29, distance: 258.1
click at [1182, 29] on input "IIVL" at bounding box center [1342, 26] width 320 height 26
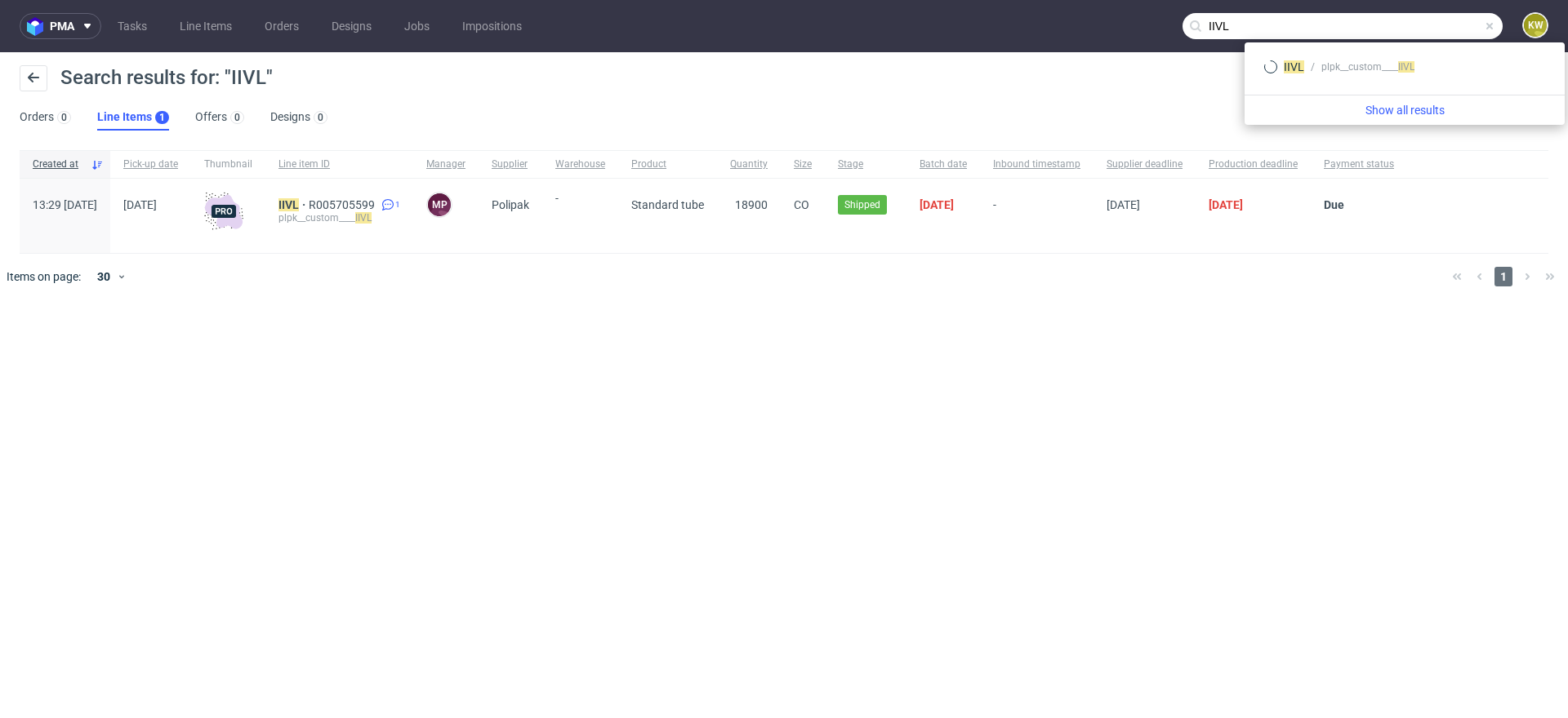
paste input "WGVY"
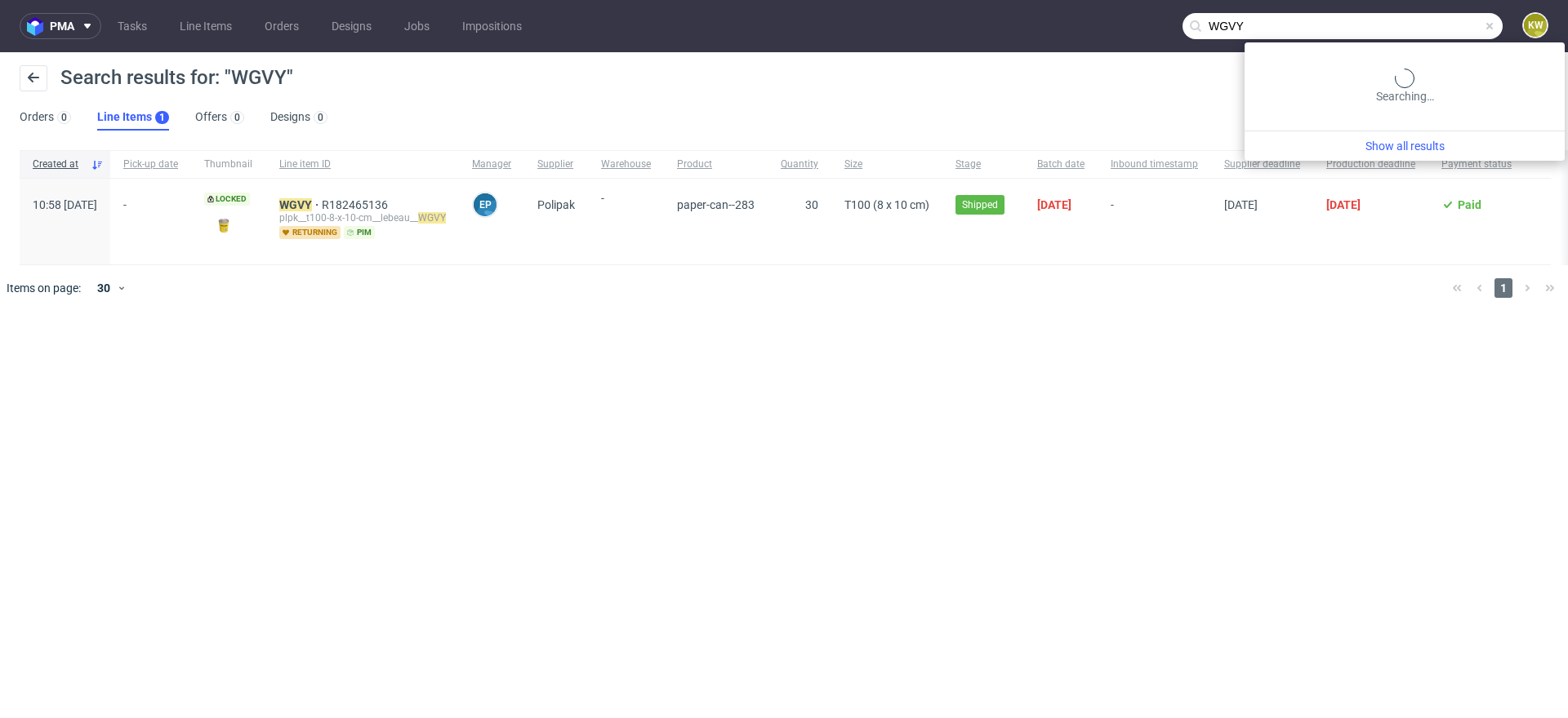
click at [1448, 28] on input "WGVY" at bounding box center [1342, 26] width 320 height 26
click at [1448, 26] on input "WGVY" at bounding box center [1342, 26] width 320 height 26
type input "PLNL"
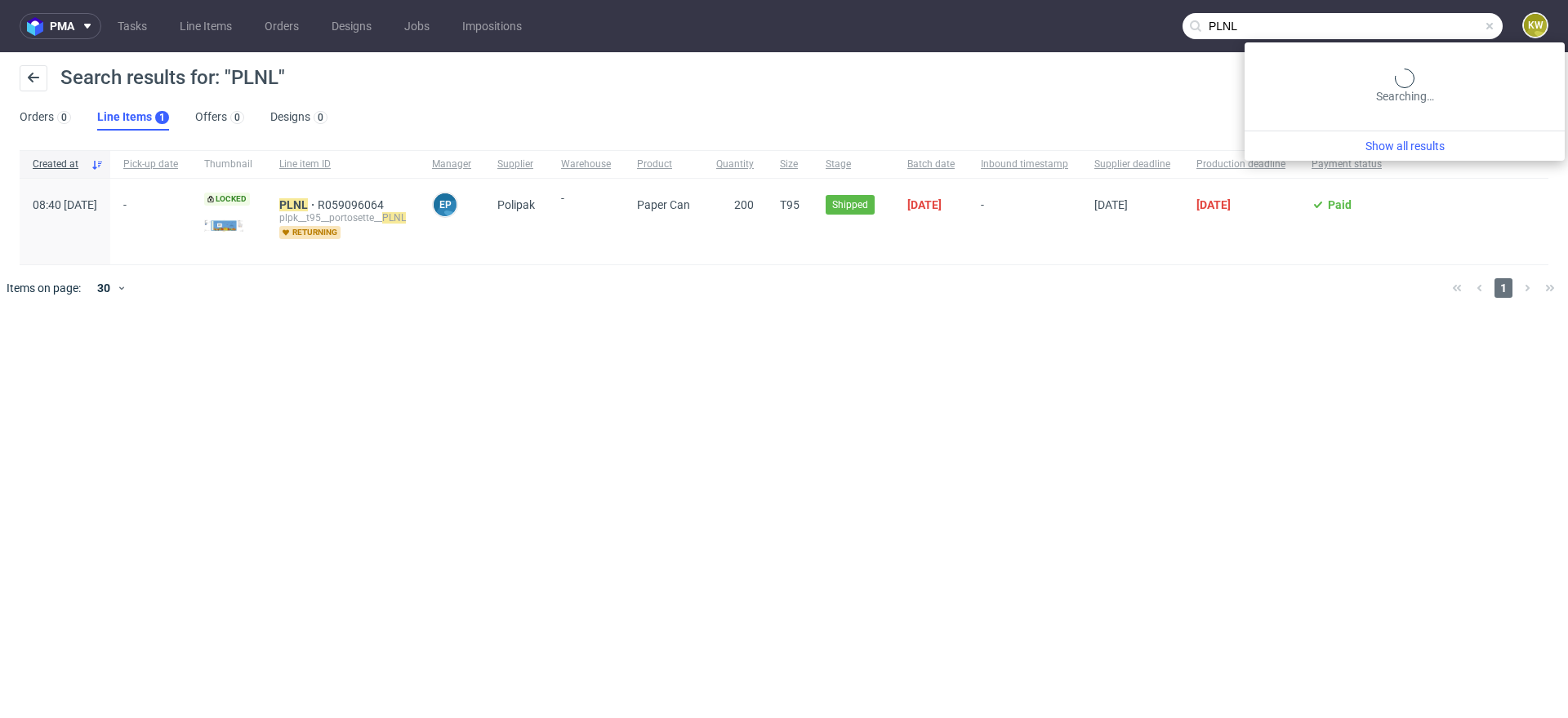
drag, startPoint x: 1458, startPoint y: 28, endPoint x: 1184, endPoint y: 23, distance: 274.0
click at [1204, 23] on input "PLNL" at bounding box center [1342, 26] width 320 height 26
drag, startPoint x: 1437, startPoint y: 23, endPoint x: 1159, endPoint y: 19, distance: 278.0
click at [1164, 19] on nav "pma Tasks Line Items Orders Designs Jobs Impositions VIUP KW" at bounding box center [784, 26] width 1568 height 52
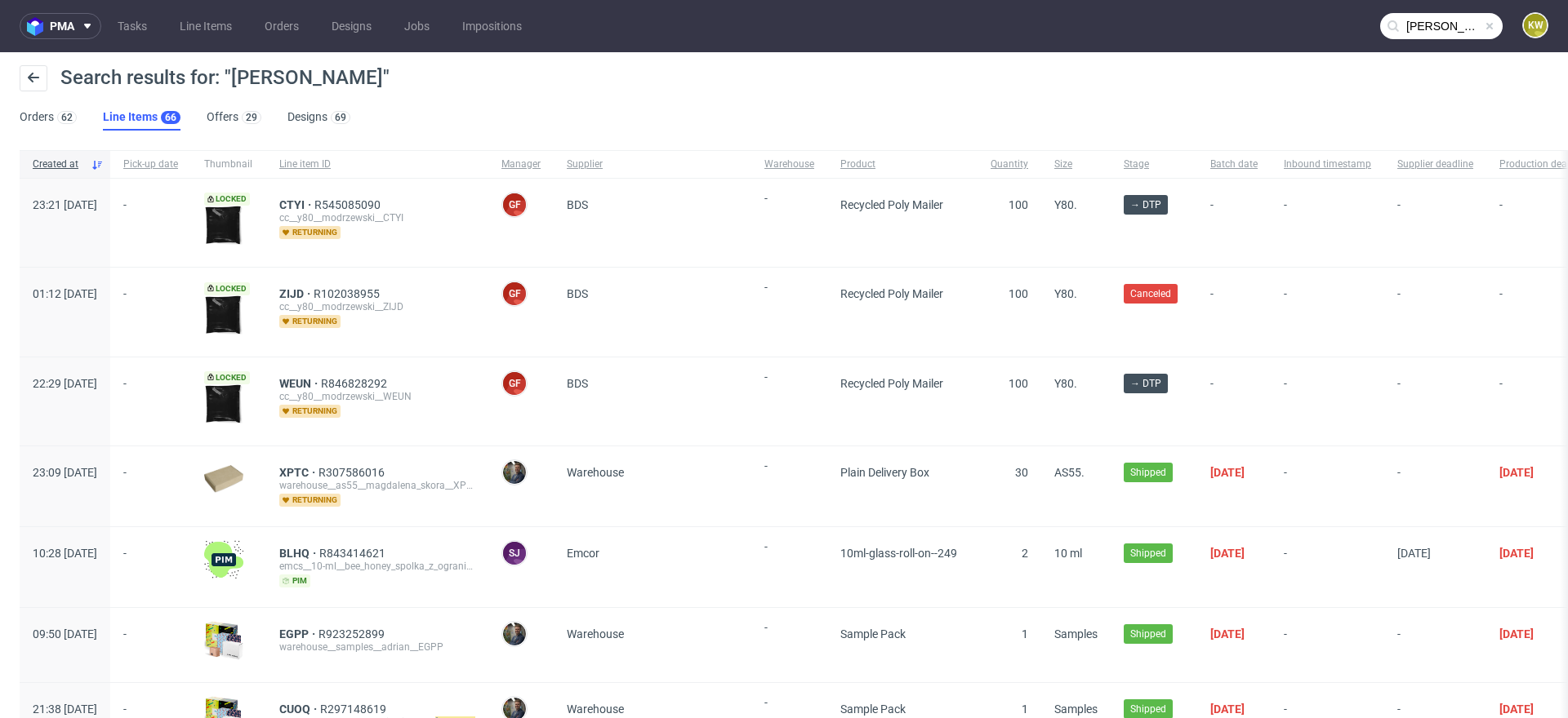
click at [1435, 14] on input "[PERSON_NAME]" at bounding box center [1440, 26] width 123 height 26
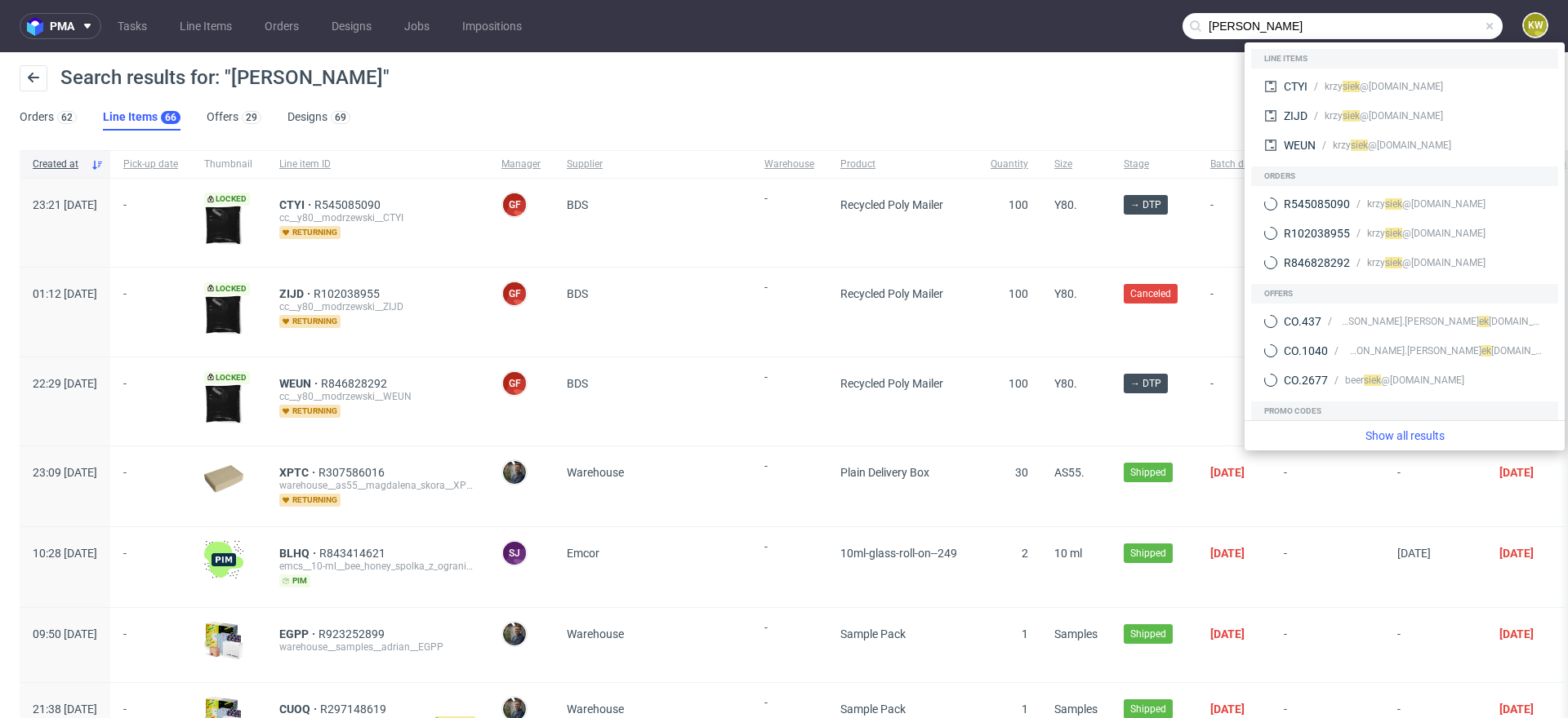
drag, startPoint x: 1420, startPoint y: 28, endPoint x: 1143, endPoint y: 22, distance: 277.1
click at [1143, 22] on nav "pma Tasks Line Items Orders Designs Jobs Impositions [PERSON_NAME]" at bounding box center [784, 26] width 1568 height 52
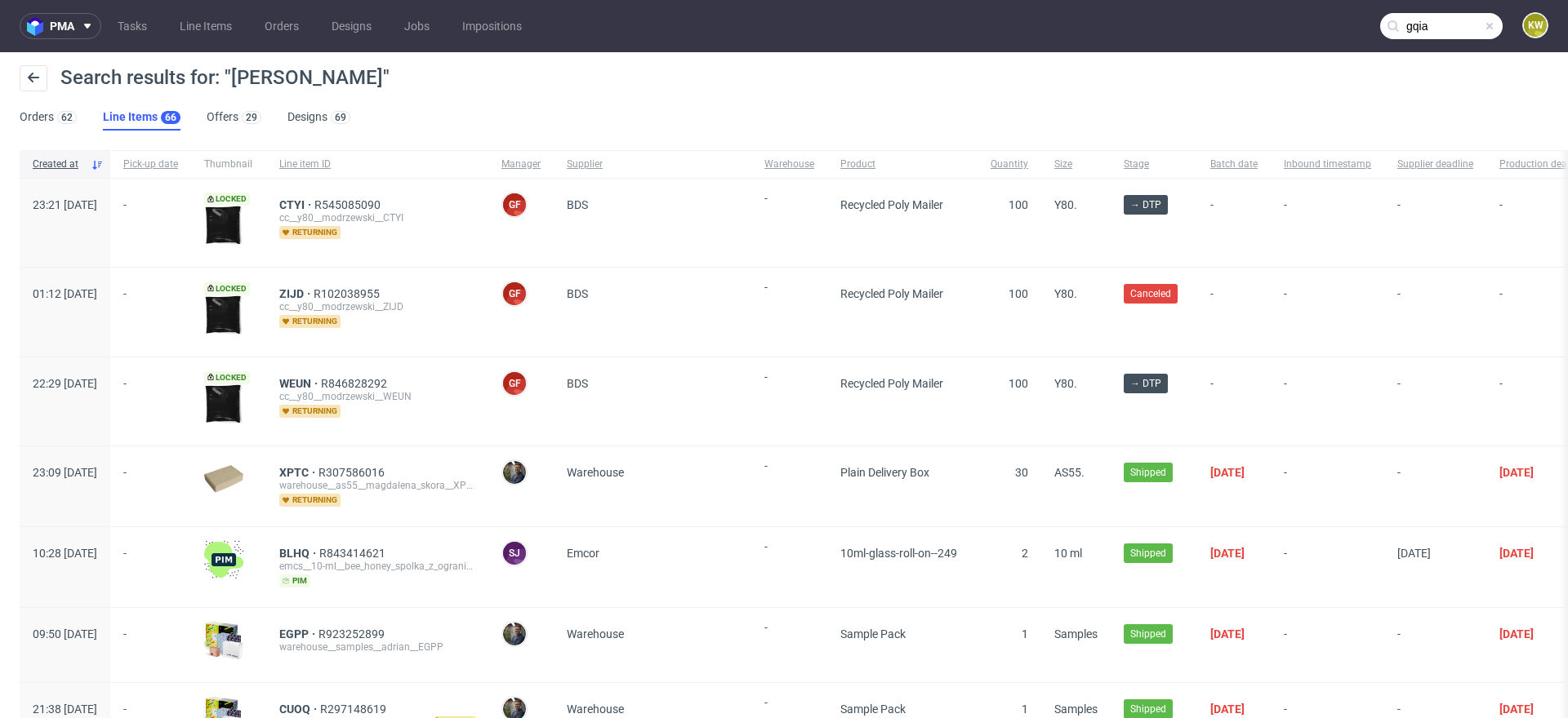
type input "gqia"
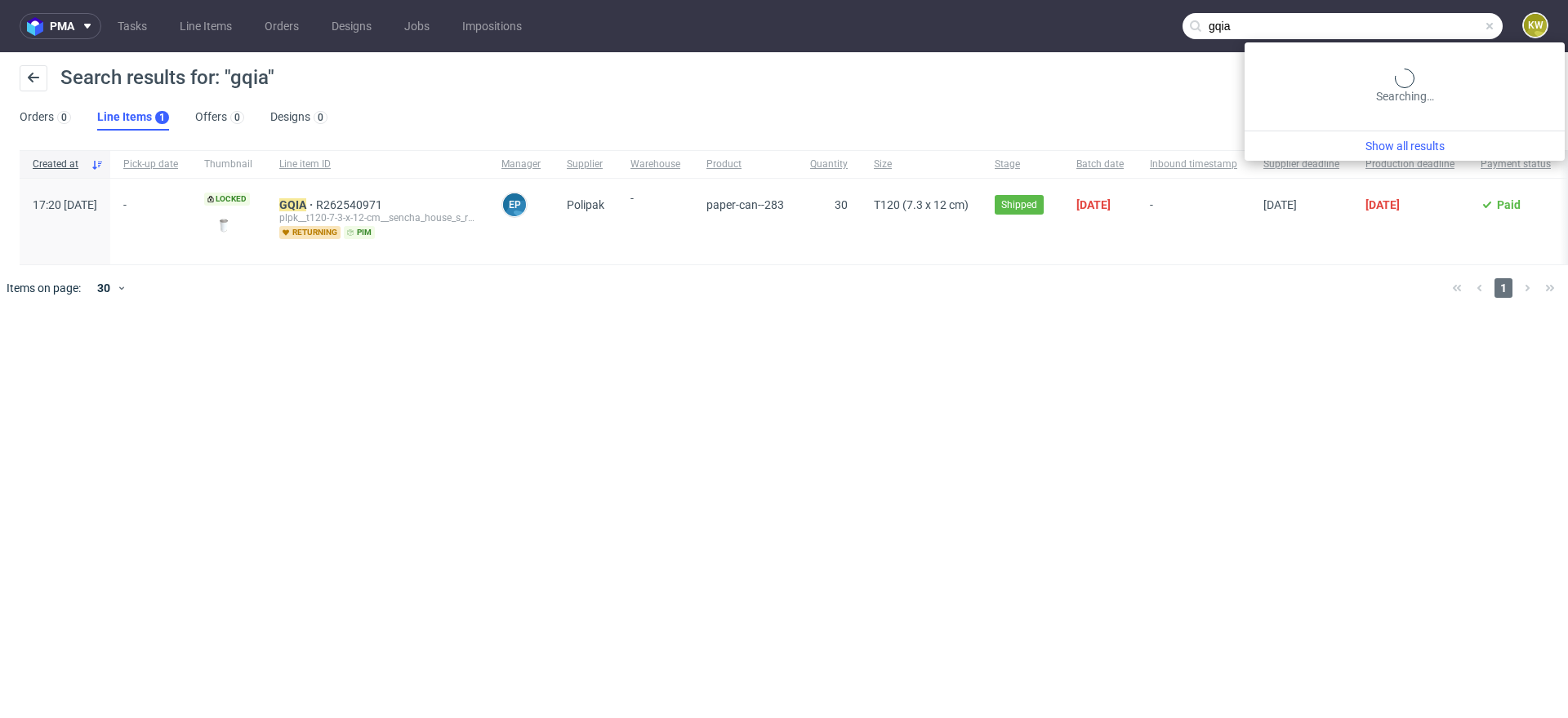
drag, startPoint x: 1440, startPoint y: 30, endPoint x: 1046, endPoint y: 7, distance: 394.7
click at [1059, 7] on nav "pma Tasks Line Items Orders Designs Jobs Impositions gqia KW" at bounding box center [784, 26] width 1568 height 52
drag, startPoint x: 1441, startPoint y: 29, endPoint x: 961, endPoint y: 20, distance: 480.1
click at [974, 21] on nav "pma Tasks Line Items Orders Designs Jobs Impositions icft KW" at bounding box center [784, 26] width 1568 height 52
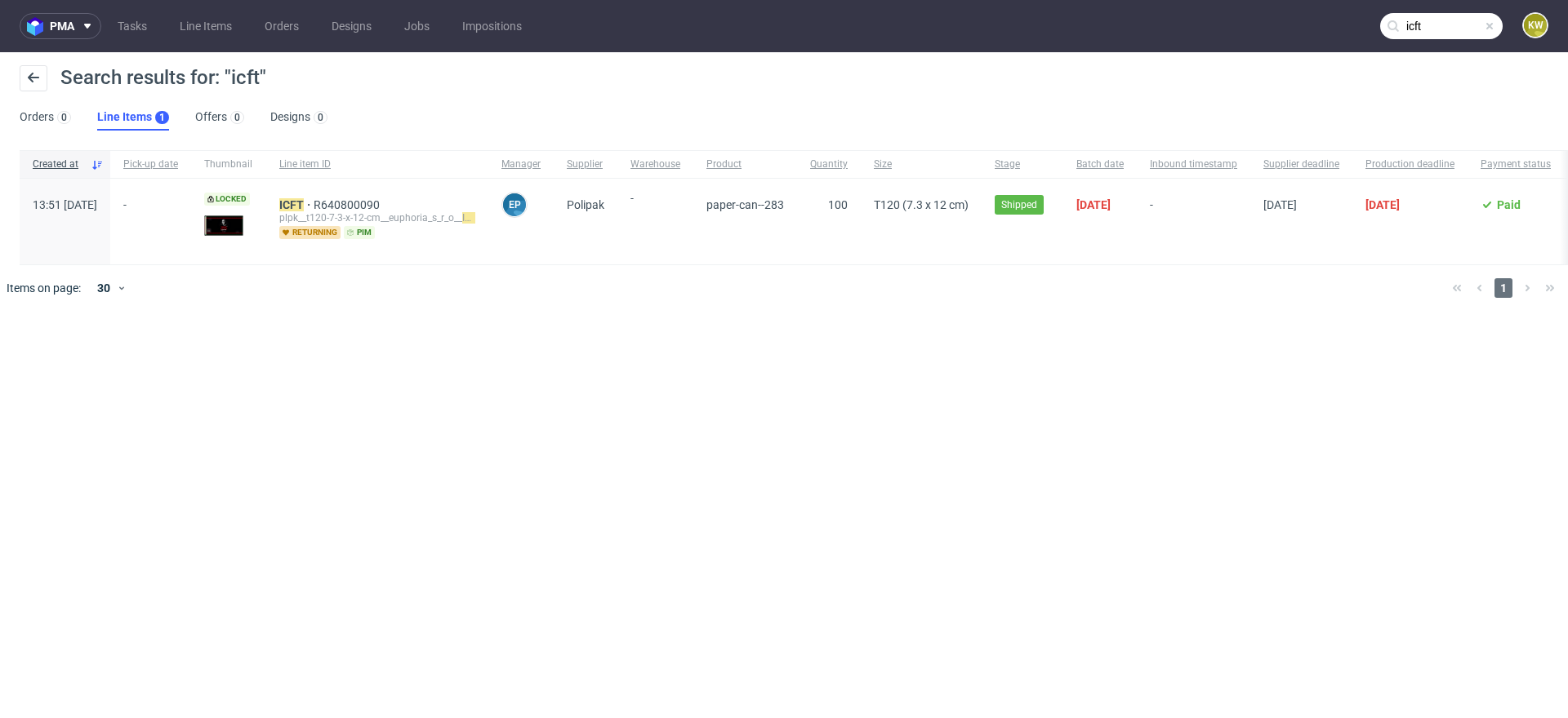
paste input "NHPQ"
type input "NHPQ"
